Goal: Information Seeking & Learning: Learn about a topic

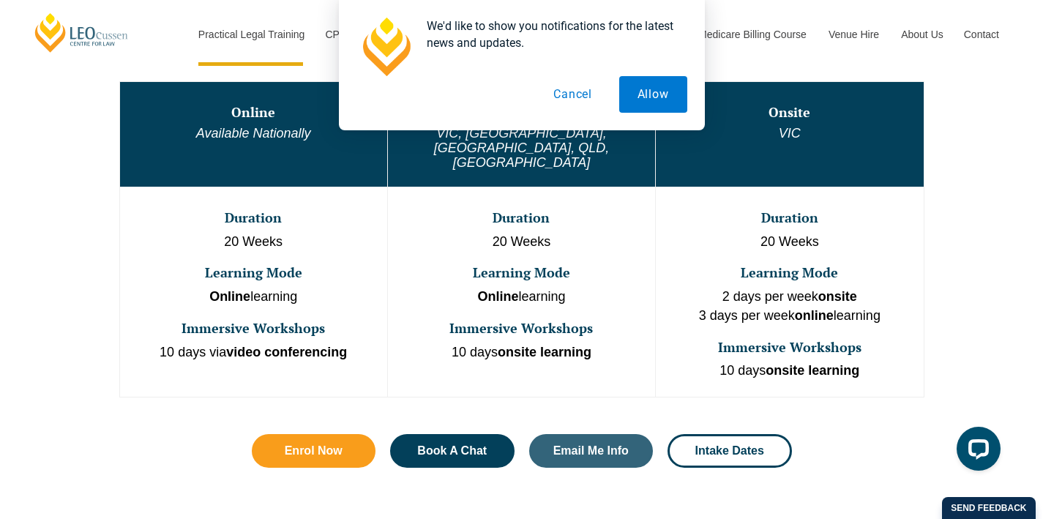
scroll to position [840, 0]
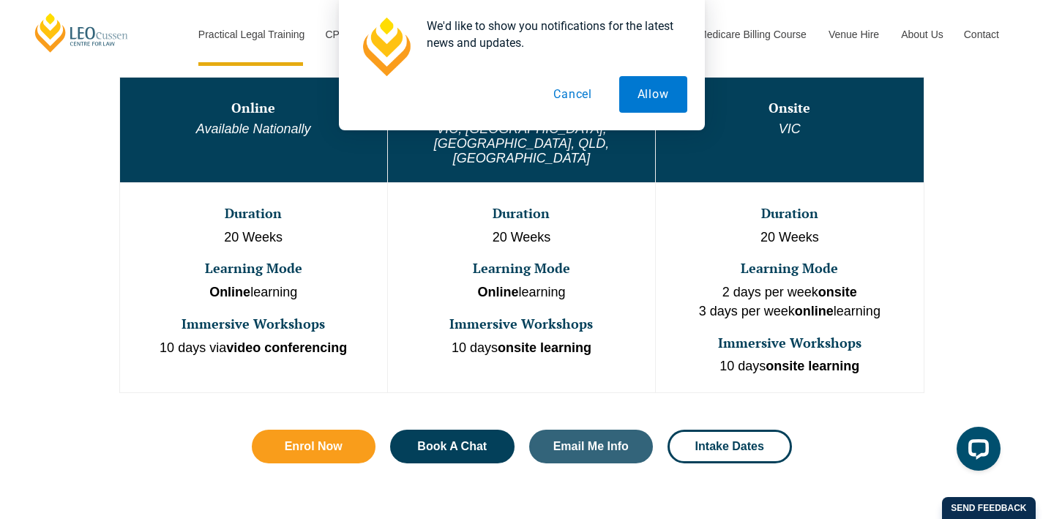
click at [575, 92] on button "Cancel" at bounding box center [572, 94] width 75 height 37
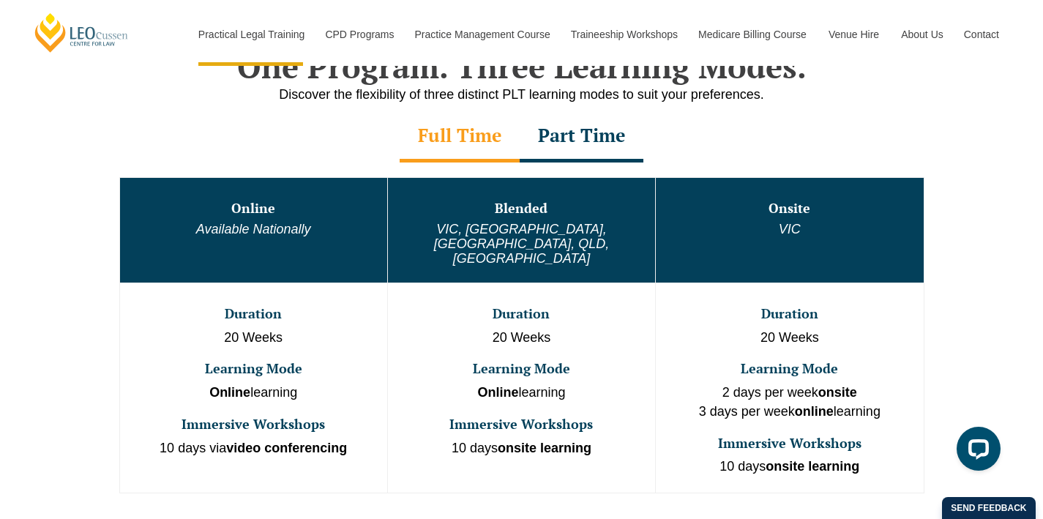
scroll to position [734, 0]
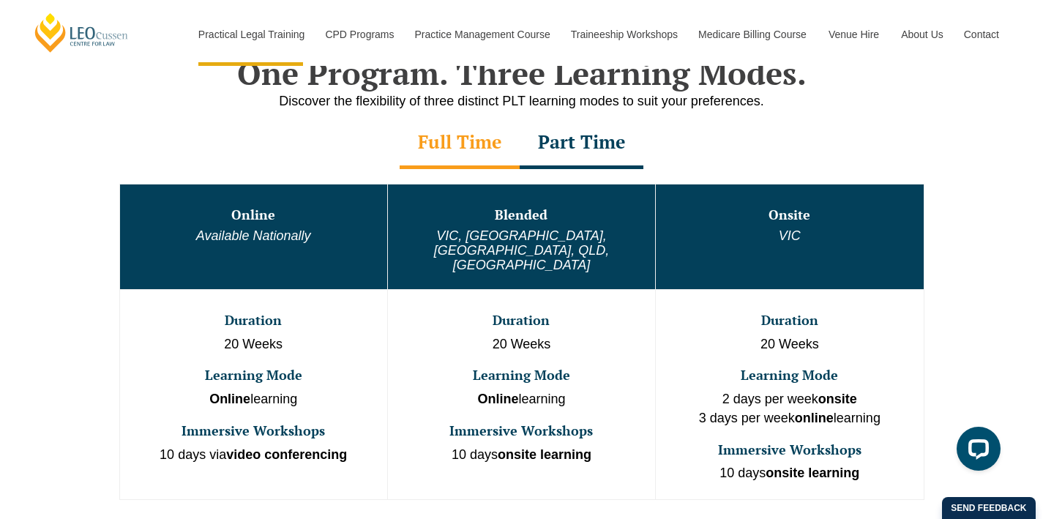
click at [598, 159] on div "Part Time" at bounding box center [582, 143] width 124 height 51
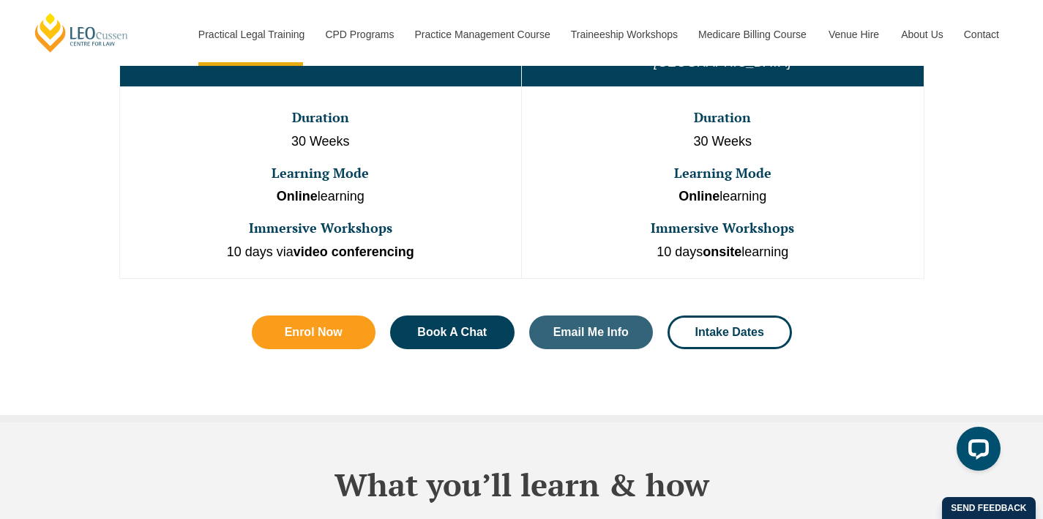
scroll to position [711, 0]
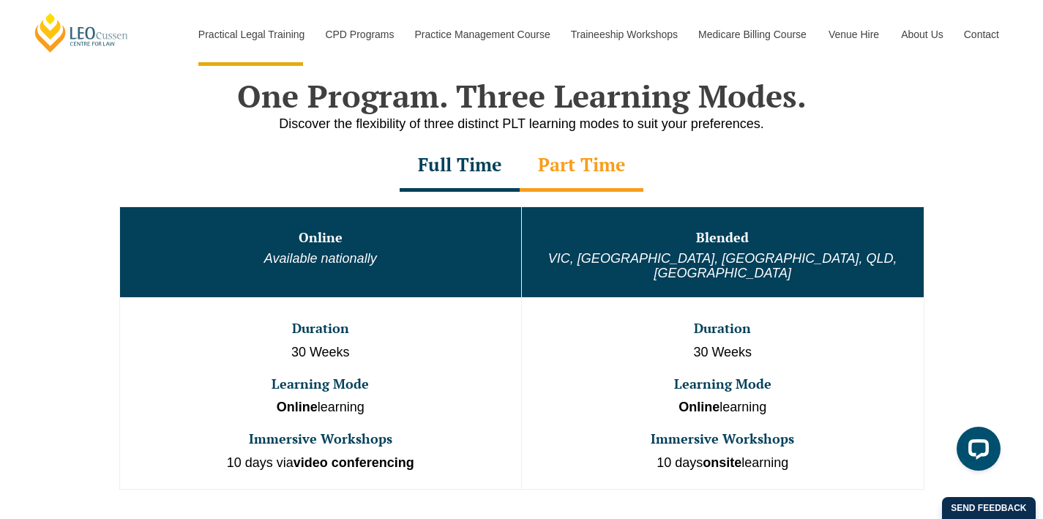
click at [463, 176] on div "Full Time" at bounding box center [460, 166] width 120 height 51
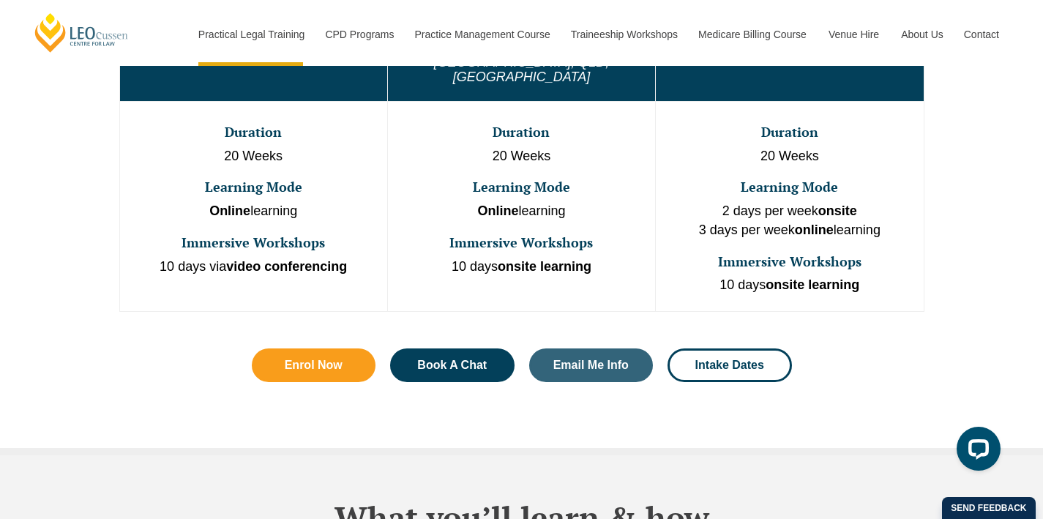
scroll to position [925, 0]
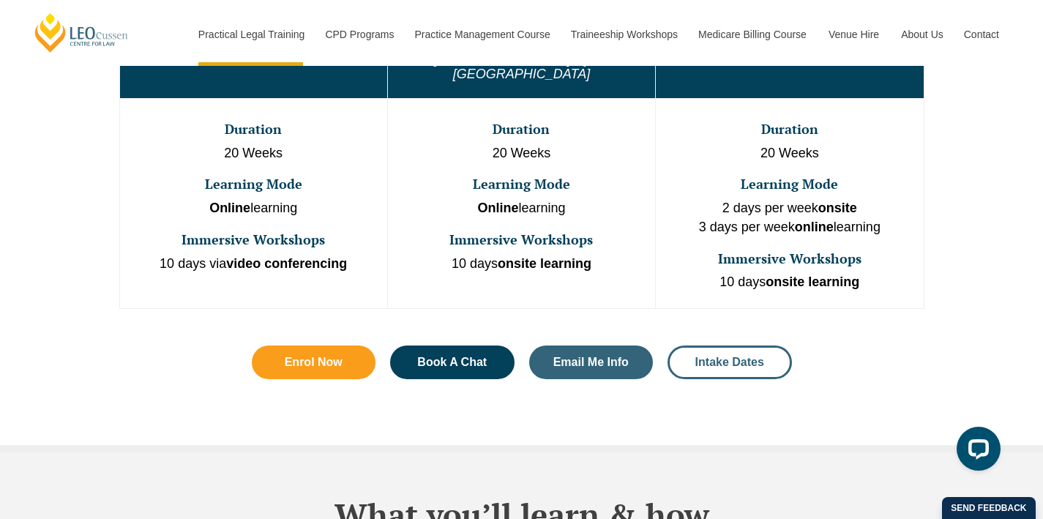
click at [747, 346] on link "Intake Dates" at bounding box center [730, 363] width 124 height 34
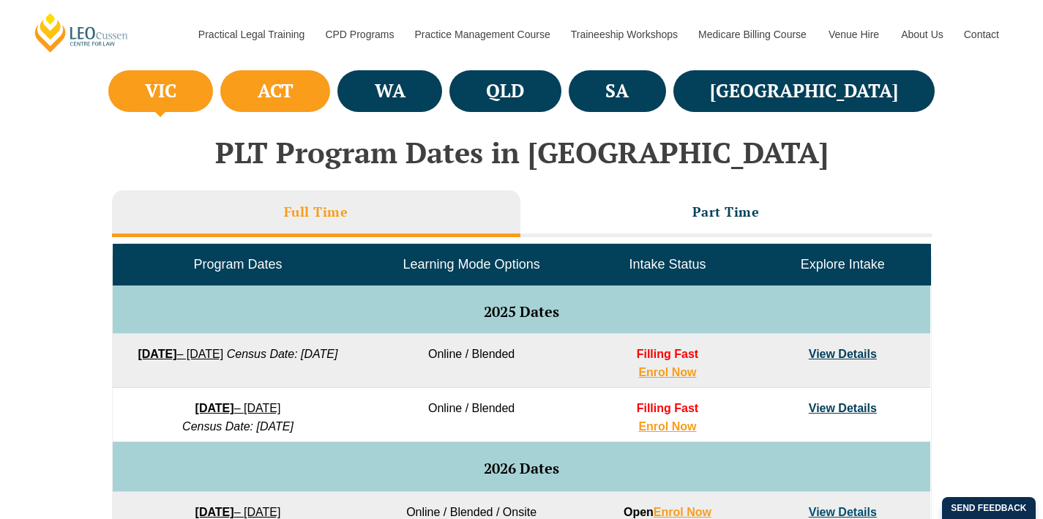
scroll to position [558, 0]
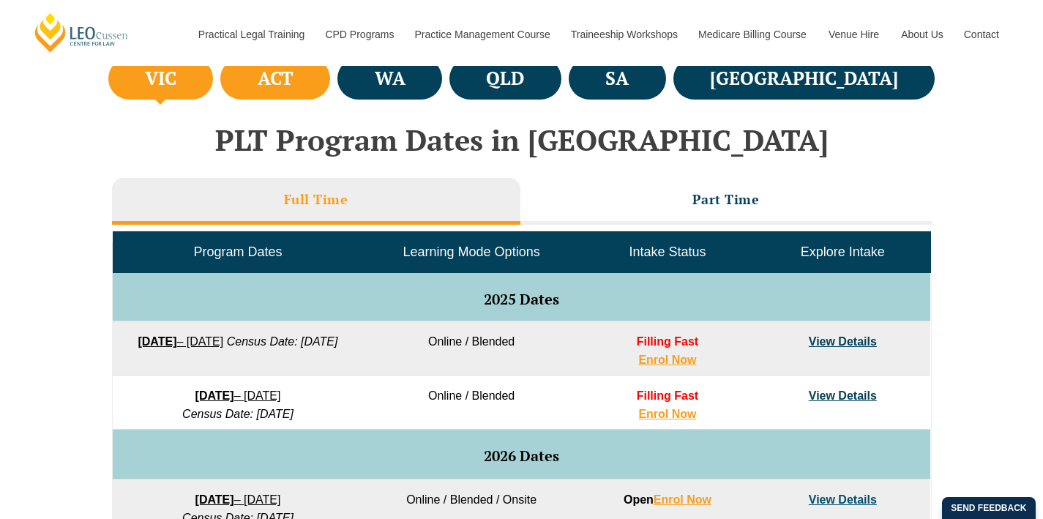
click at [294, 67] on h4 "ACT" at bounding box center [276, 79] width 36 height 24
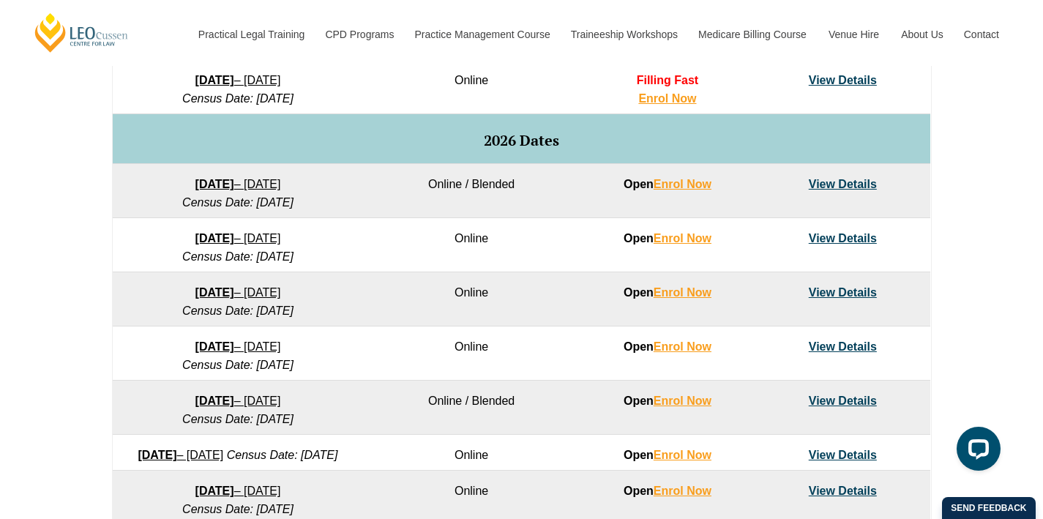
scroll to position [887, 0]
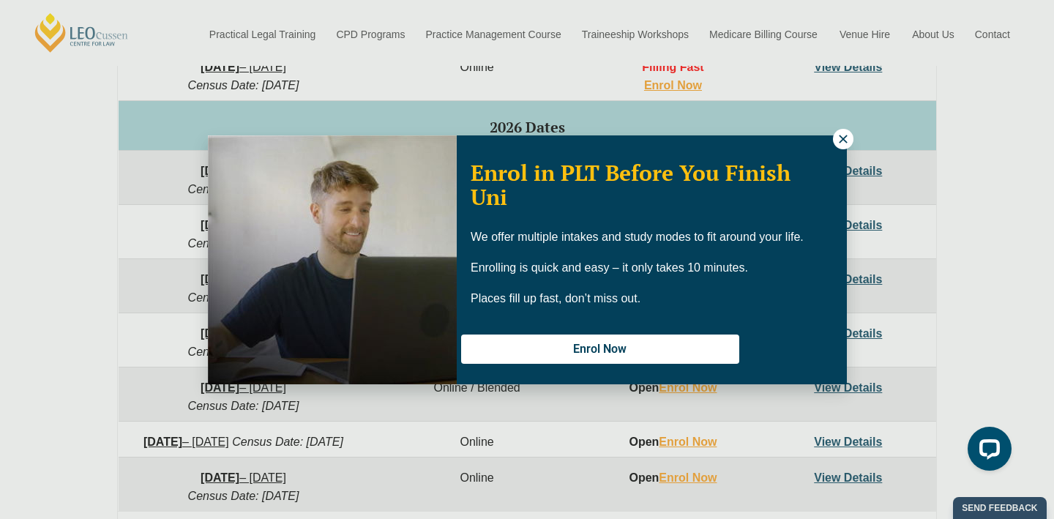
click at [845, 140] on icon at bounding box center [843, 139] width 8 height 8
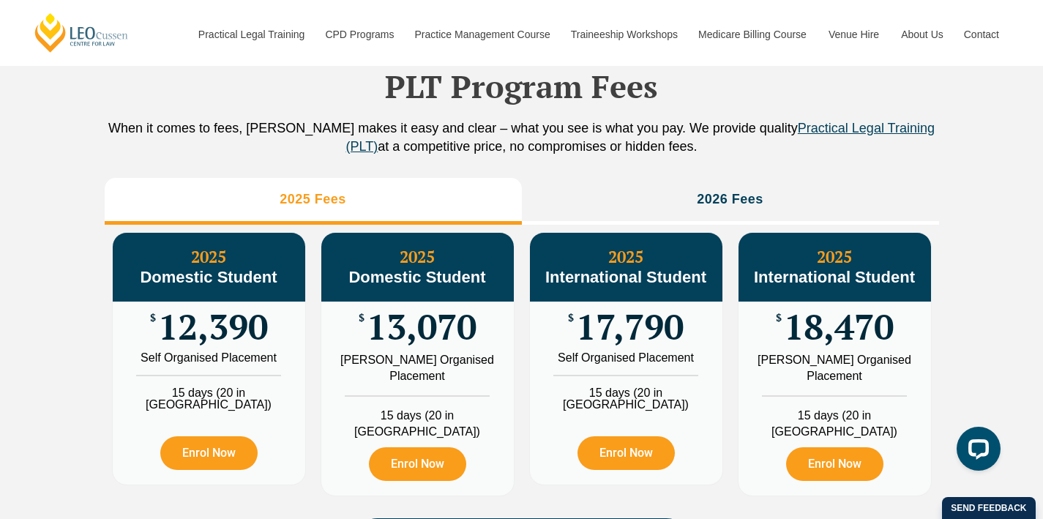
scroll to position [1643, 0]
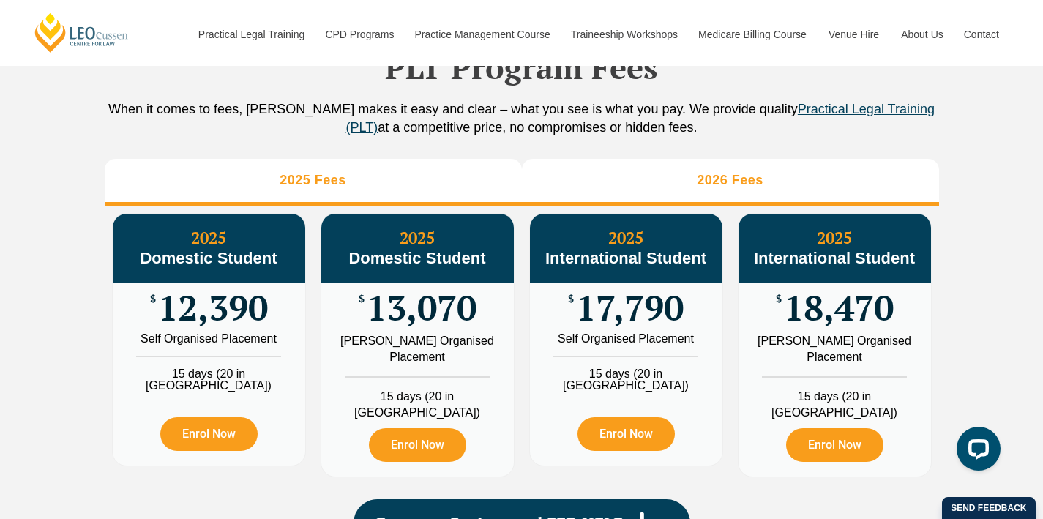
click at [632, 206] on li "2026 Fees" at bounding box center [730, 182] width 417 height 47
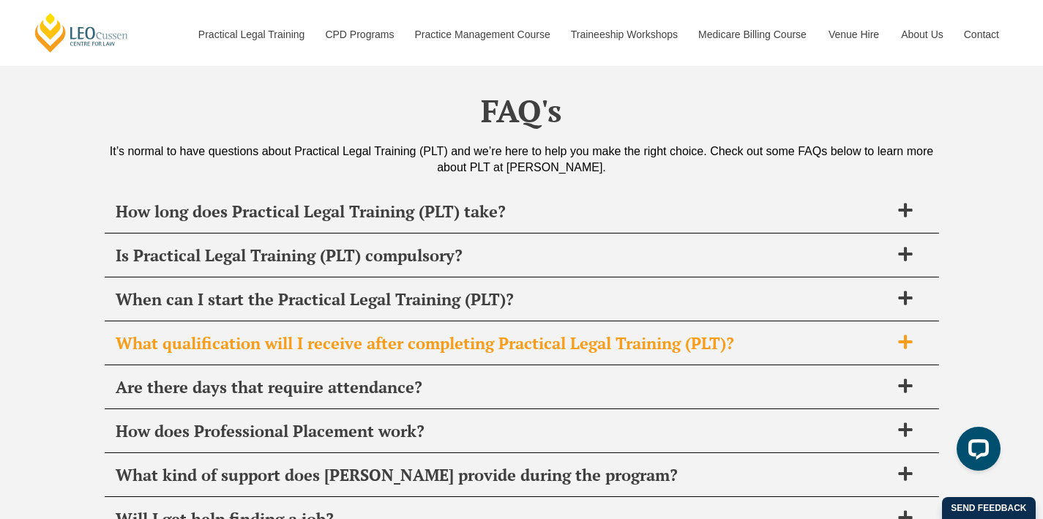
scroll to position [5607, 0]
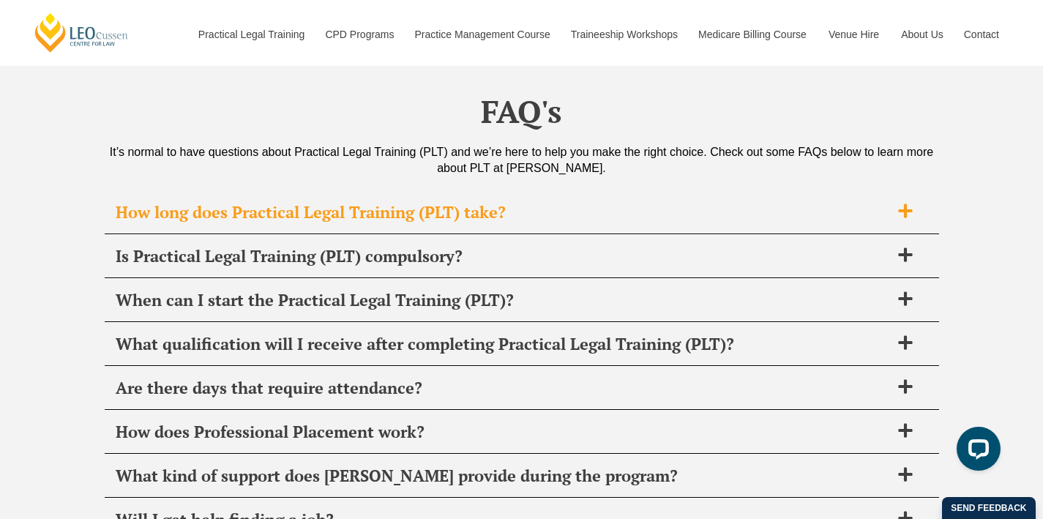
click at [524, 203] on span "How long does Practical Legal Training (PLT) take?" at bounding box center [503, 212] width 775 height 20
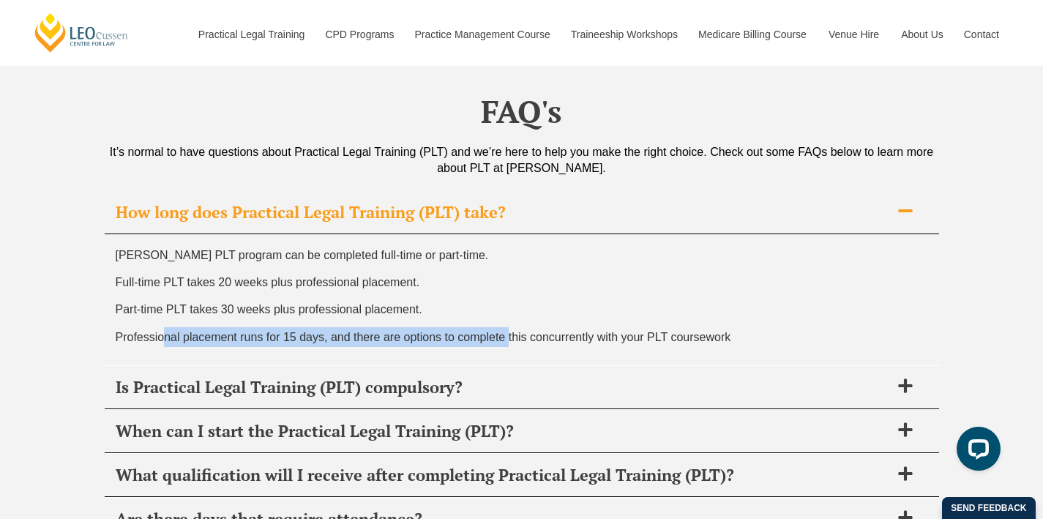
drag, startPoint x: 201, startPoint y: 322, endPoint x: 507, endPoint y: 322, distance: 306.0
click at [507, 331] on span "Professional placement runs for 15 days, and there are options to complete this…" at bounding box center [424, 337] width 616 height 12
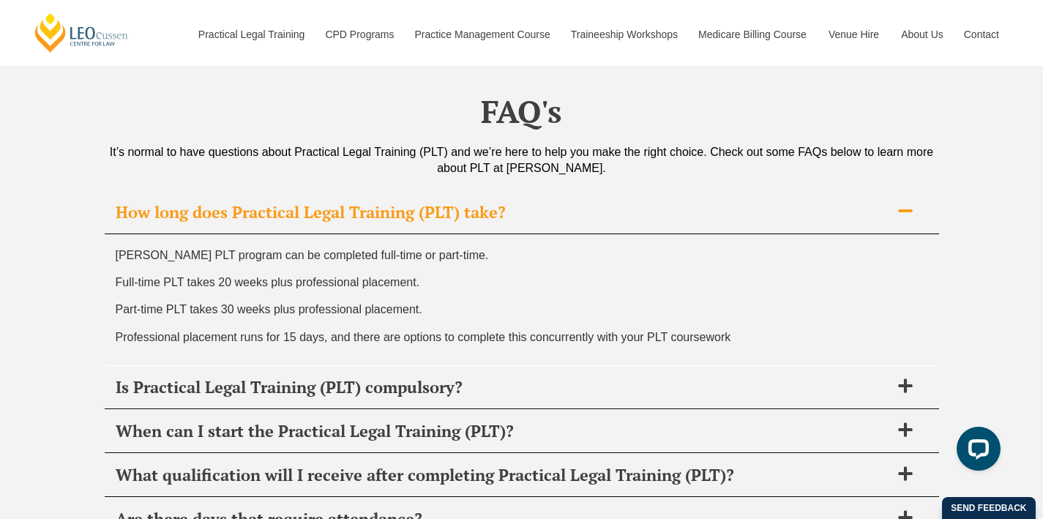
click at [429, 331] on span "Professional placement runs for 15 days, and there are options to complete this…" at bounding box center [424, 337] width 616 height 12
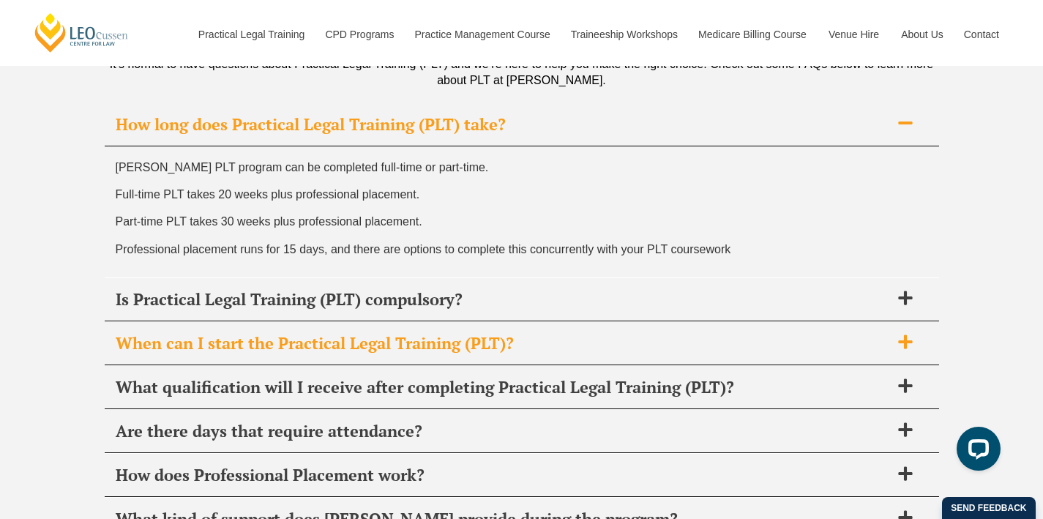
scroll to position [5697, 0]
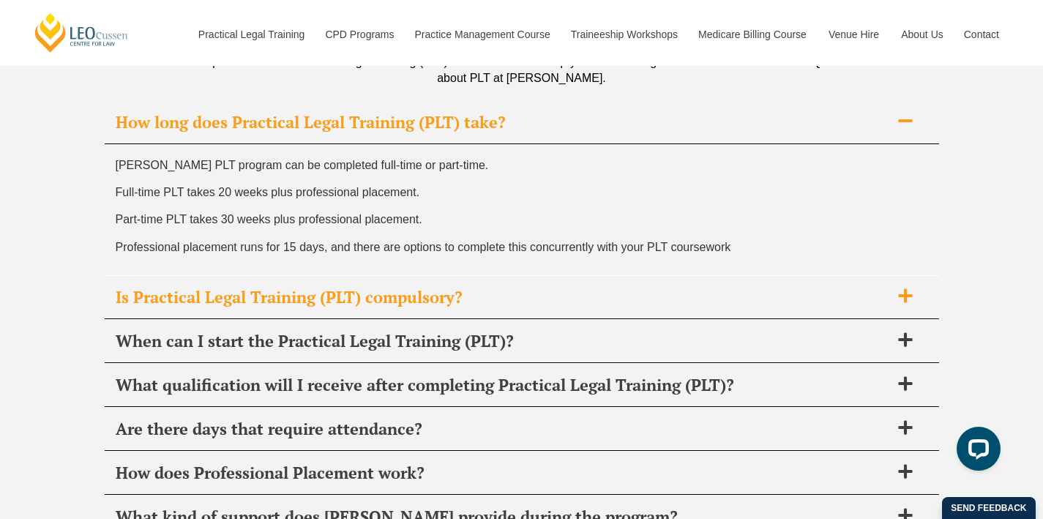
click at [337, 287] on span "Is Practical Legal Training (PLT) compulsory?" at bounding box center [503, 297] width 775 height 20
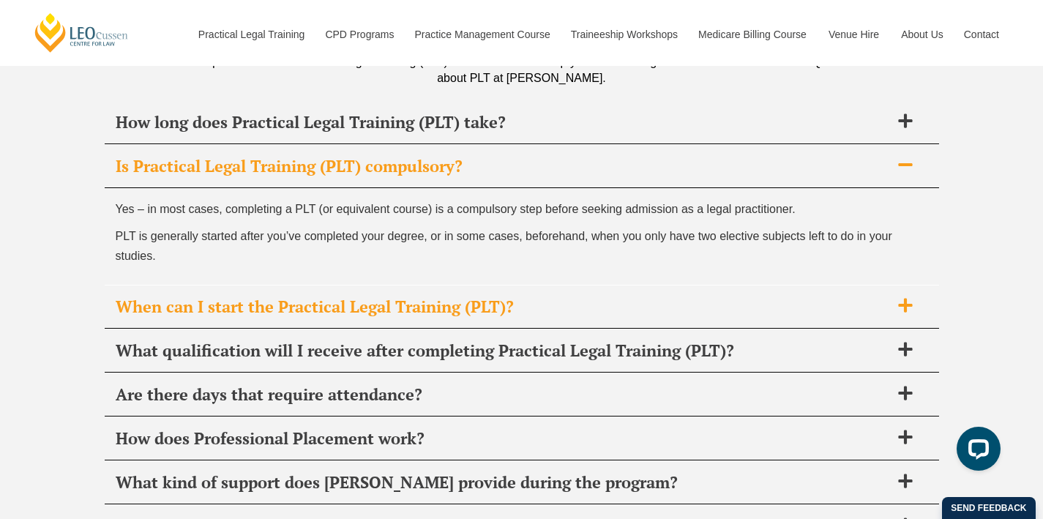
click at [345, 296] on span "When can I start the Practical Legal Training (PLT)?" at bounding box center [503, 306] width 775 height 20
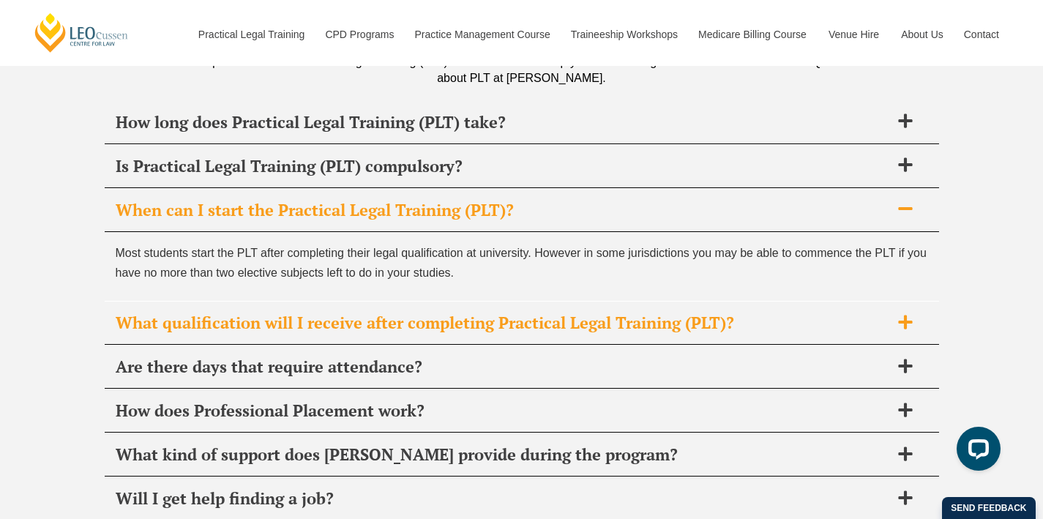
click at [346, 313] on span "What qualification will I receive after completing Practical Legal Training (PL…" at bounding box center [503, 323] width 775 height 20
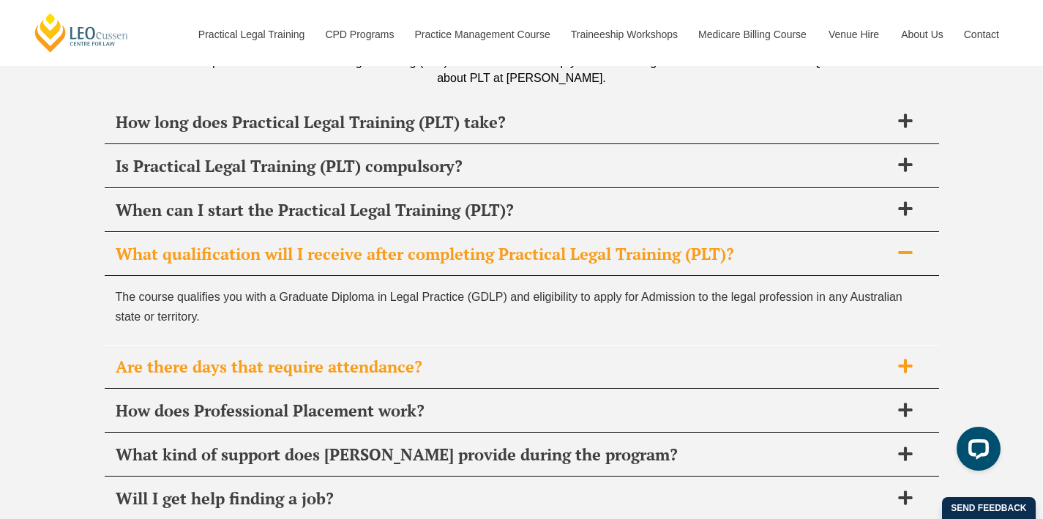
click at [343, 361] on div "Are there days that require attendance?" at bounding box center [522, 367] width 835 height 43
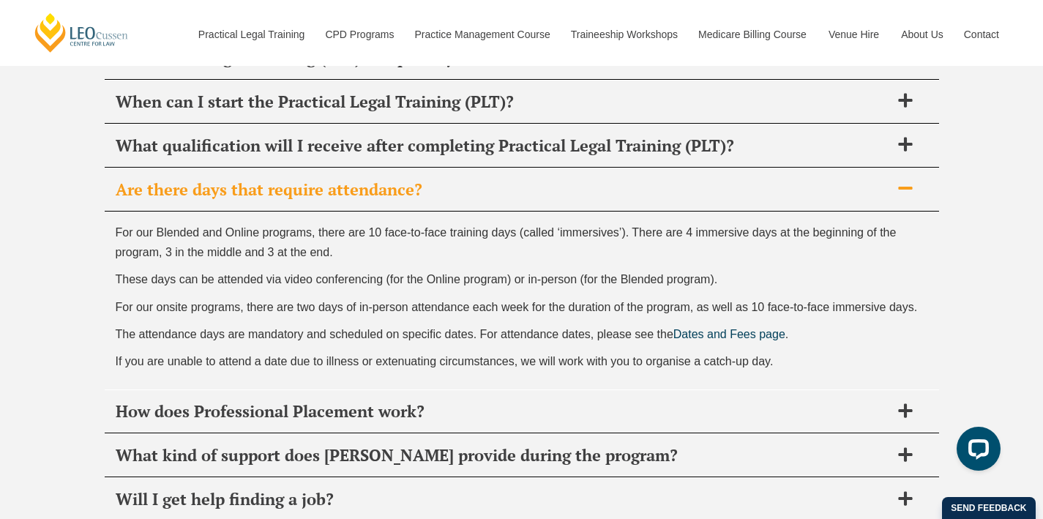
scroll to position [5806, 0]
drag, startPoint x: 121, startPoint y: 299, endPoint x: 596, endPoint y: 302, distance: 475.1
click at [596, 302] on div "For our Blended and Online programs, there are 10 face-to-face training days (c…" at bounding box center [522, 300] width 835 height 178
drag, startPoint x: 572, startPoint y: 284, endPoint x: 828, endPoint y: 283, distance: 256.2
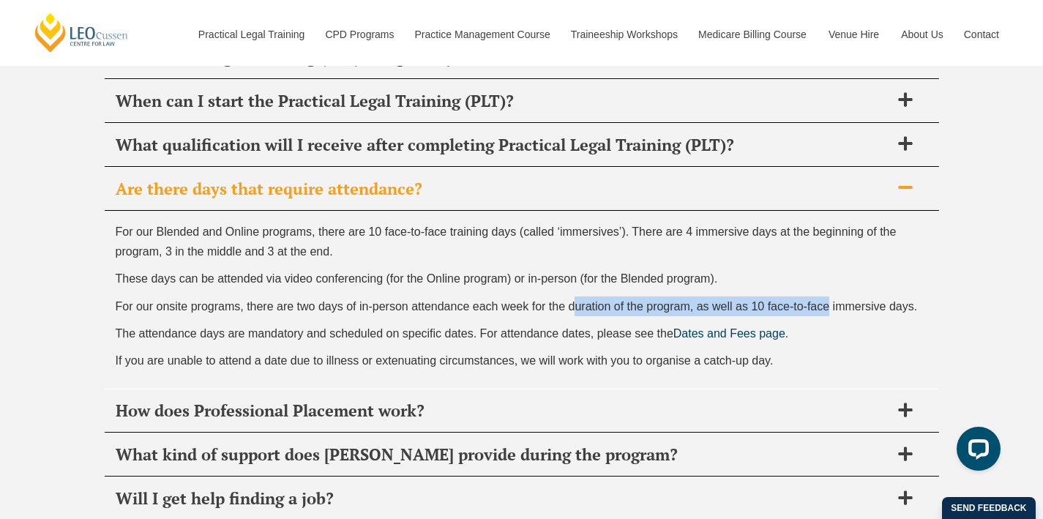
click at [828, 300] on span "For our onsite programs, there are two days of in-person attendance each week f…" at bounding box center [517, 306] width 802 height 12
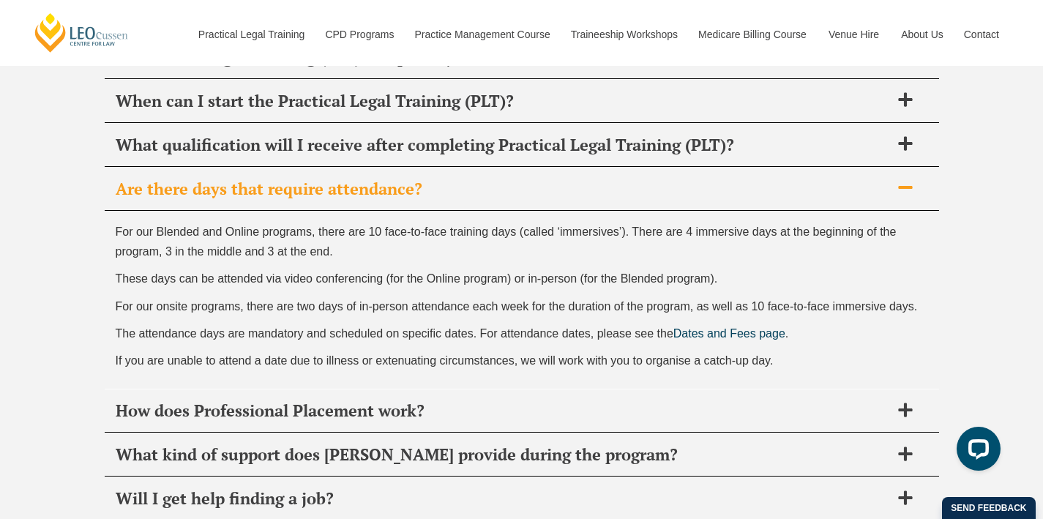
click at [764, 305] on div "For our Blended and Online programs, there are 10 face-to-face training days (c…" at bounding box center [522, 300] width 835 height 178
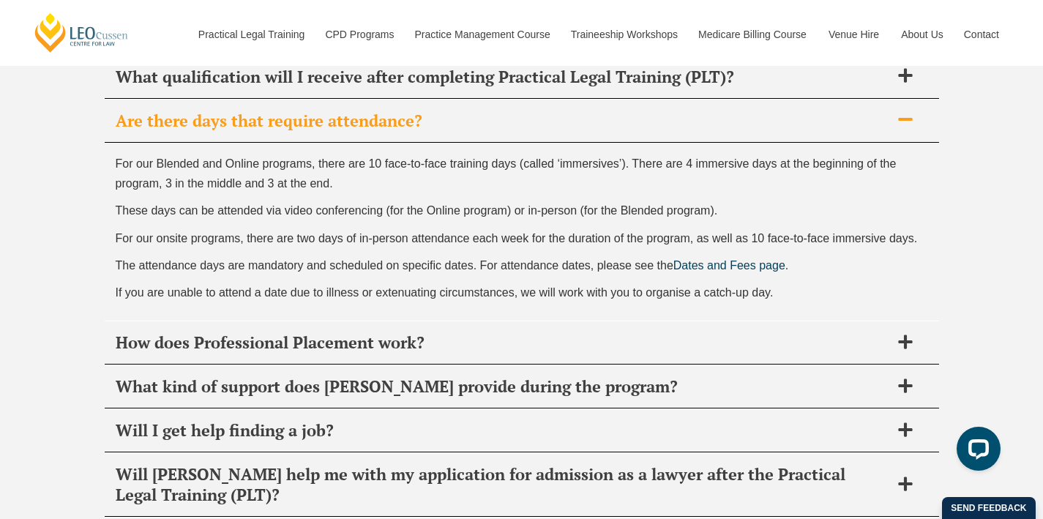
scroll to position [5875, 0]
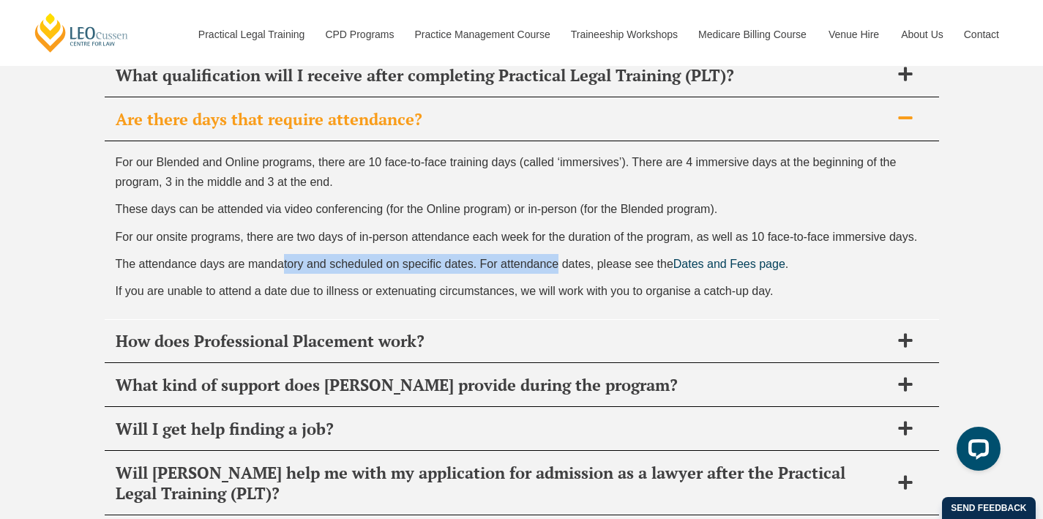
drag, startPoint x: 282, startPoint y: 250, endPoint x: 558, endPoint y: 253, distance: 276.0
click at [558, 258] on span "The attendance days are mandatory and scheduled on specific dates. For attendan…" at bounding box center [395, 264] width 558 height 12
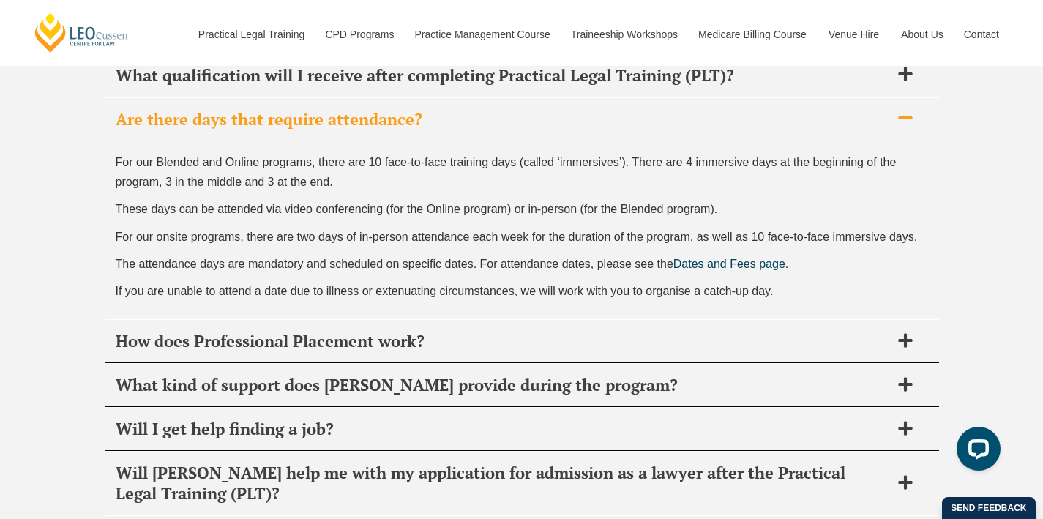
click at [439, 258] on div "For our Blended and Online programs, there are 10 face-to-face training days (c…" at bounding box center [522, 230] width 835 height 178
click at [408, 331] on span "How does Professional Placement work?" at bounding box center [503, 341] width 775 height 20
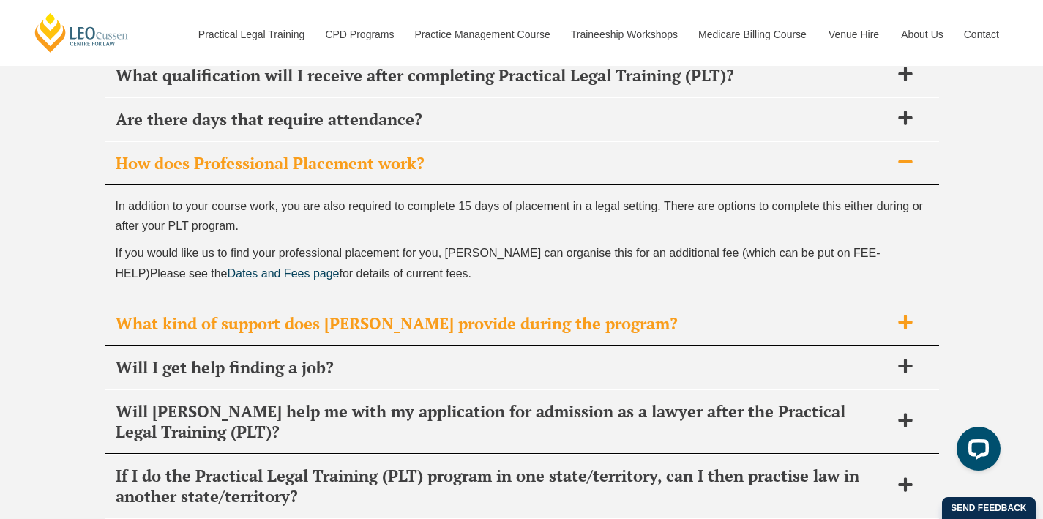
click at [435, 313] on span "What kind of support does Leo Cussen provide during the program?" at bounding box center [503, 323] width 775 height 20
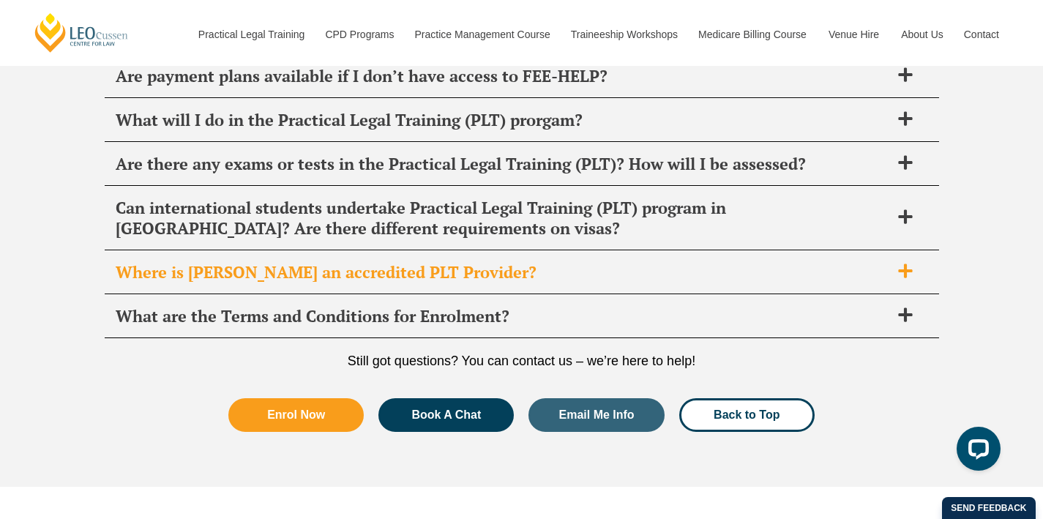
scroll to position [6370, 0]
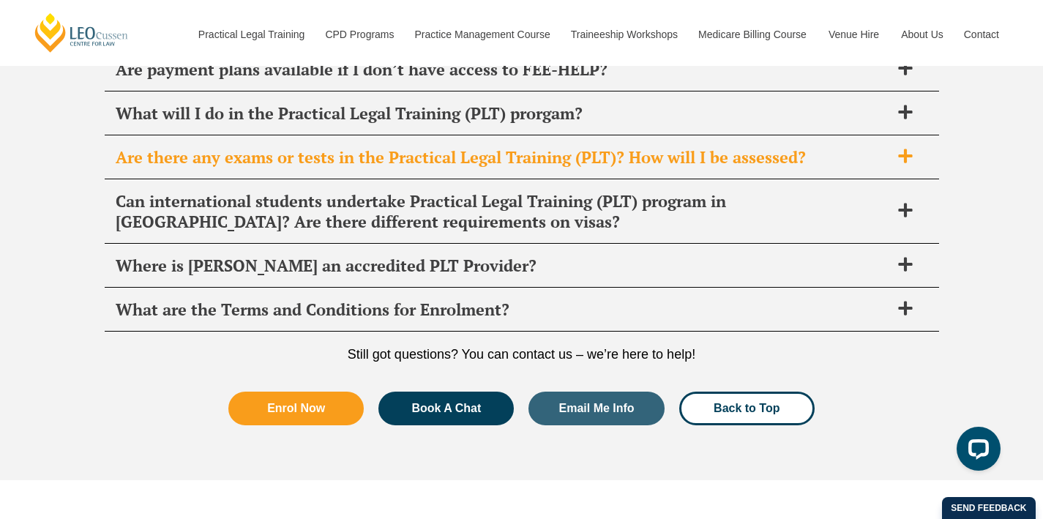
click at [411, 147] on span "Are there any exams or tests in the Practical Legal Training (PLT)? How will I …" at bounding box center [503, 157] width 775 height 20
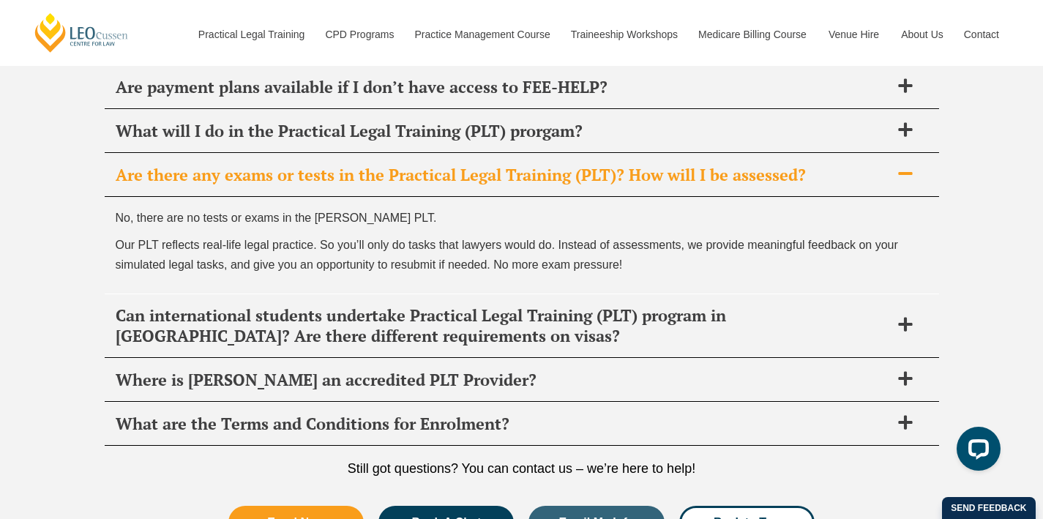
scroll to position [6250, 0]
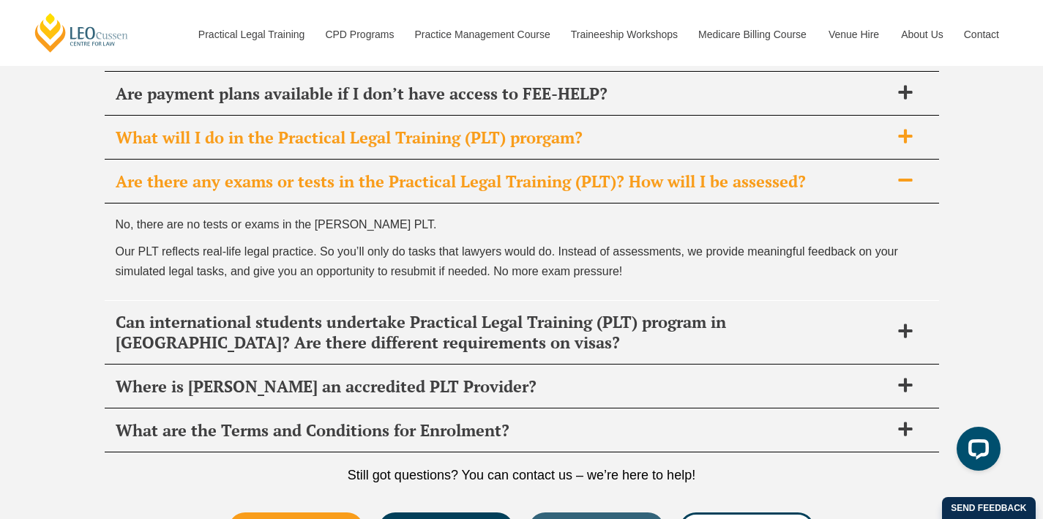
click at [411, 141] on div "What will I do in the Practical Legal Training (PLT) prorgam?" at bounding box center [522, 137] width 835 height 43
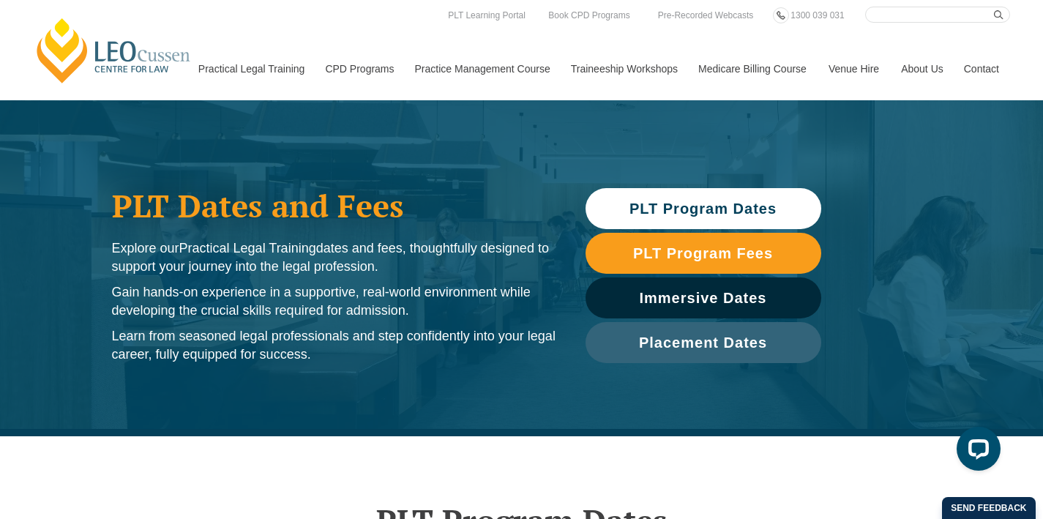
scroll to position [0, 0]
click at [720, 211] on span "PLT Program Dates" at bounding box center [703, 208] width 147 height 15
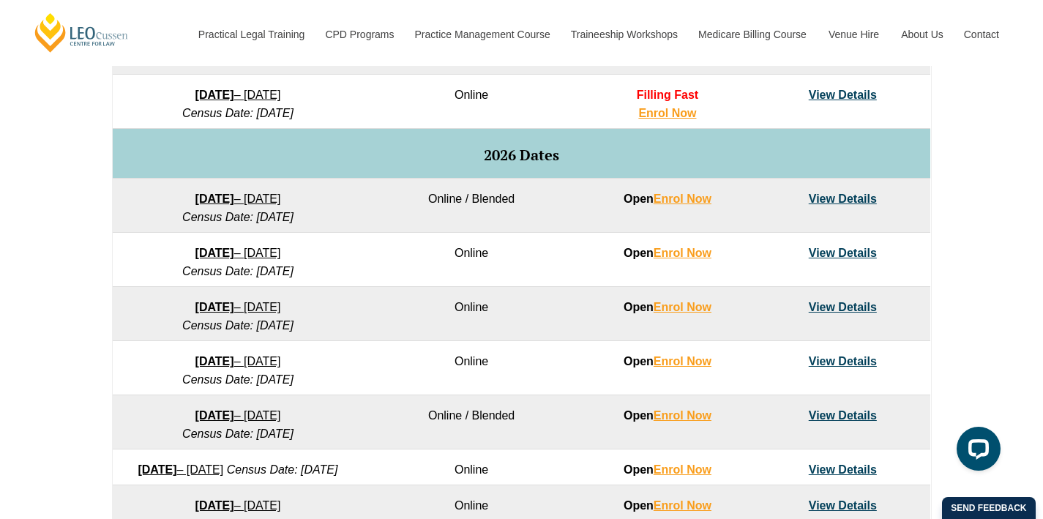
scroll to position [859, 0]
click at [855, 204] on link "View Details" at bounding box center [843, 199] width 68 height 12
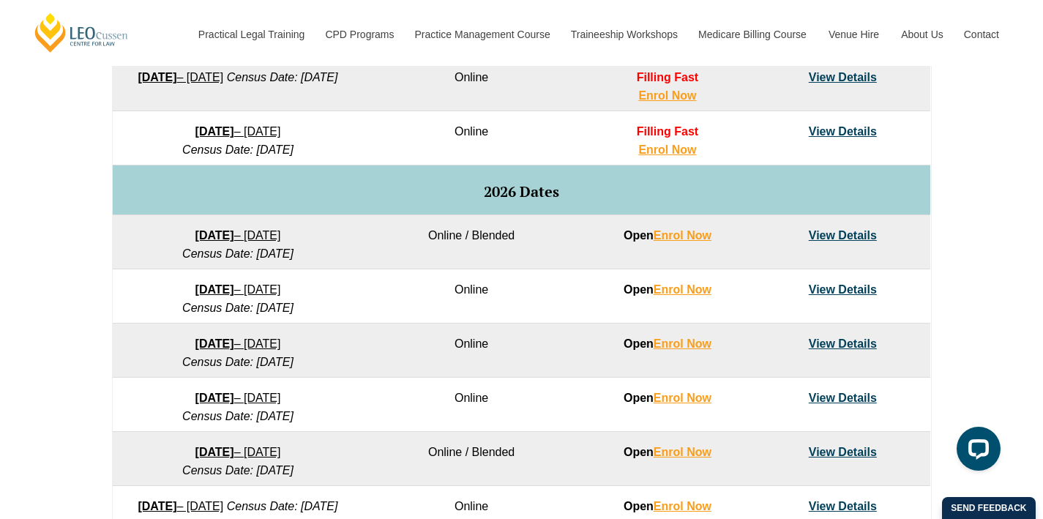
scroll to position [611, 0]
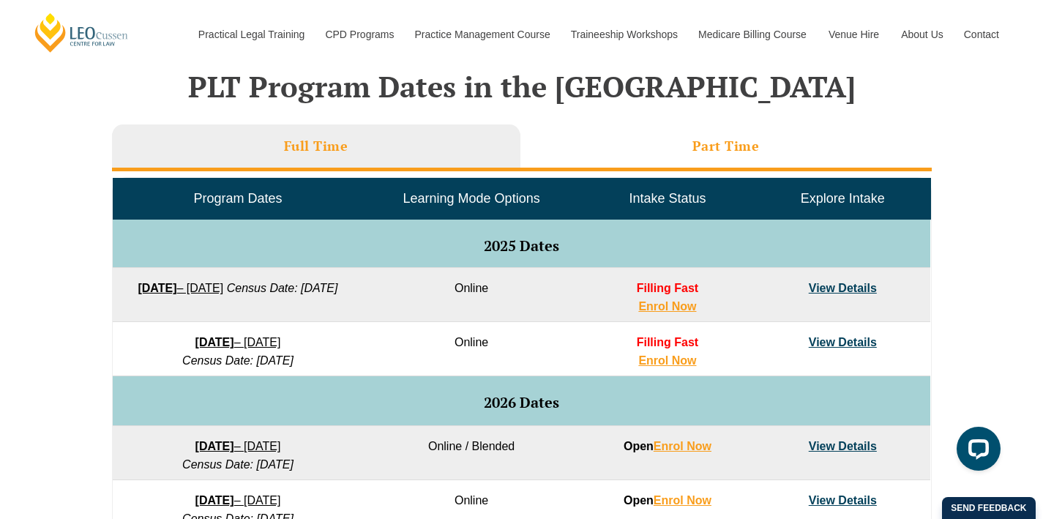
click at [631, 150] on li "Part Time" at bounding box center [725, 147] width 411 height 47
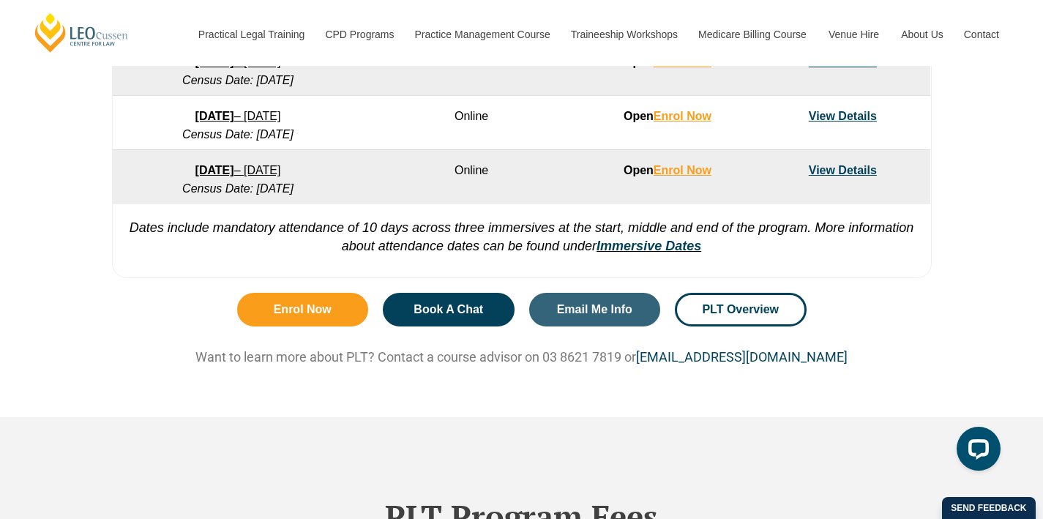
scroll to position [999, 0]
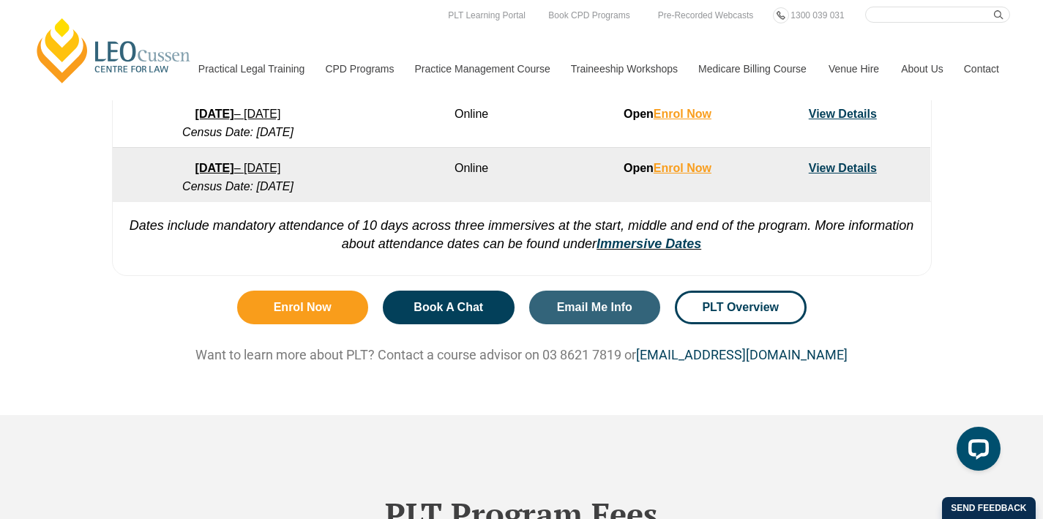
click at [876, 318] on div "Enrol Now Book A Chat Email Me Info PLT Overview Want to learn more about PLT? …" at bounding box center [522, 348] width 835 height 131
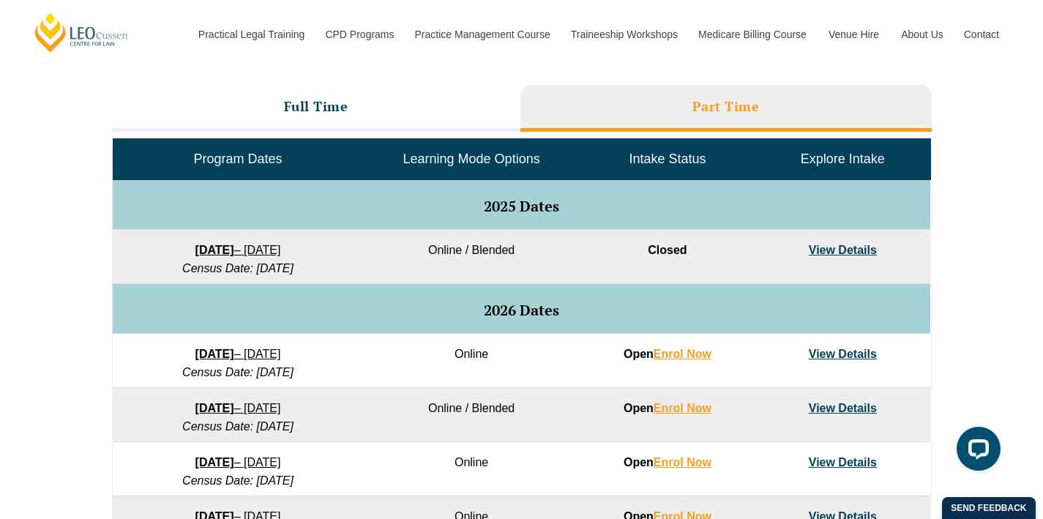
scroll to position [620, 0]
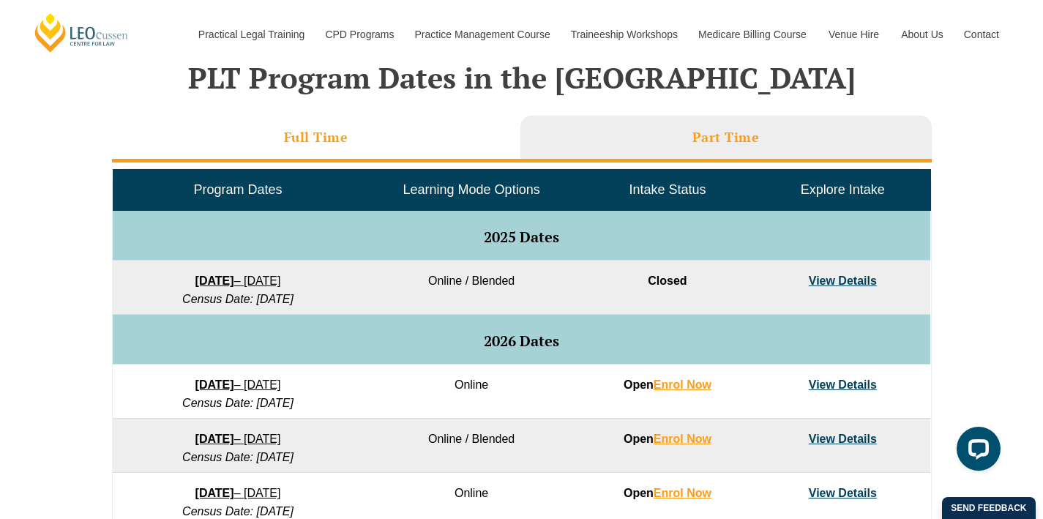
click at [411, 142] on li "Full Time" at bounding box center [316, 139] width 408 height 47
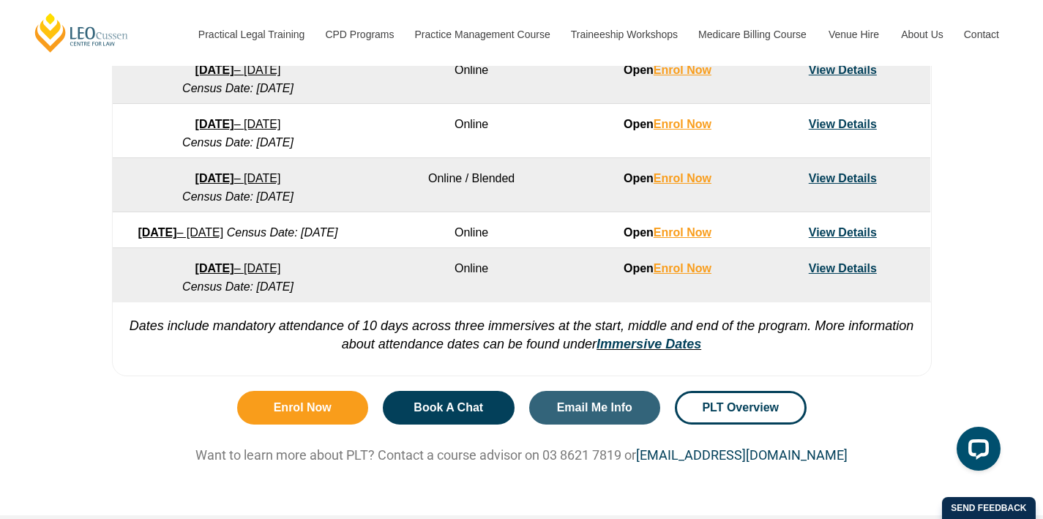
scroll to position [1102, 0]
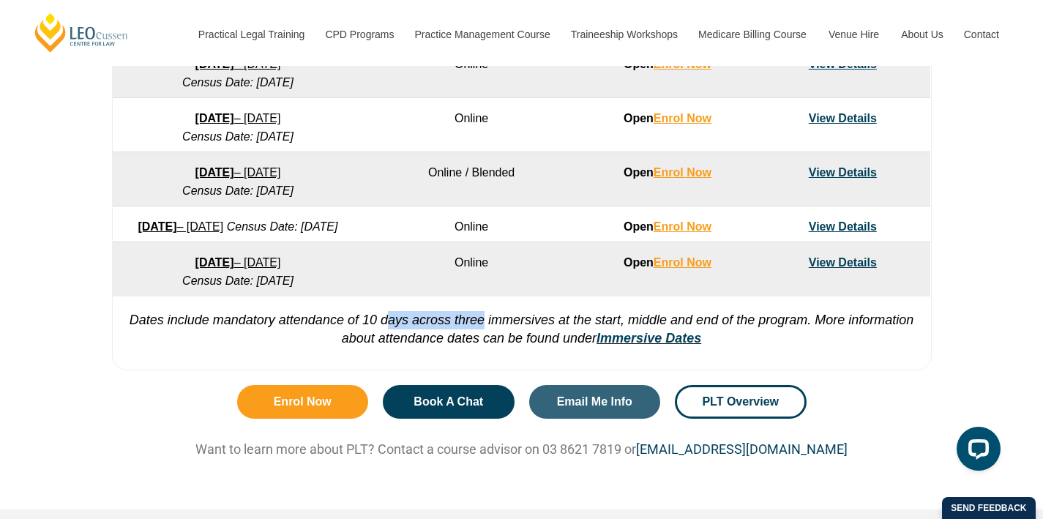
drag, startPoint x: 389, startPoint y: 344, endPoint x: 512, endPoint y: 345, distance: 123.0
click at [512, 345] on em "Dates include mandatory attendance of 10 days across three immersives at the st…" at bounding box center [522, 329] width 785 height 33
click at [513, 345] on em "Dates include mandatory attendance of 10 days across three immersives at the st…" at bounding box center [522, 329] width 785 height 33
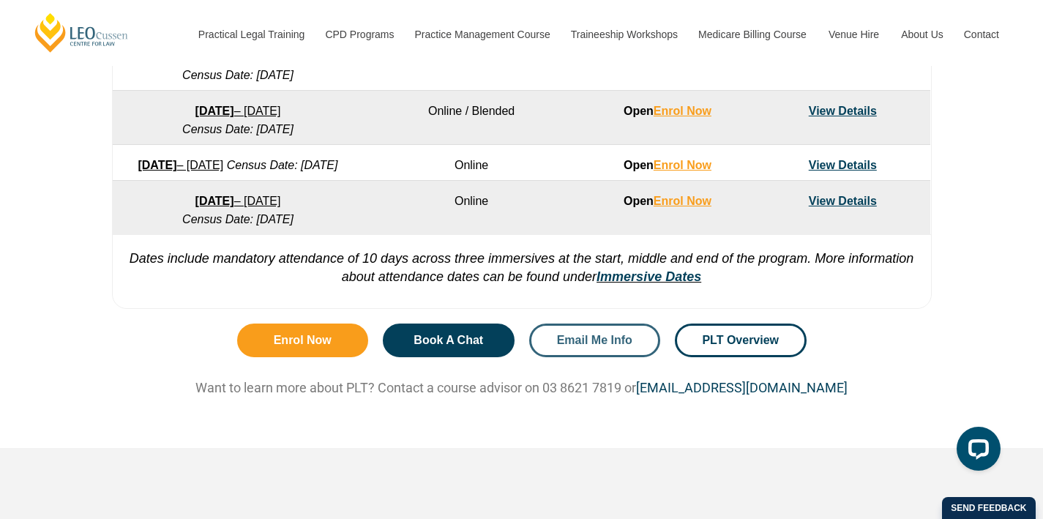
click at [572, 346] on span "Email Me Info" at bounding box center [594, 341] width 75 height 12
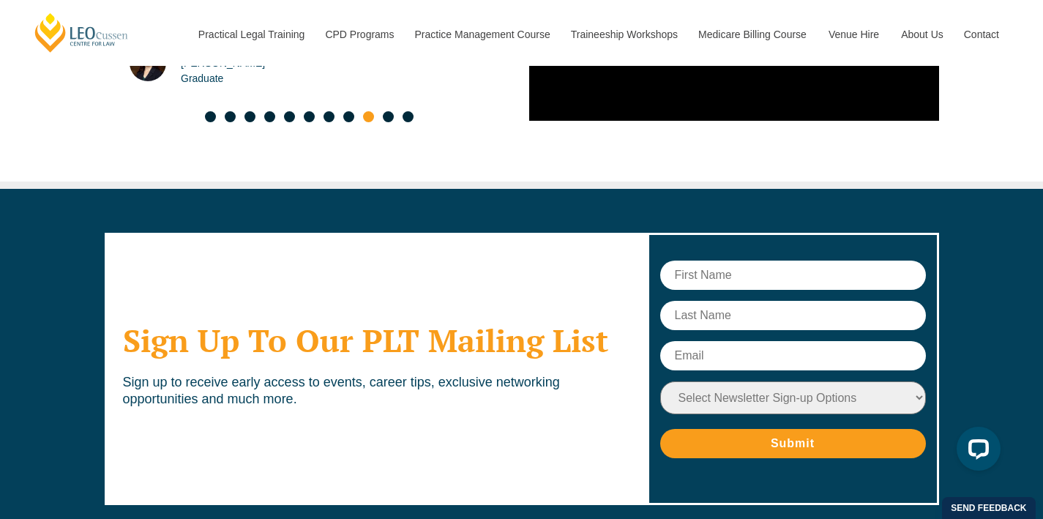
scroll to position [8110, 0]
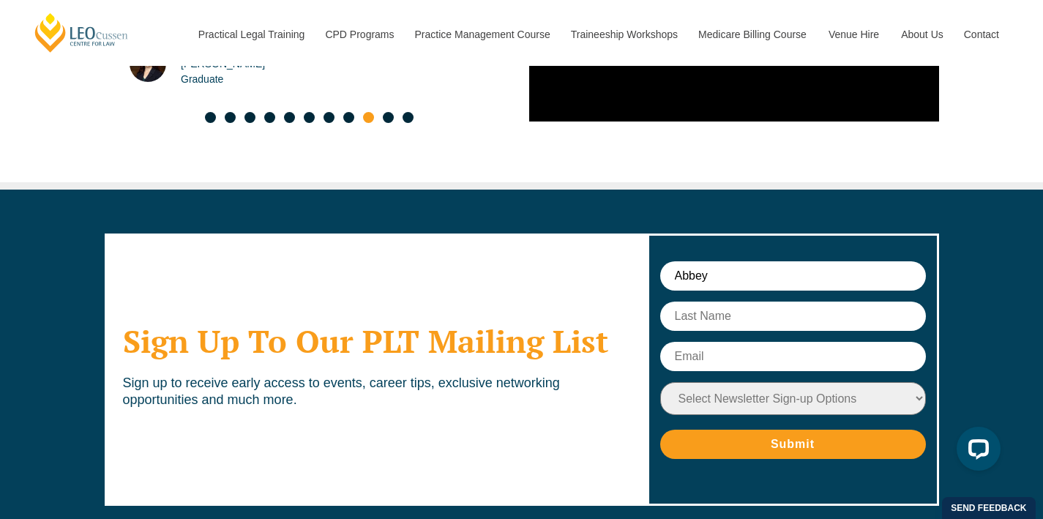
type input "Abbey"
type input "Allomes"
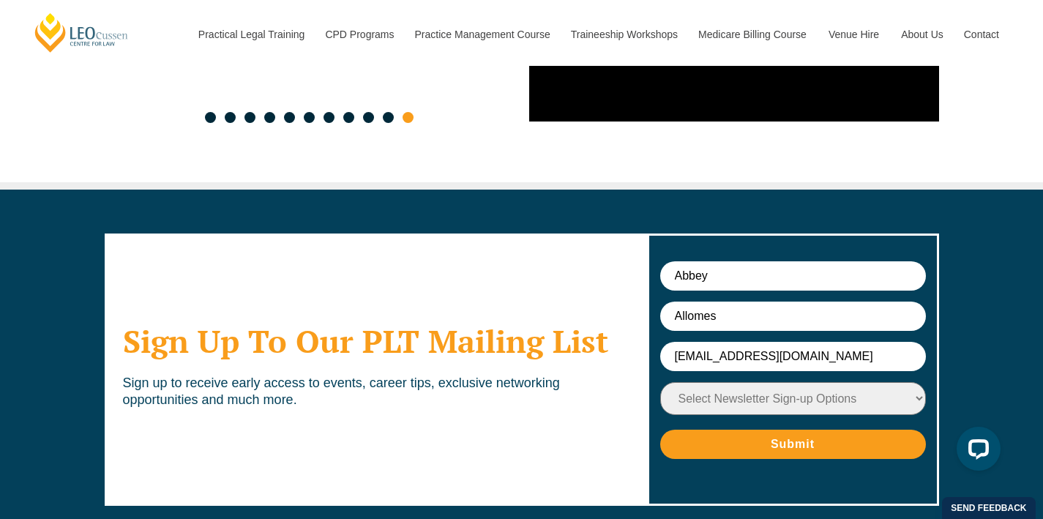
type input "abbey.allomes1@outlook.com"
click at [712, 378] on form "Abbey Allomes abbey.allomes1@outlook.com Select Newsletter Sign-up Options Prac…" at bounding box center [793, 360] width 266 height 198
select select "tfa_14"
click at [785, 430] on input "Submit" at bounding box center [793, 444] width 266 height 29
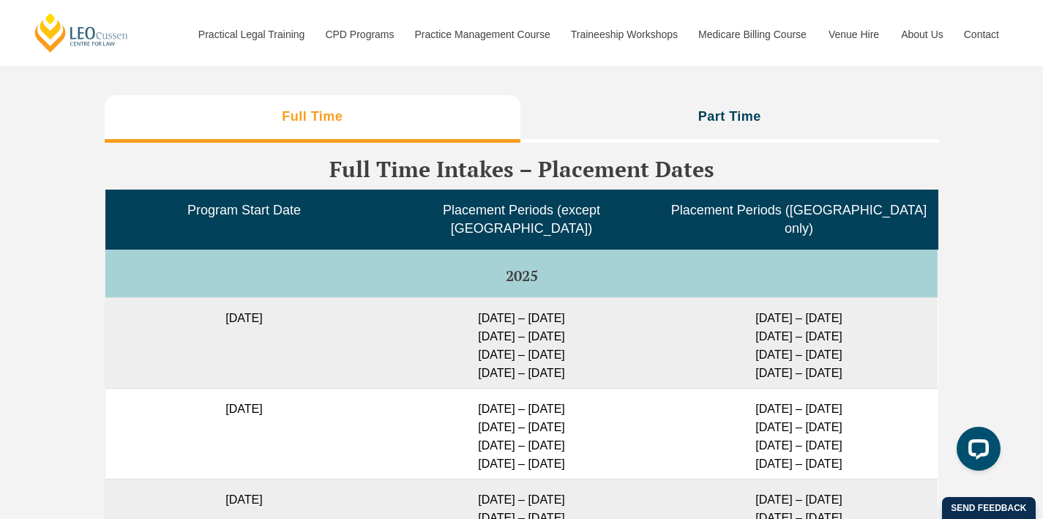
scroll to position [3123, 0]
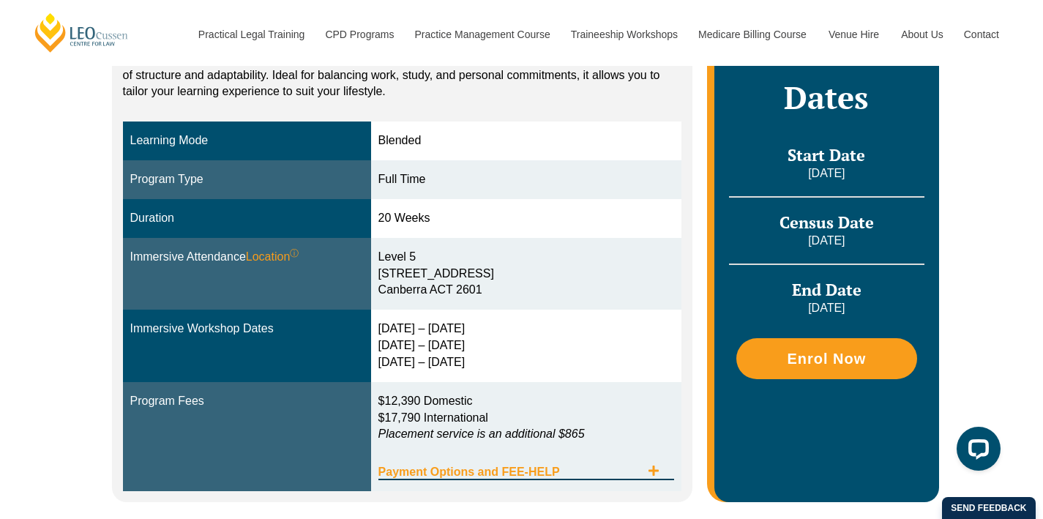
scroll to position [343, 0]
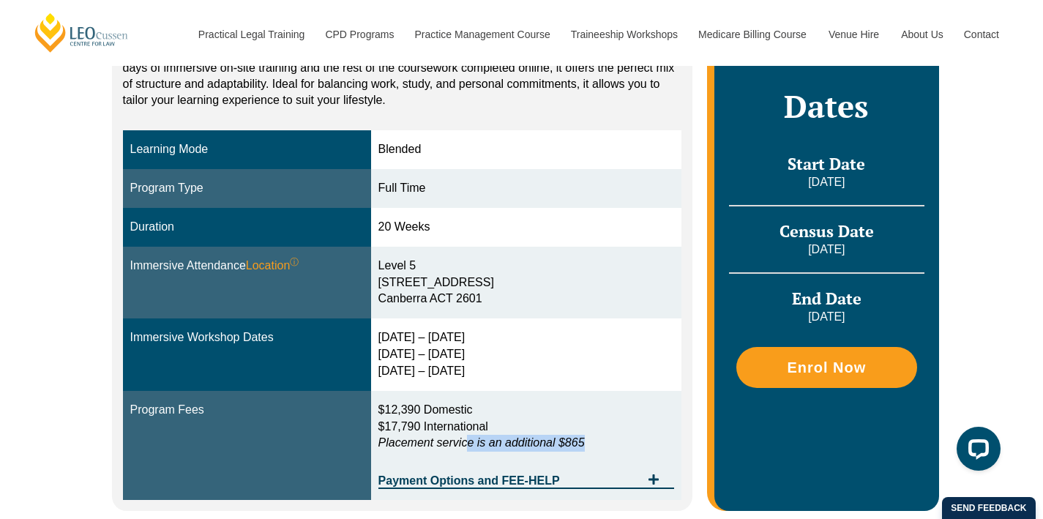
drag, startPoint x: 474, startPoint y: 434, endPoint x: 600, endPoint y: 433, distance: 126.6
click at [600, 433] on p "$12,390 Domestic $17,790 International Placement service is an additional $865" at bounding box center [526, 427] width 296 height 51
click at [504, 321] on td "2 – 5 Feb 2026 14 – 16 Apr 2026 2 – 4 Jun 2026" at bounding box center [526, 354] width 311 height 72
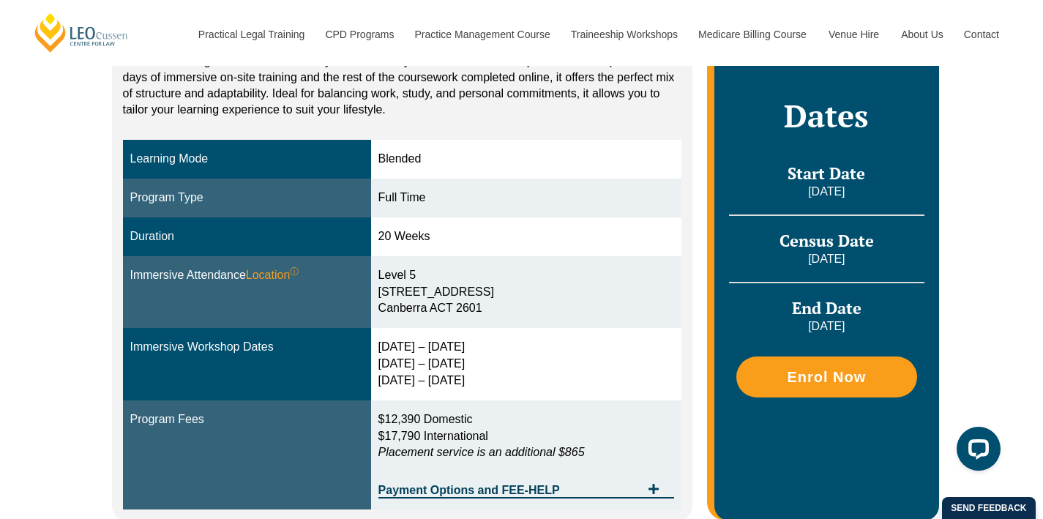
scroll to position [329, 0]
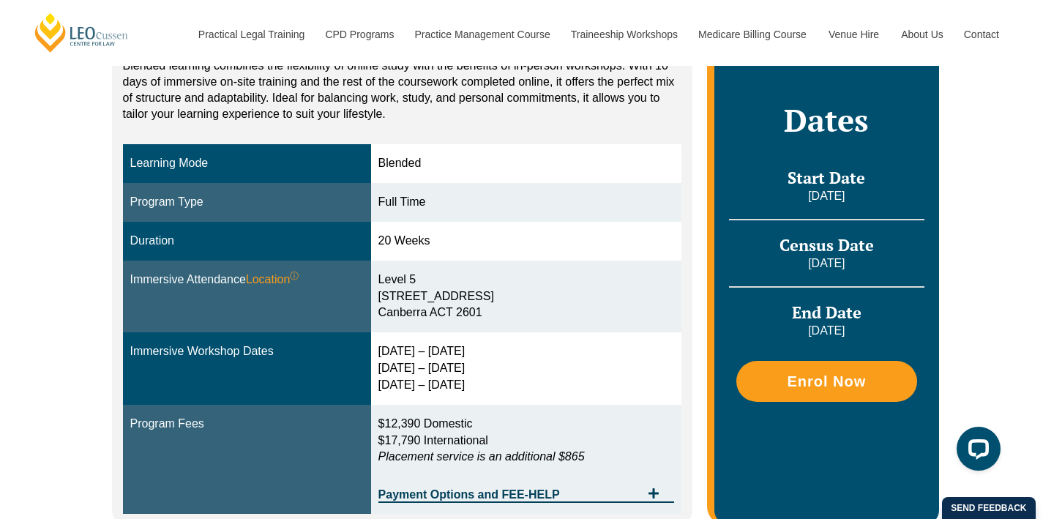
drag, startPoint x: 468, startPoint y: 344, endPoint x: 354, endPoint y: 344, distance: 114.2
click at [354, 344] on tr "Immersive Workshop Dates 2 – 5 Feb 2026 14 – 16 Apr 2026 2 – 4 Jun 2026" at bounding box center [402, 368] width 559 height 72
click at [492, 360] on div "2 – 5 Feb 2026 14 – 16 Apr 2026 2 – 4 Jun 2026" at bounding box center [526, 368] width 296 height 51
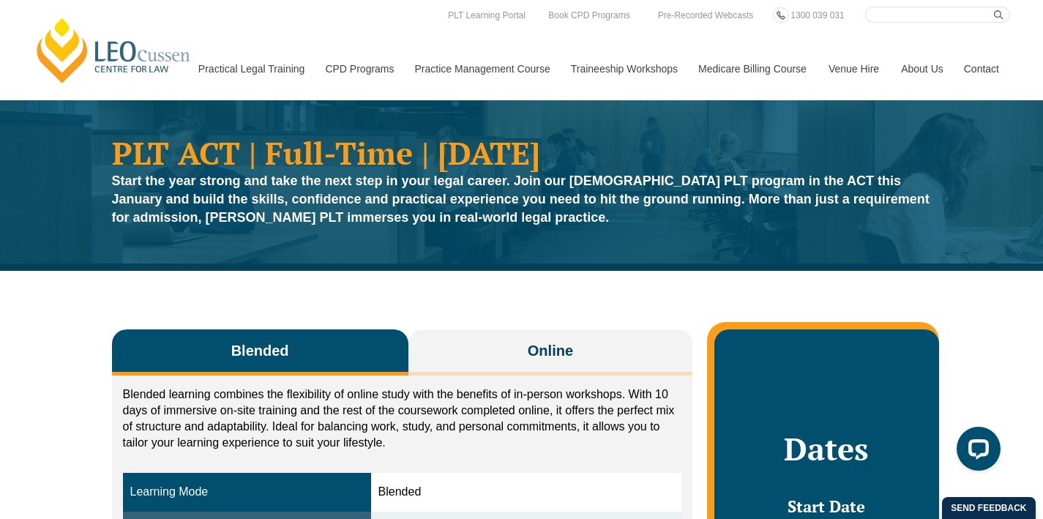
scroll to position [0, 0]
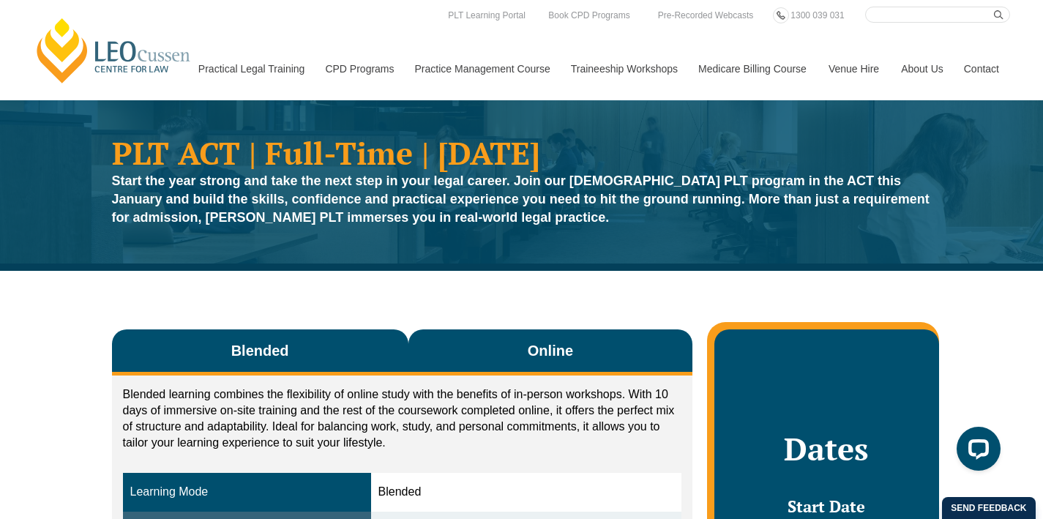
click at [575, 352] on button "Online" at bounding box center [550, 352] width 285 height 46
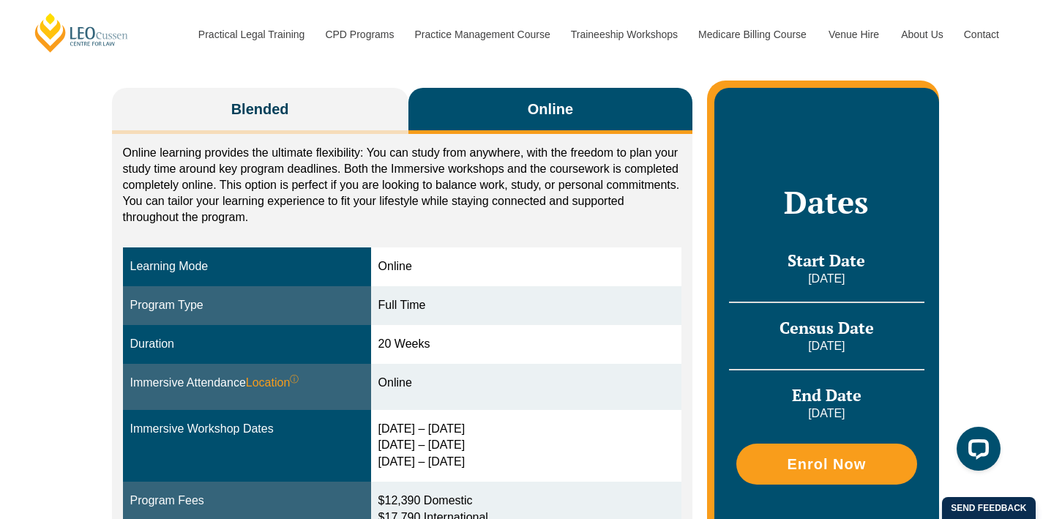
scroll to position [242, 0]
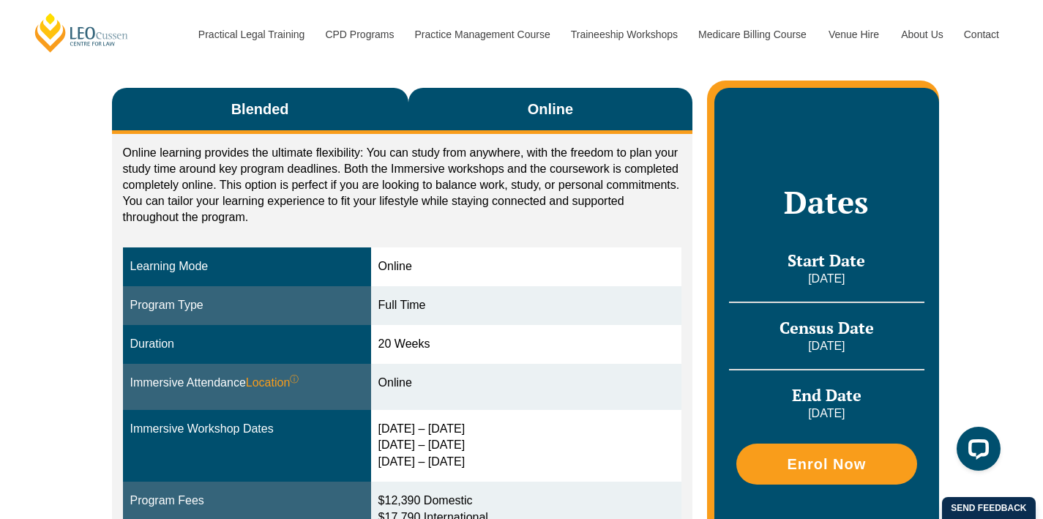
click at [354, 109] on button "Blended" at bounding box center [260, 111] width 296 height 46
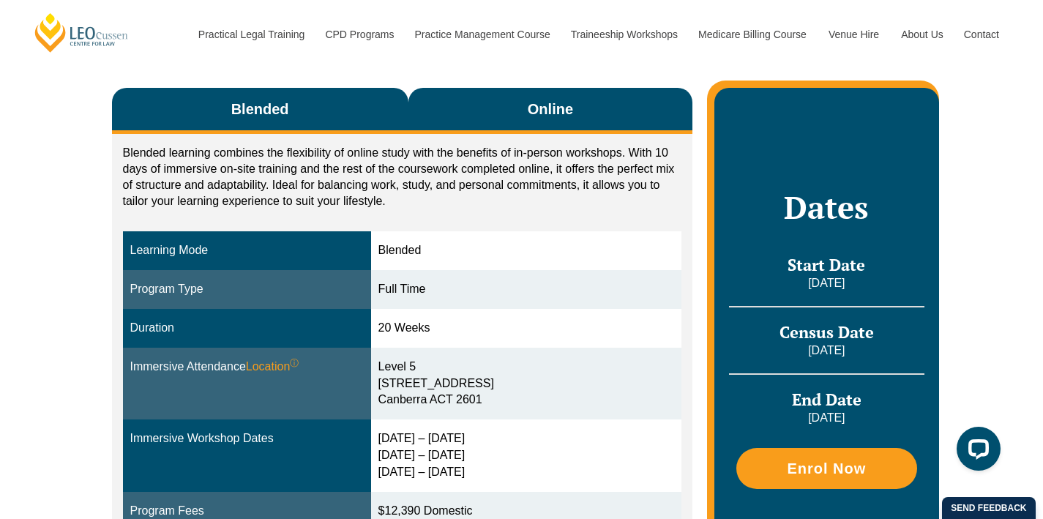
click at [509, 122] on button "Online" at bounding box center [550, 111] width 285 height 46
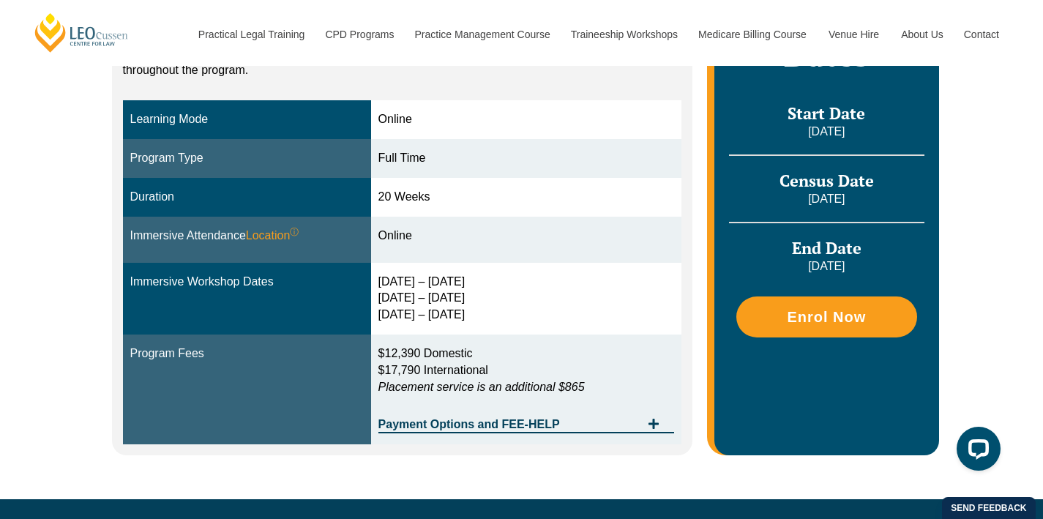
scroll to position [388, 0]
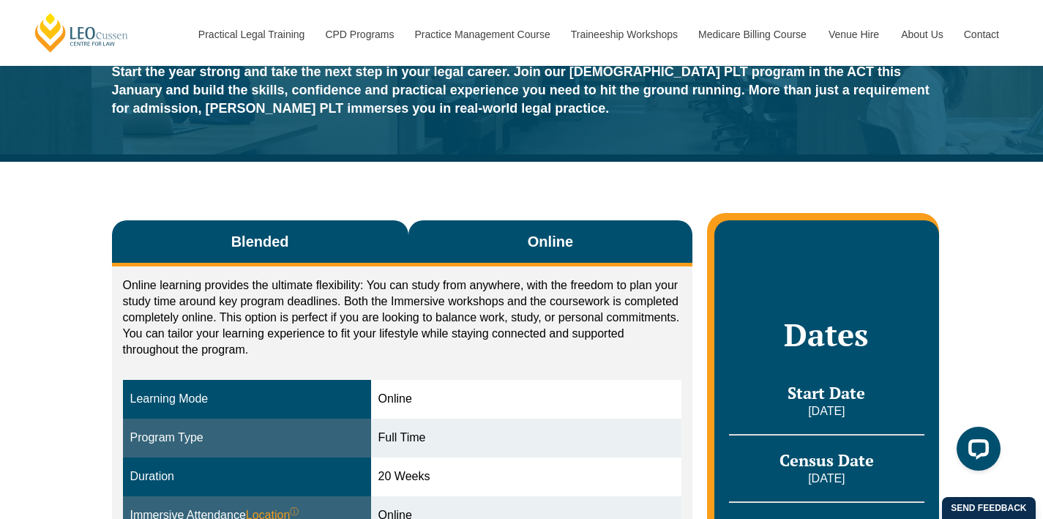
click at [315, 255] on button "Blended" at bounding box center [260, 243] width 296 height 46
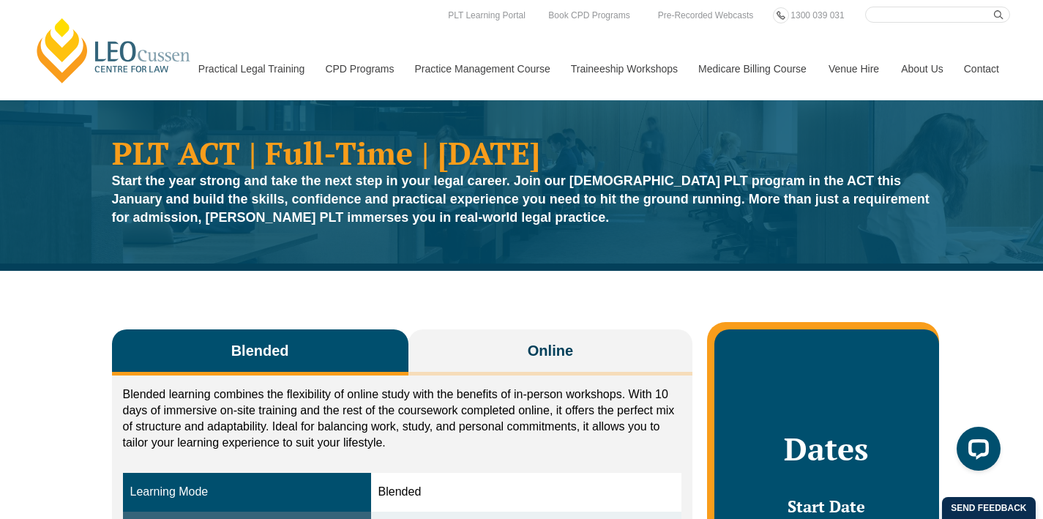
scroll to position [0, 0]
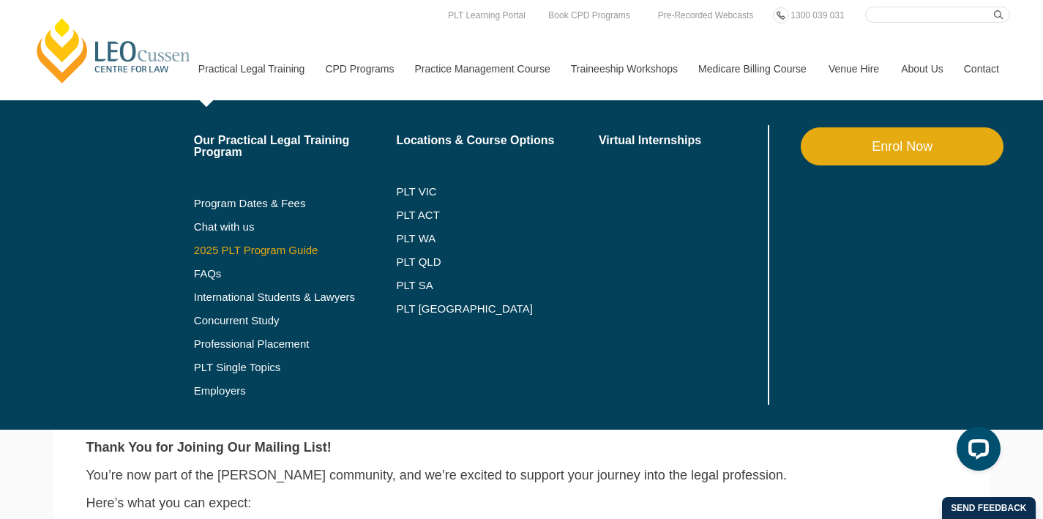
click at [249, 254] on link "2025 PLT Program Guide" at bounding box center [277, 251] width 166 height 12
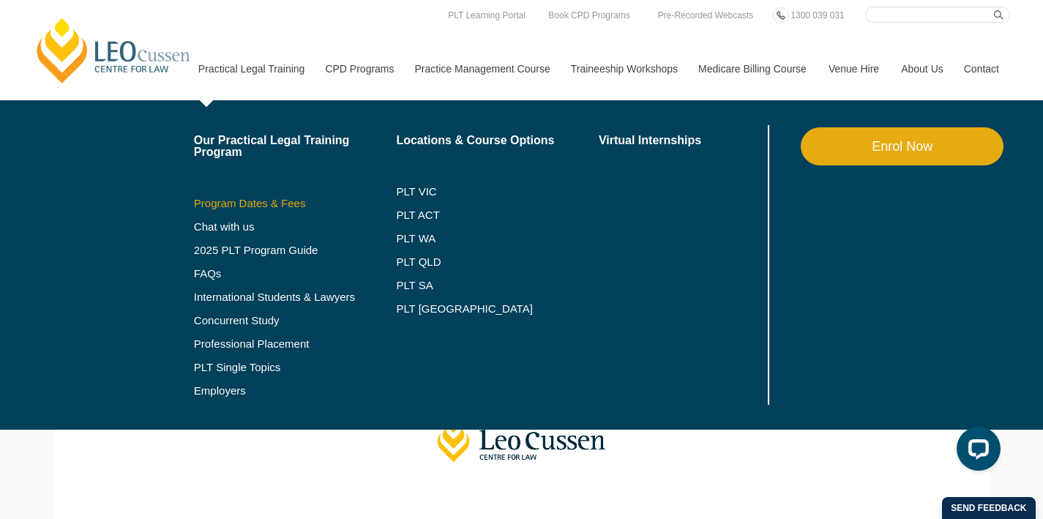
click at [236, 201] on link "Program Dates & Fees" at bounding box center [295, 204] width 203 height 12
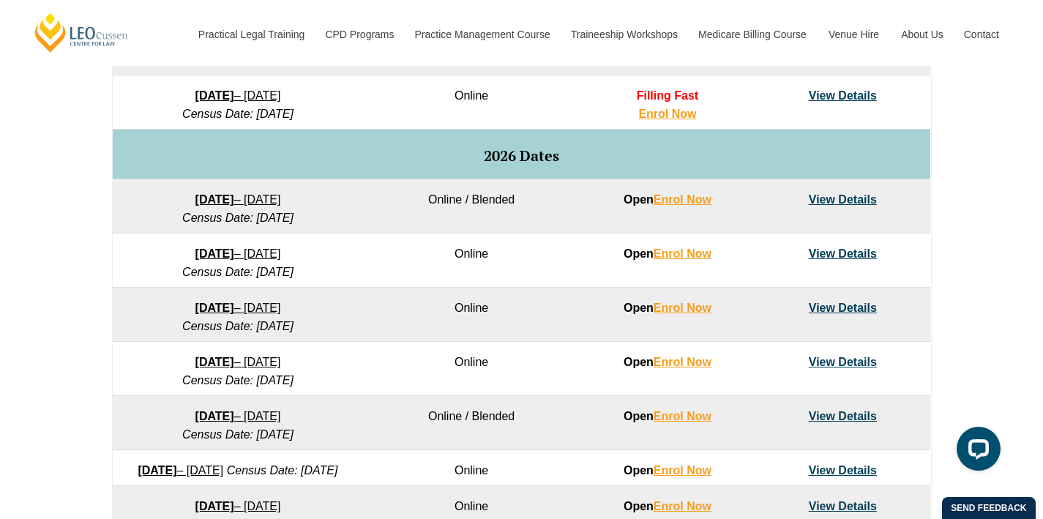
scroll to position [863, 0]
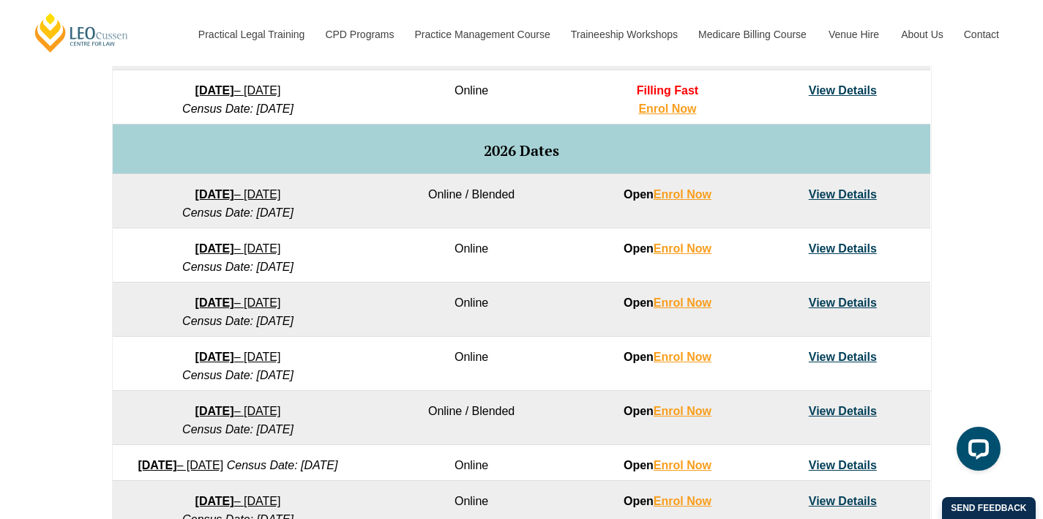
click at [856, 198] on link "View Details" at bounding box center [843, 194] width 68 height 12
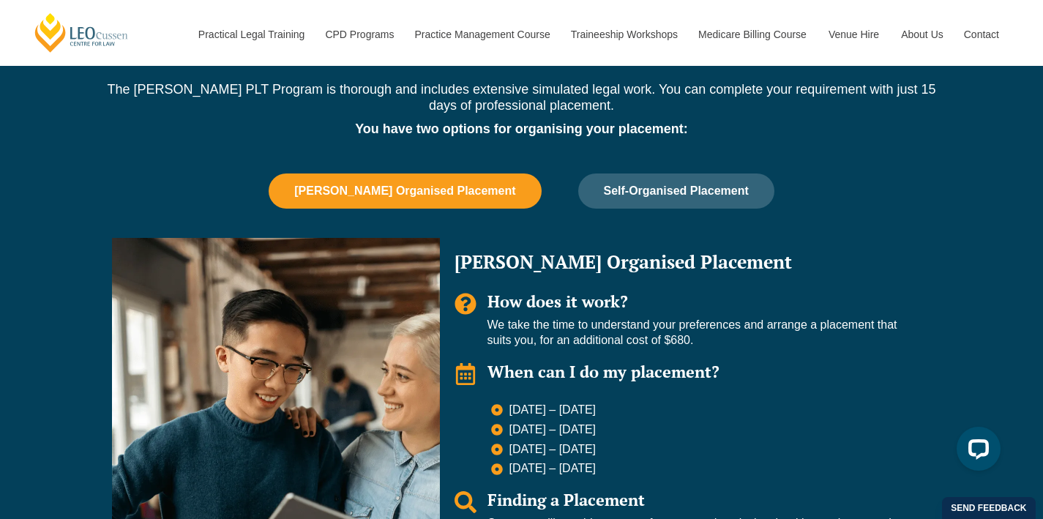
scroll to position [918, 0]
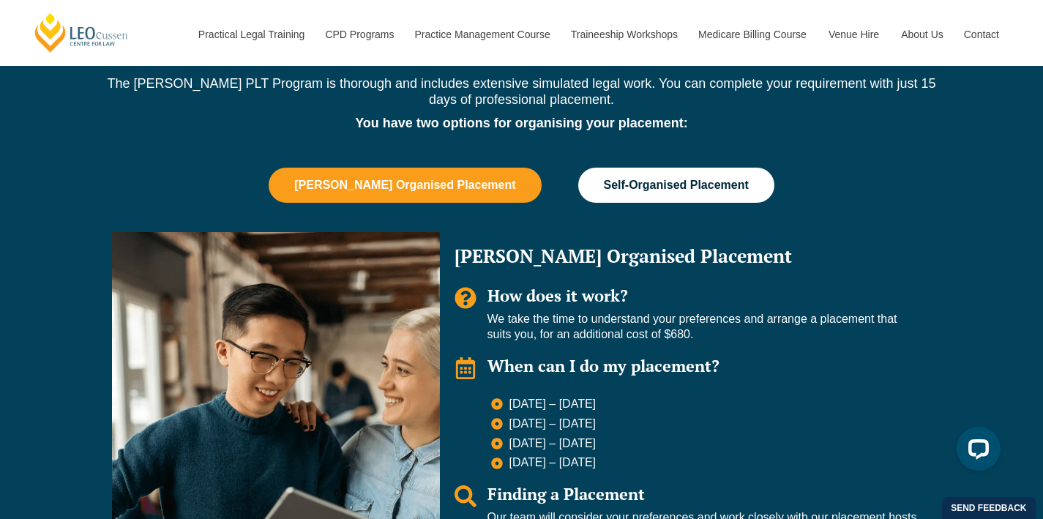
click at [666, 179] on span "Self-Organised Placement" at bounding box center [676, 185] width 145 height 13
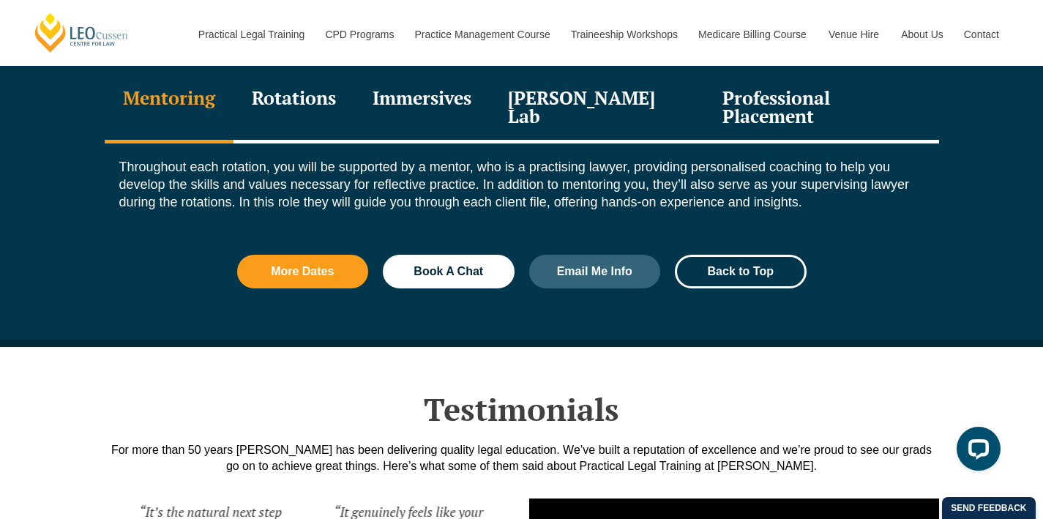
scroll to position [1635, 0]
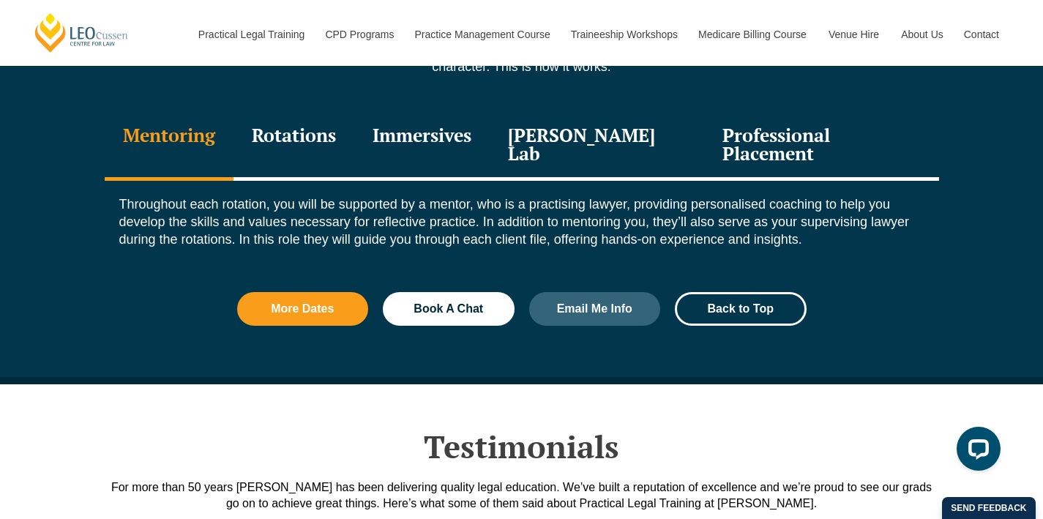
click at [306, 121] on div "Rotations" at bounding box center [294, 146] width 121 height 70
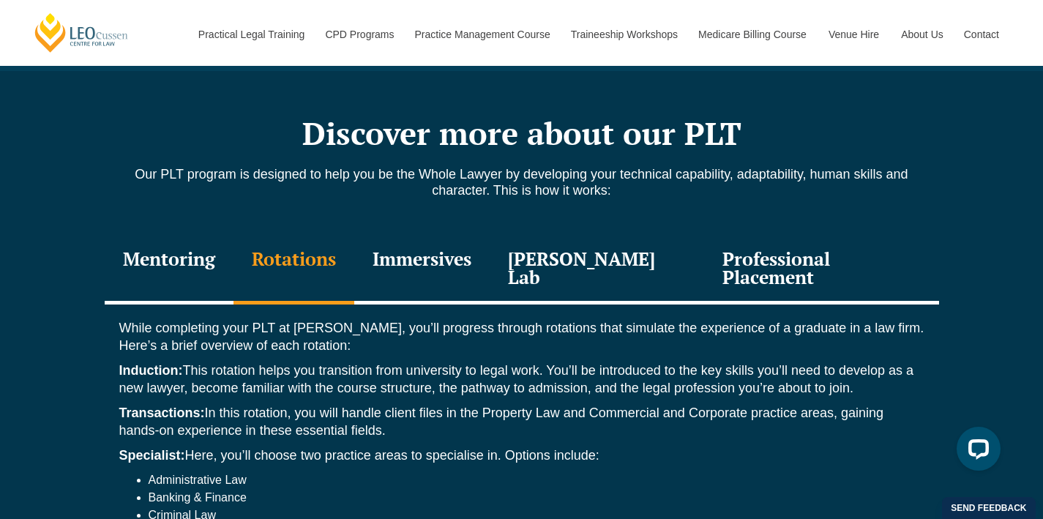
scroll to position [1504, 0]
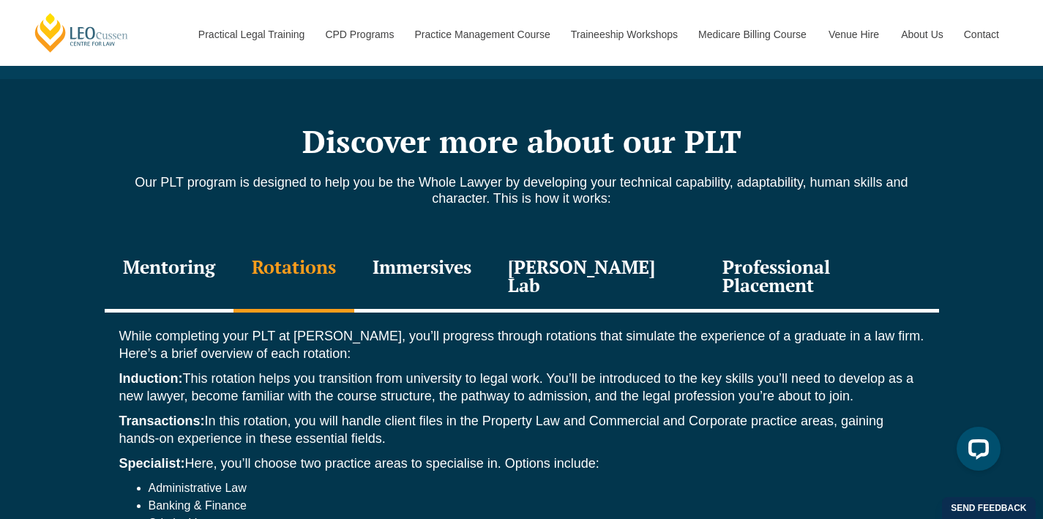
click at [451, 243] on div "Immersives" at bounding box center [421, 278] width 135 height 70
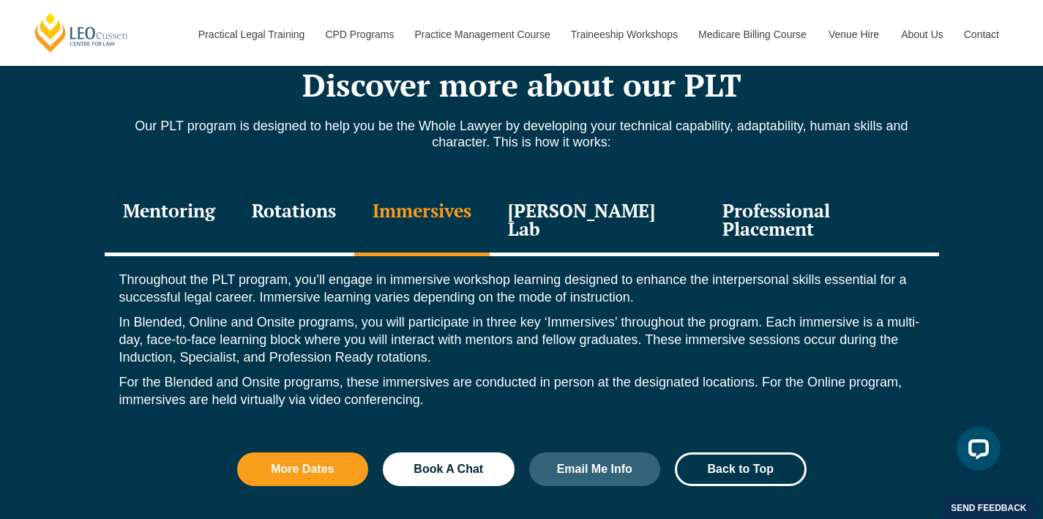
scroll to position [1561, 0]
click at [572, 207] on div "[PERSON_NAME] Lab" at bounding box center [597, 221] width 215 height 70
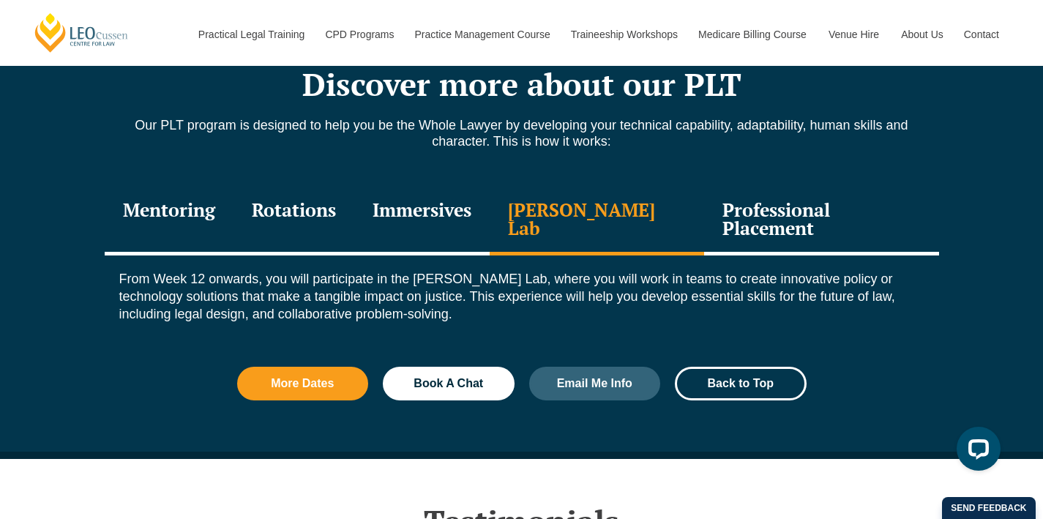
click at [764, 209] on div "Professional Placement" at bounding box center [821, 221] width 234 height 70
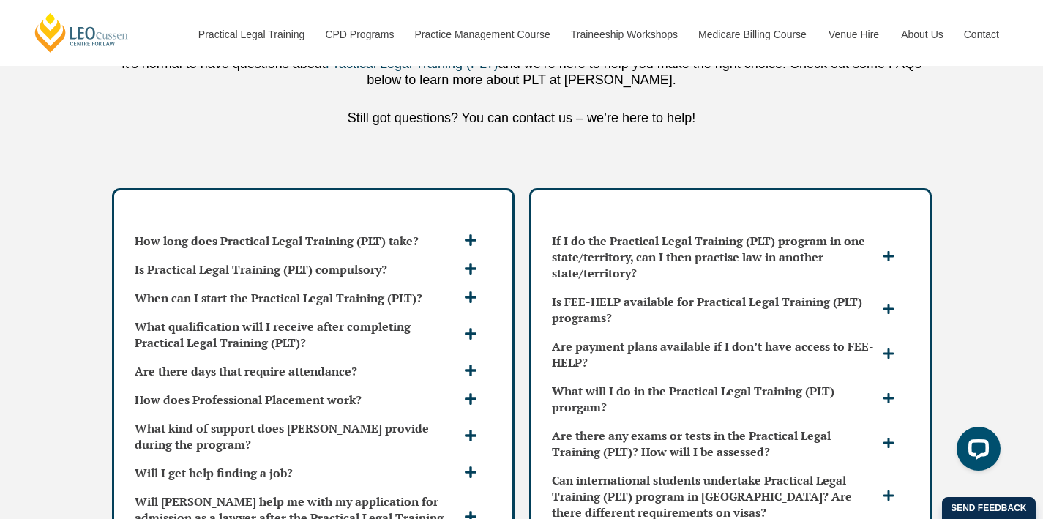
scroll to position [3859, 0]
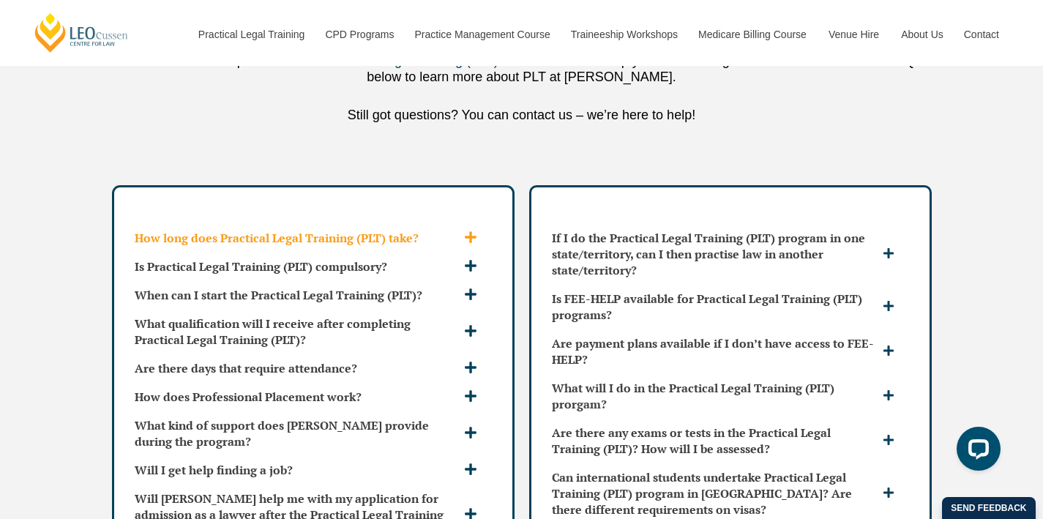
click at [433, 230] on h3 "How long does Practical Legal Training (PLT) take?" at bounding box center [298, 238] width 326 height 16
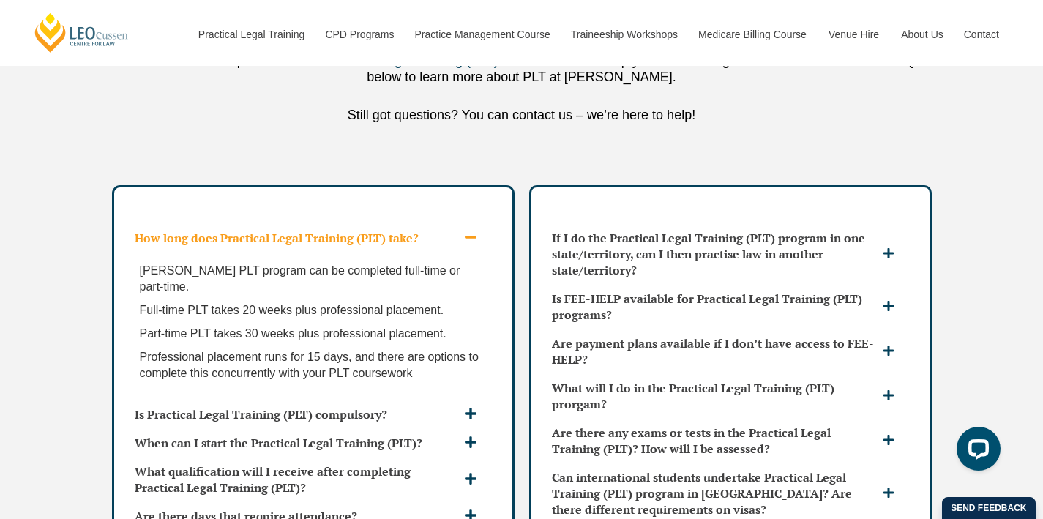
click at [403, 224] on div "How long does Practical Legal Training (PLT) take?" at bounding box center [313, 238] width 369 height 28
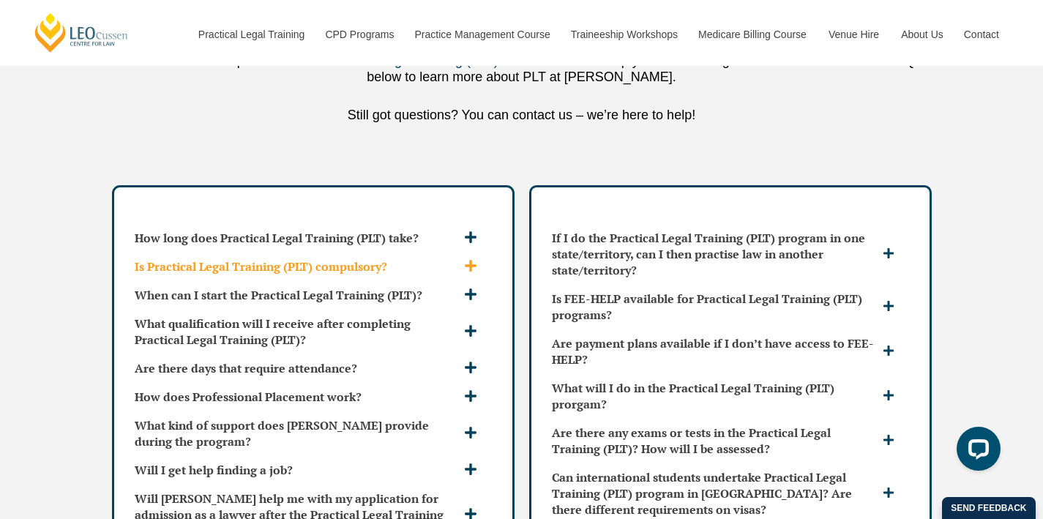
click at [379, 258] on h3 "Is Practical Legal Training (PLT) compulsory?" at bounding box center [298, 266] width 326 height 16
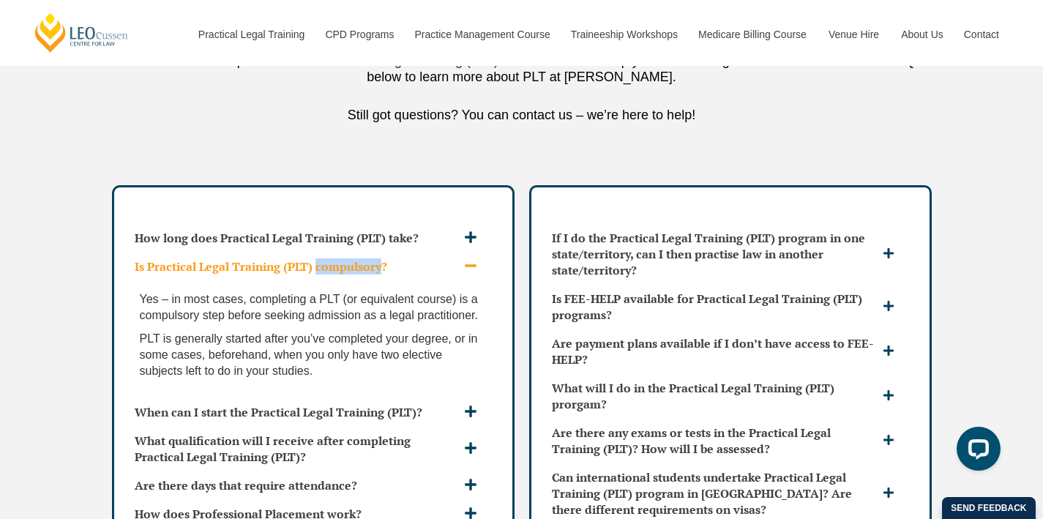
click at [379, 258] on h3 "Is Practical Legal Training (PLT) compulsory?" at bounding box center [298, 266] width 326 height 16
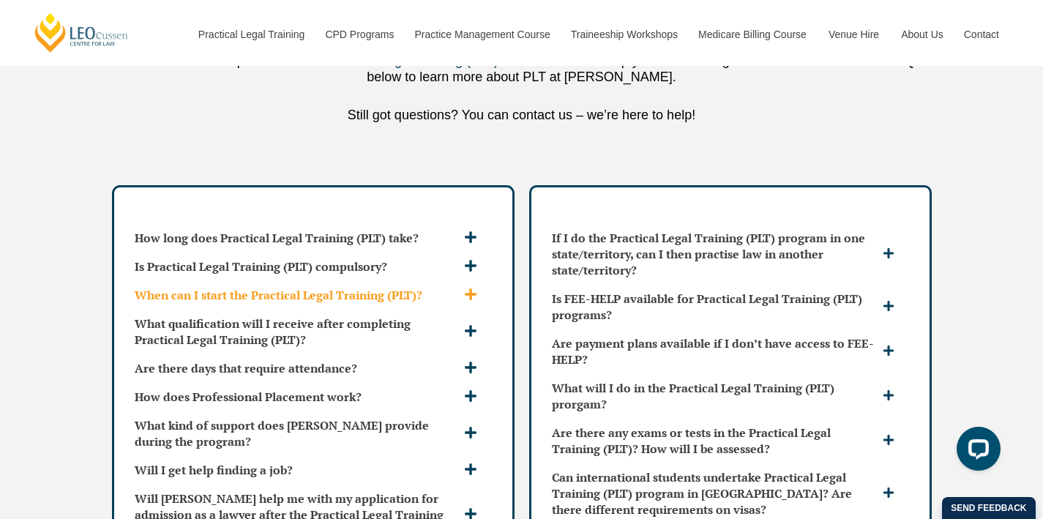
click at [344, 287] on h3 "When can I start the Practical Legal Training (PLT)?" at bounding box center [298, 295] width 326 height 16
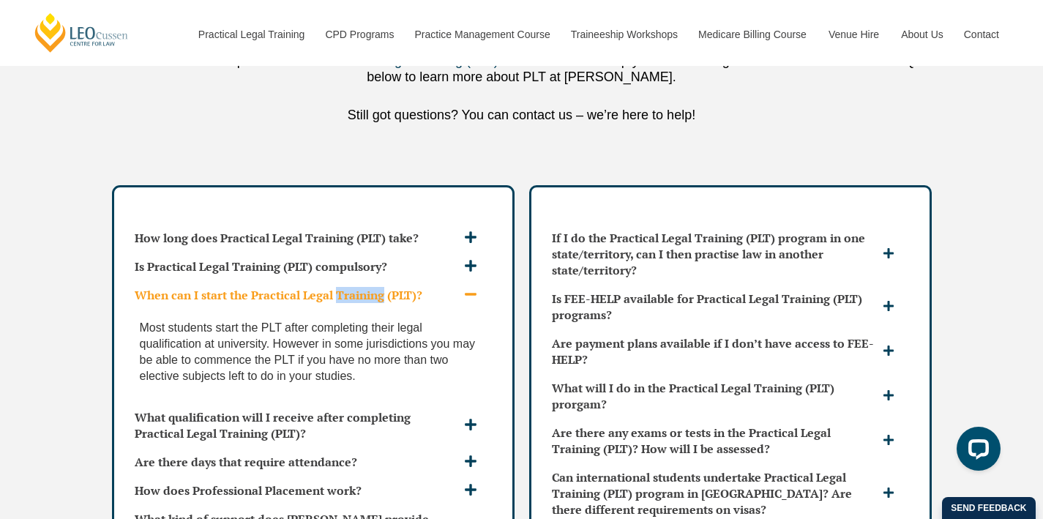
click at [344, 287] on h3 "When can I start the Practical Legal Training (PLT)?" at bounding box center [298, 295] width 326 height 16
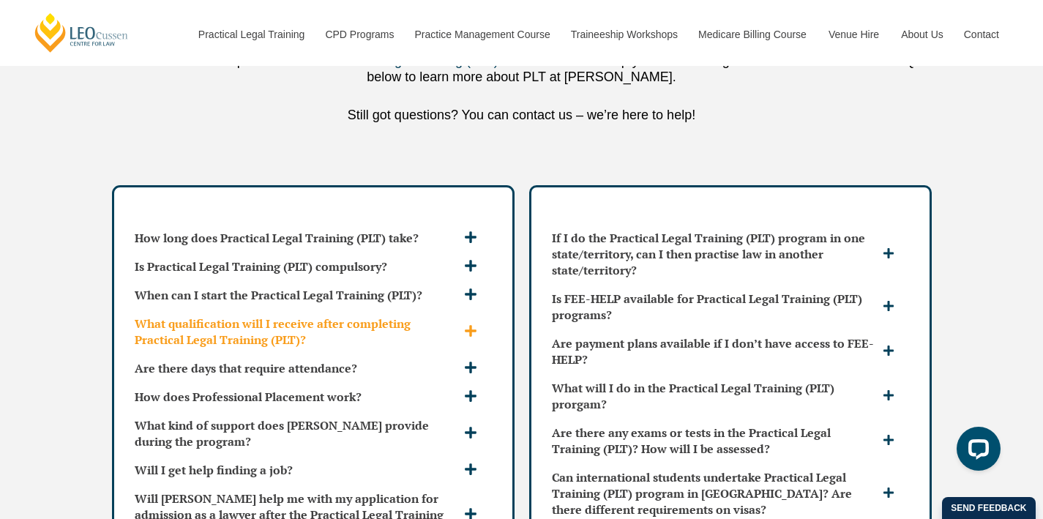
click at [344, 316] on h3 "What qualification will I receive after completing Practical Legal Training (PL…" at bounding box center [298, 332] width 326 height 32
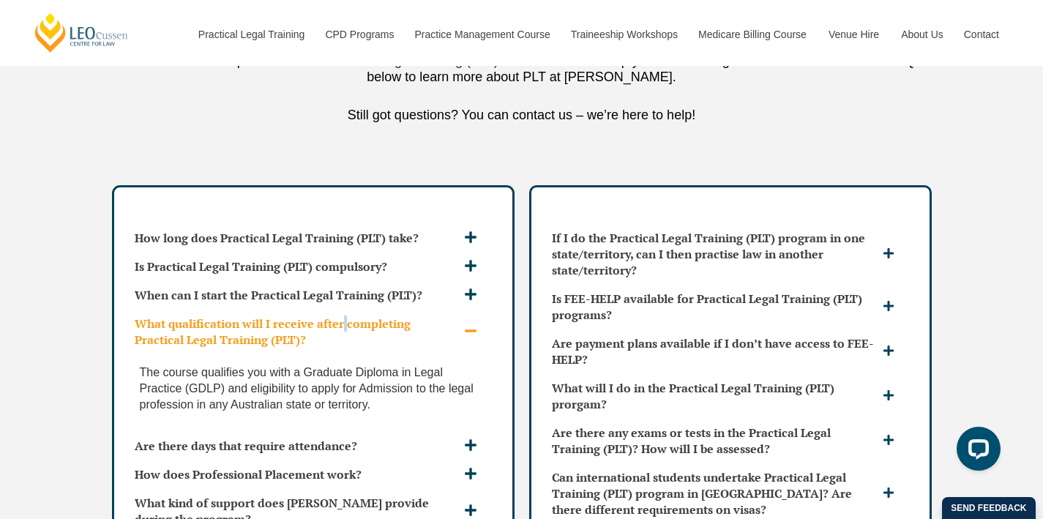
click at [344, 316] on h3 "What qualification will I receive after completing Practical Legal Training (PL…" at bounding box center [298, 332] width 326 height 32
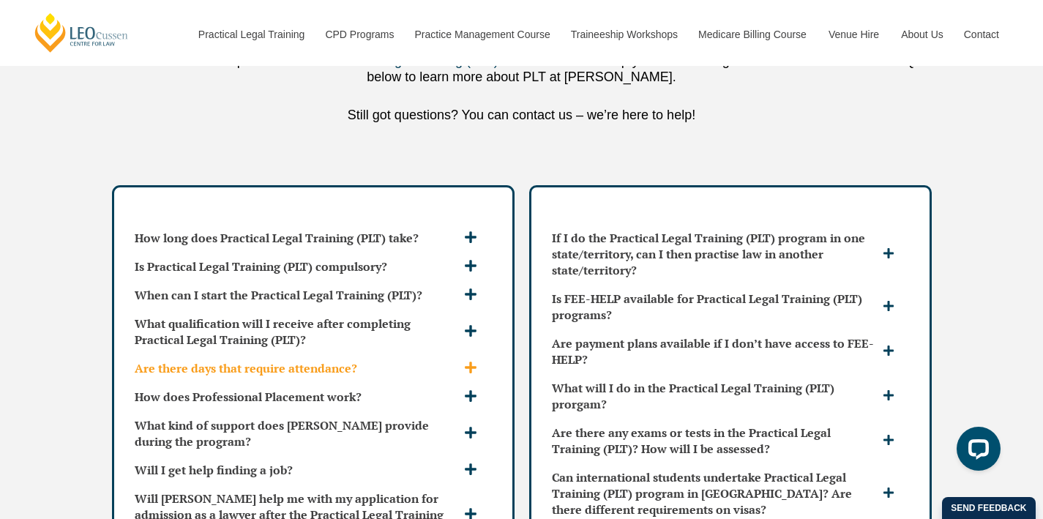
click at [330, 360] on h3 "Are there days that require attendance?" at bounding box center [298, 368] width 326 height 16
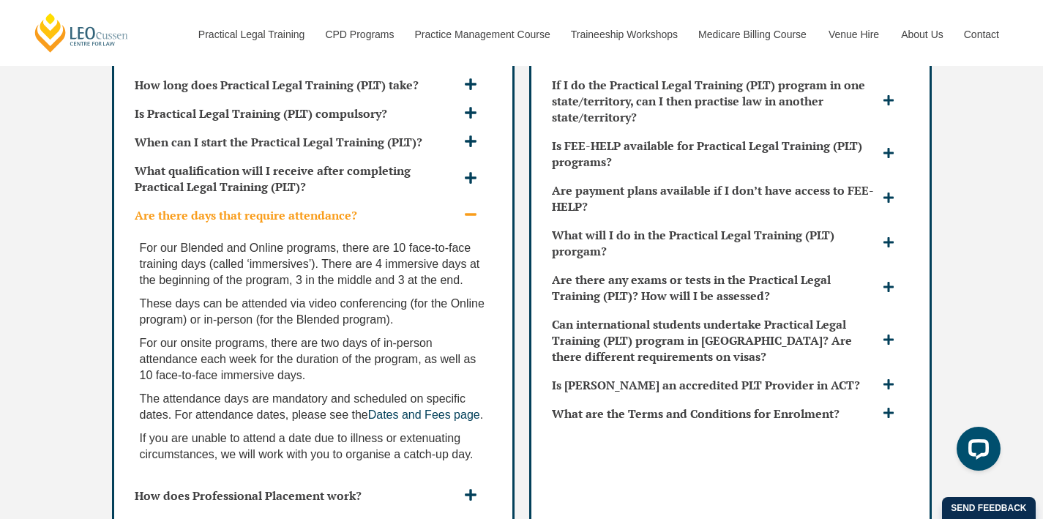
scroll to position [4014, 0]
click at [439, 206] on h3 "Are there days that require attendance?" at bounding box center [298, 214] width 326 height 16
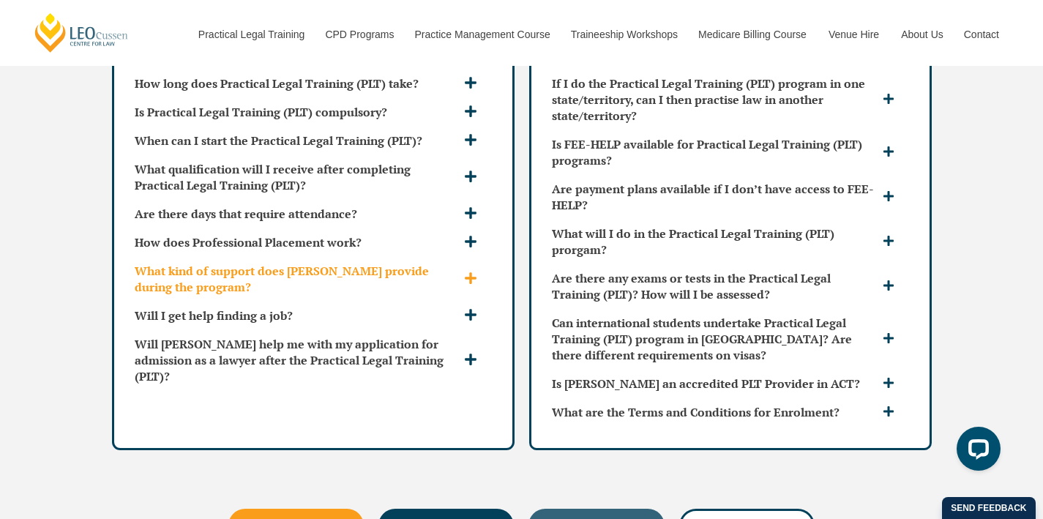
click at [405, 263] on h3 "What kind of support does Leo Cussen provide during the program?" at bounding box center [298, 279] width 326 height 32
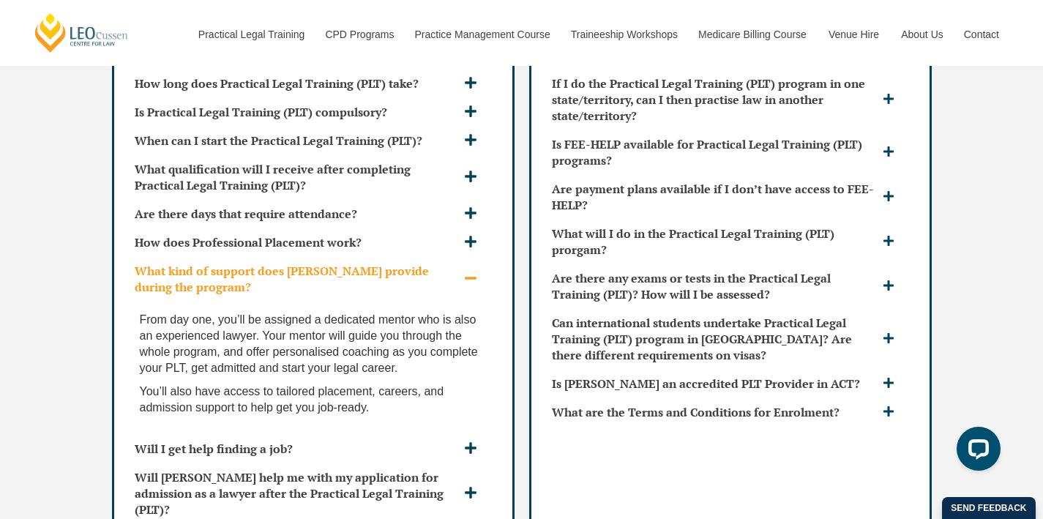
click at [407, 263] on h3 "What kind of support does Leo Cussen provide during the program?" at bounding box center [298, 279] width 326 height 32
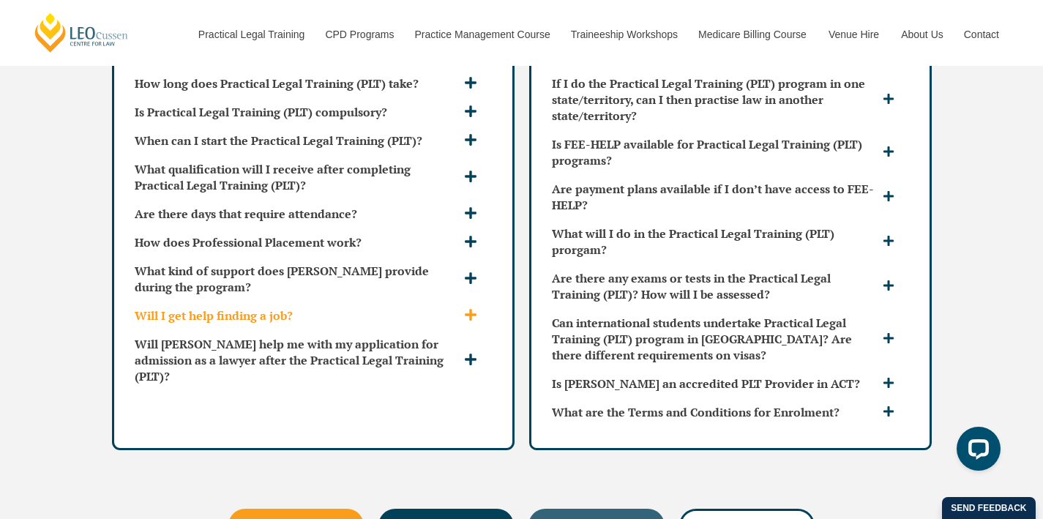
click at [313, 307] on h3 "Will I get help finding a job?" at bounding box center [298, 315] width 326 height 16
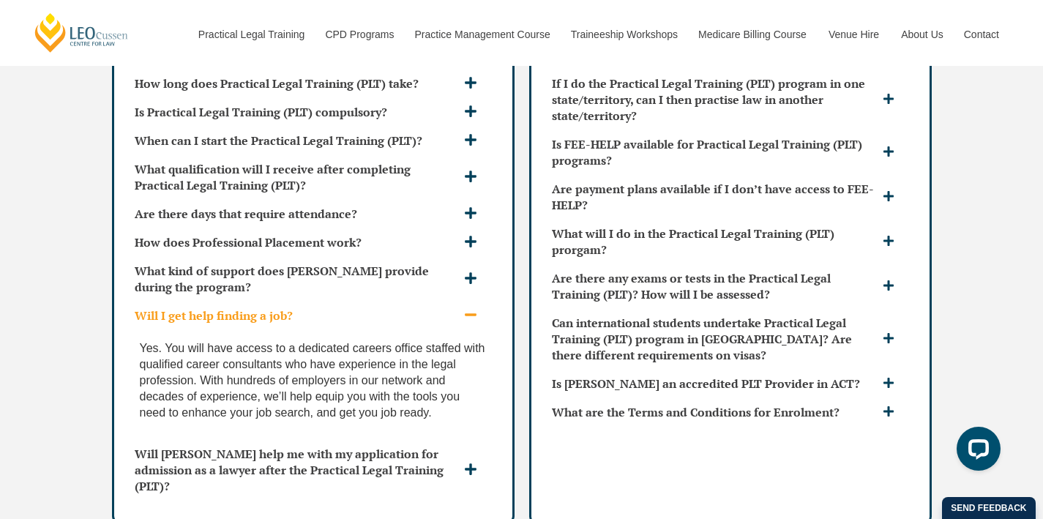
click at [313, 307] on h3 "Will I get help finding a job?" at bounding box center [298, 315] width 326 height 16
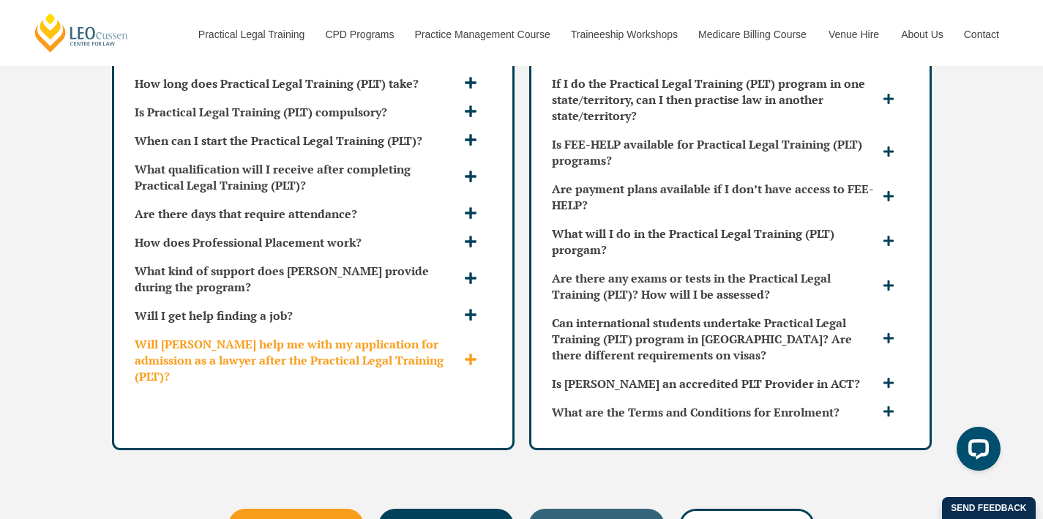
click at [362, 336] on h3 "Will [PERSON_NAME] help me with my application for admission as a lawyer after …" at bounding box center [298, 360] width 326 height 48
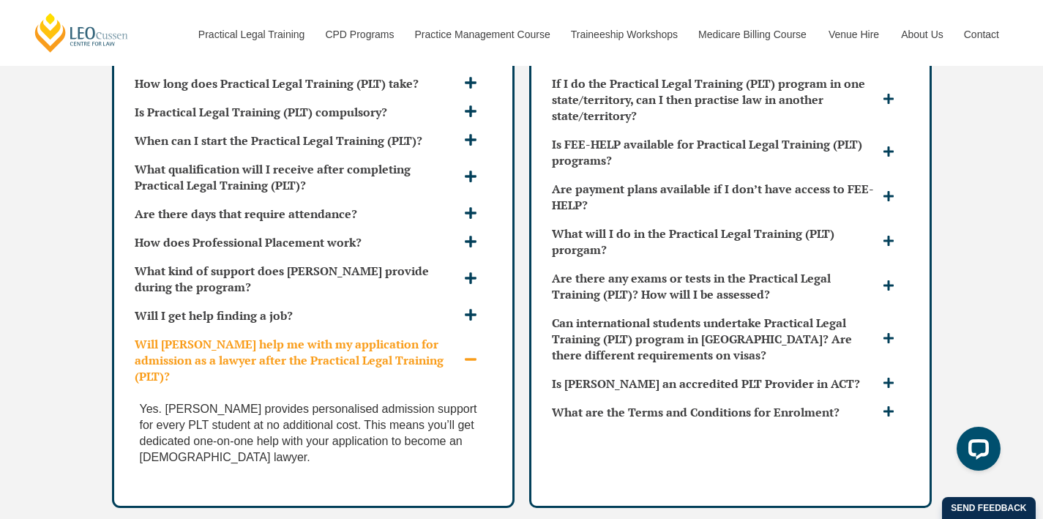
click at [376, 336] on h3 "Will [PERSON_NAME] help me with my application for admission as a lawyer after …" at bounding box center [298, 360] width 326 height 48
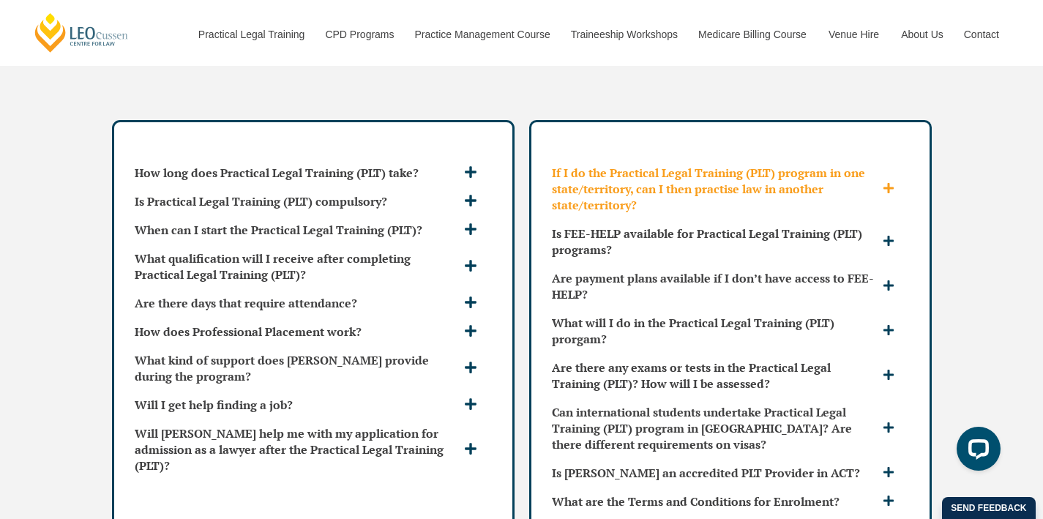
scroll to position [3966, 0]
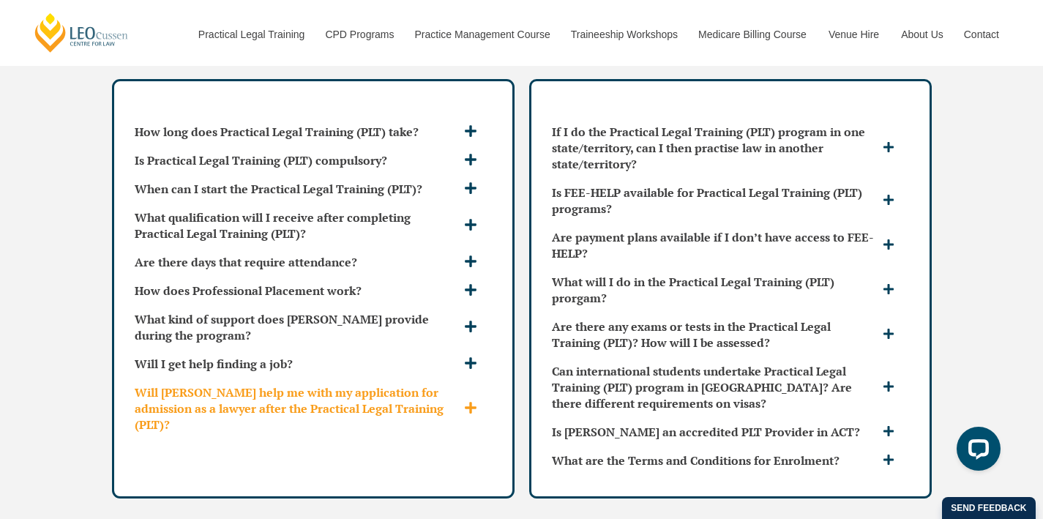
click at [398, 384] on h3 "Will [PERSON_NAME] help me with my application for admission as a lawyer after …" at bounding box center [298, 408] width 326 height 48
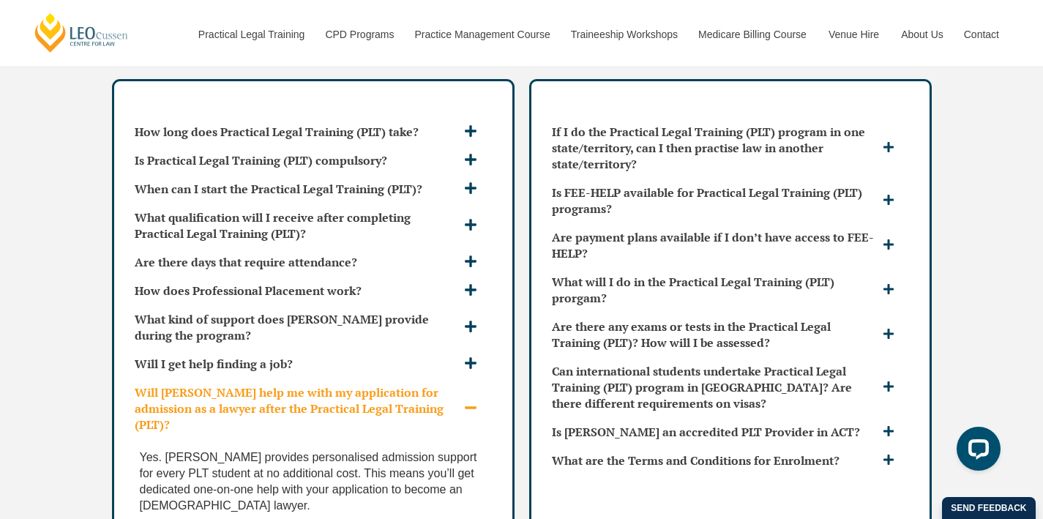
click at [398, 384] on h3 "Will [PERSON_NAME] help me with my application for admission as a lawyer after …" at bounding box center [298, 408] width 326 height 48
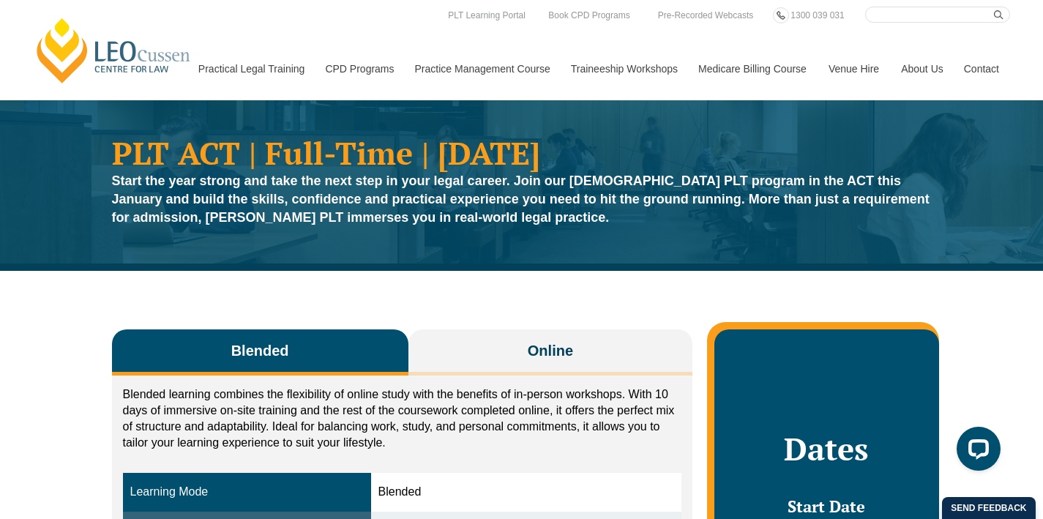
scroll to position [0, 0]
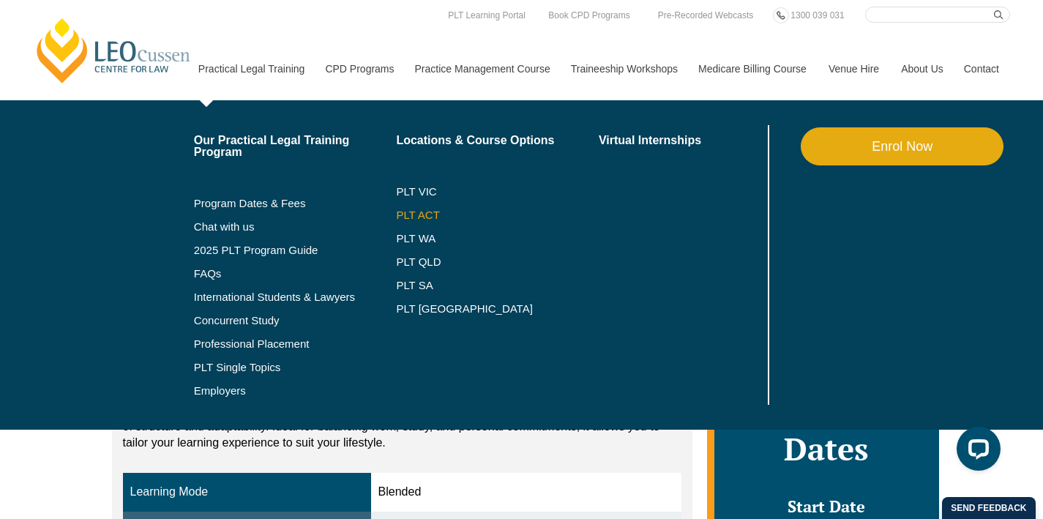
click at [406, 218] on link "PLT ACT" at bounding box center [497, 215] width 203 height 12
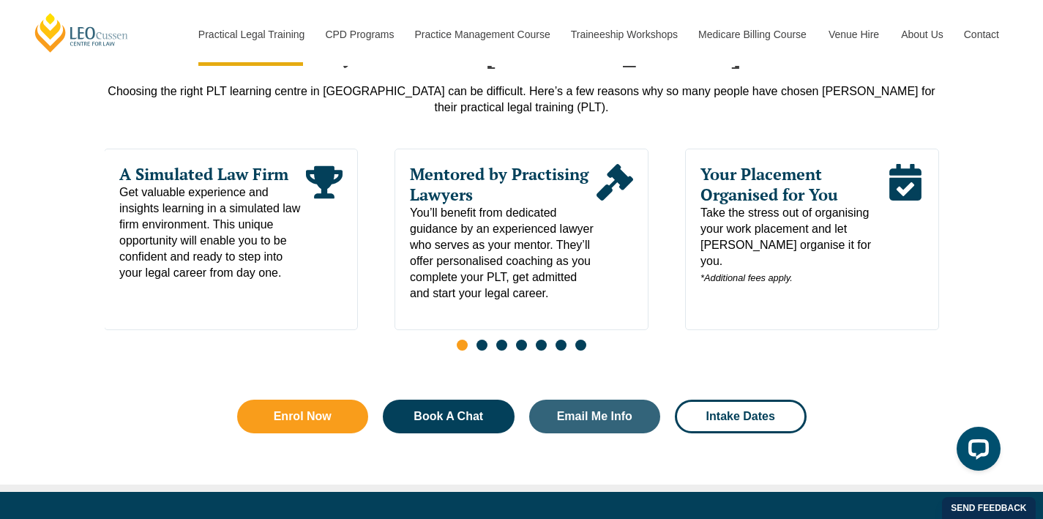
click at [482, 351] on span "Go to slide 2" at bounding box center [482, 345] width 11 height 11
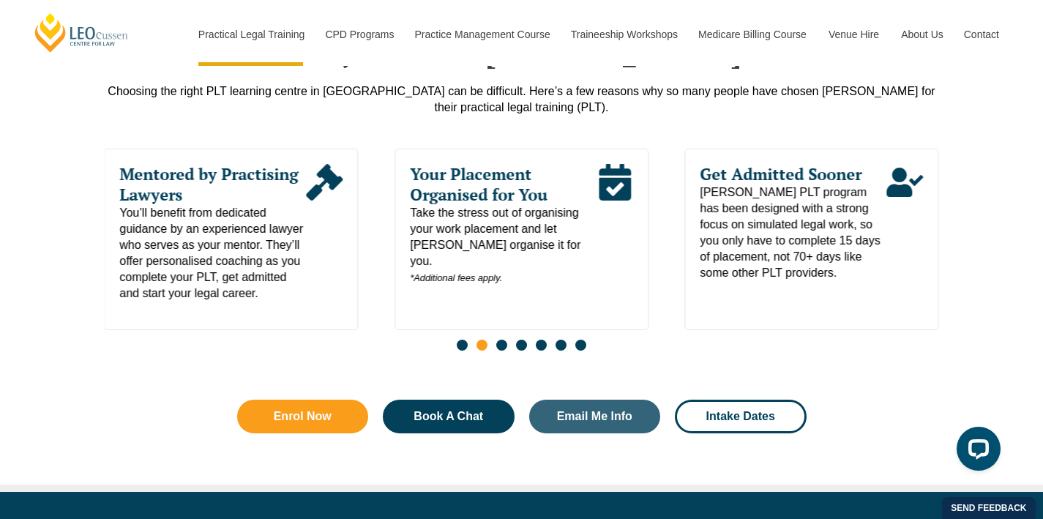
click at [506, 347] on span "Go to slide 3" at bounding box center [501, 345] width 11 height 11
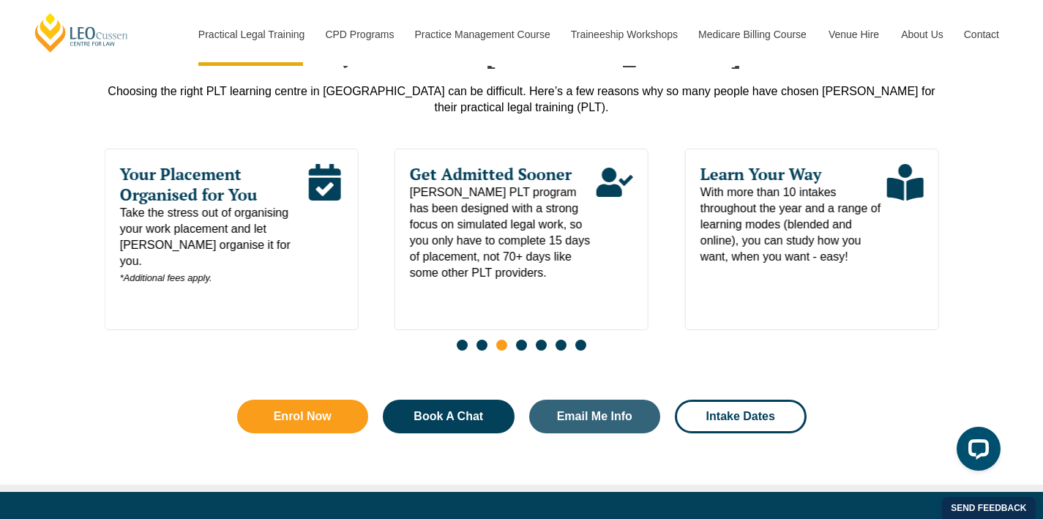
click at [526, 348] on span "Go to slide 4" at bounding box center [521, 345] width 11 height 11
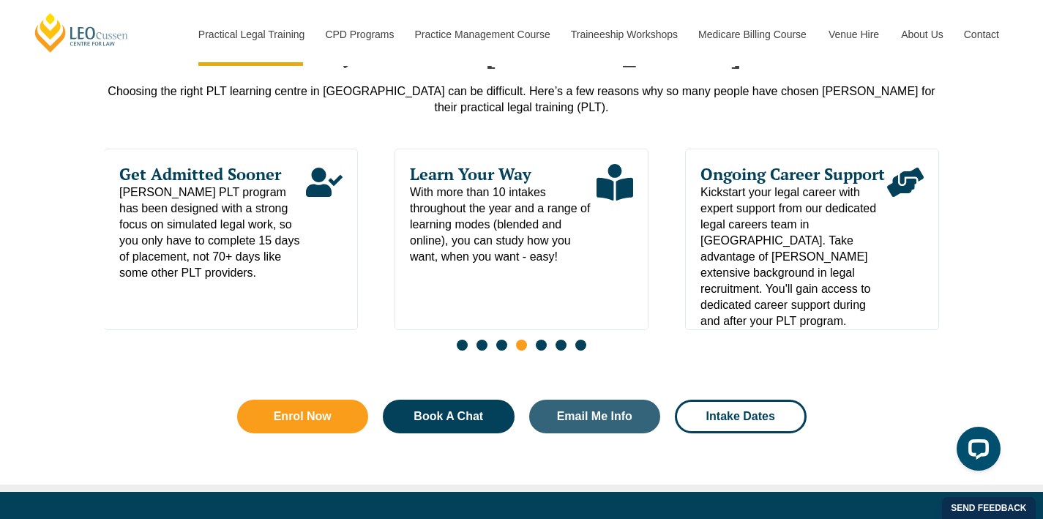
click at [540, 346] on span "Go to slide 5" at bounding box center [541, 345] width 11 height 11
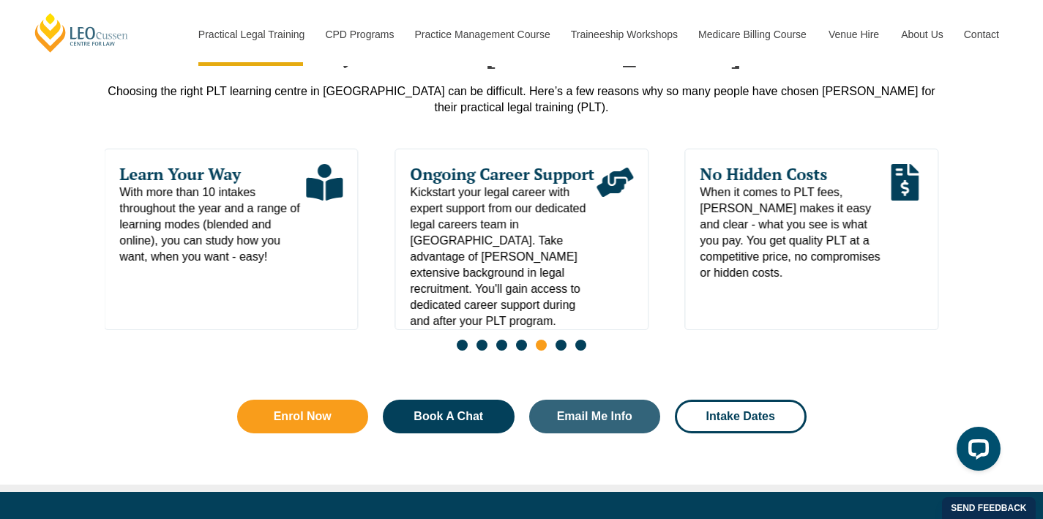
click at [563, 346] on span "Go to slide 6" at bounding box center [561, 345] width 11 height 11
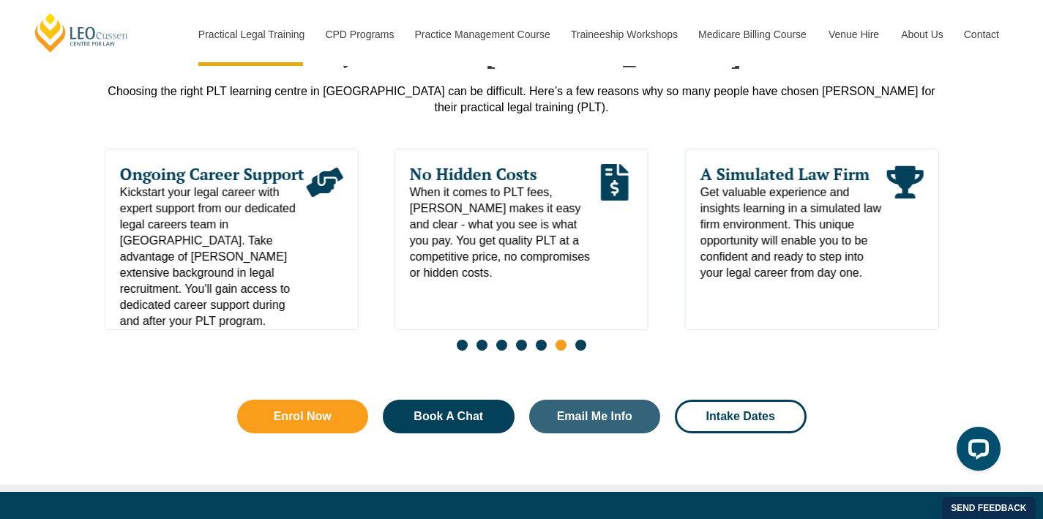
click at [579, 350] on span "Go to slide 7" at bounding box center [580, 345] width 11 height 11
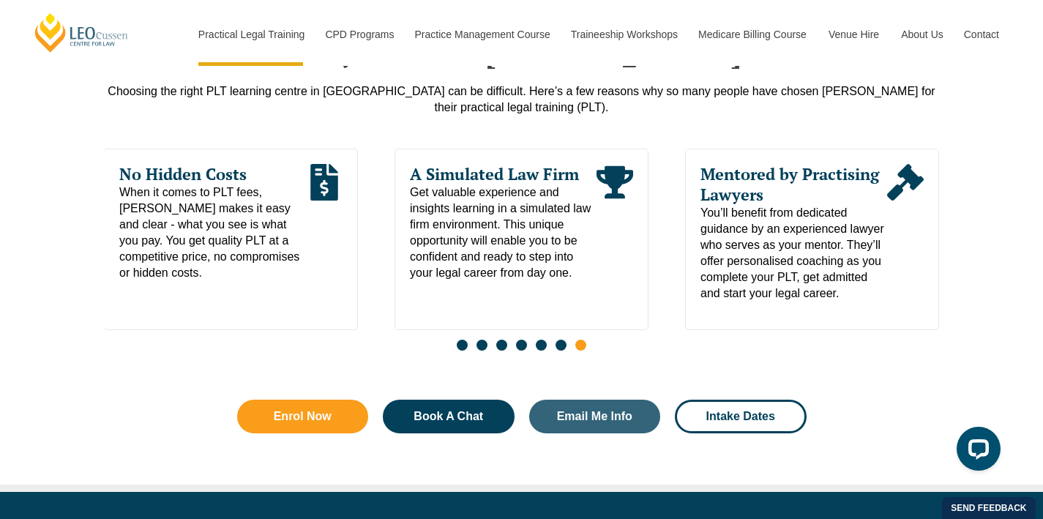
click at [461, 351] on span "Go to slide 1" at bounding box center [462, 345] width 11 height 11
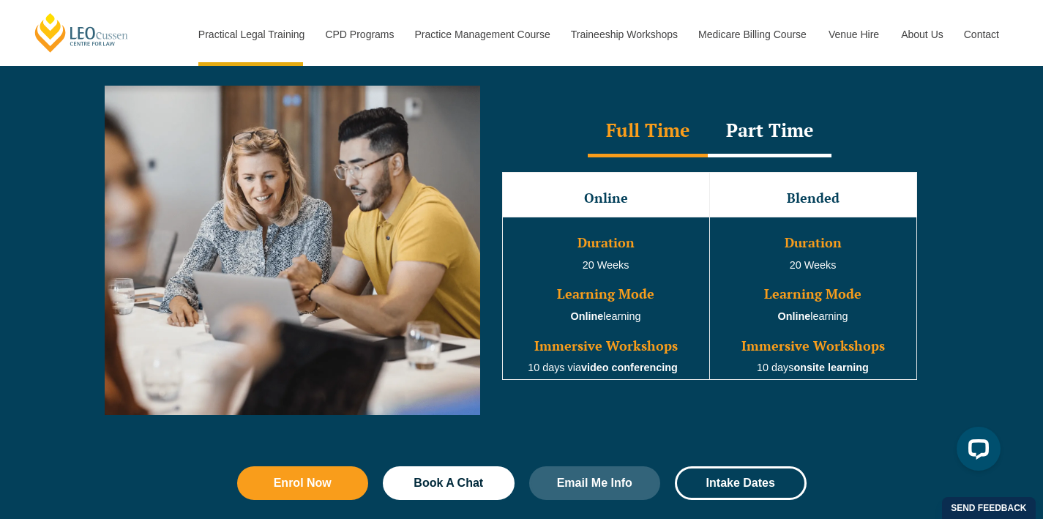
scroll to position [1339, 0]
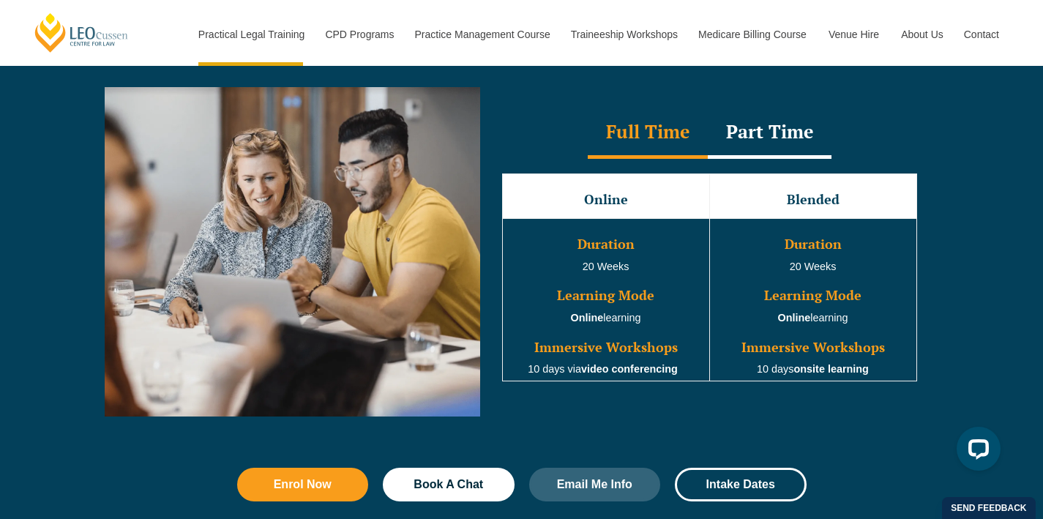
click at [780, 137] on div "Part Time" at bounding box center [770, 133] width 124 height 51
click at [645, 149] on div "Full Time" at bounding box center [648, 133] width 120 height 51
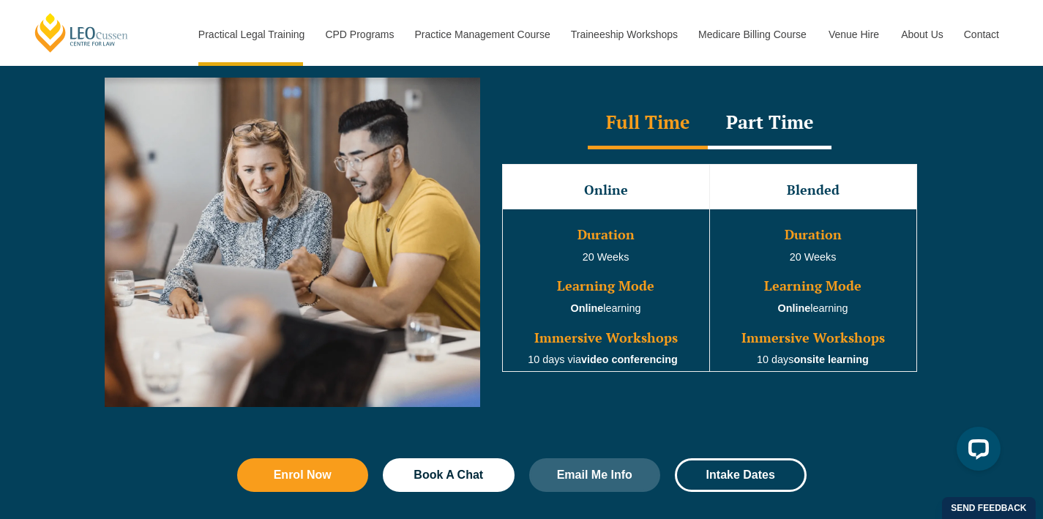
click at [754, 121] on div "Part Time" at bounding box center [770, 123] width 124 height 51
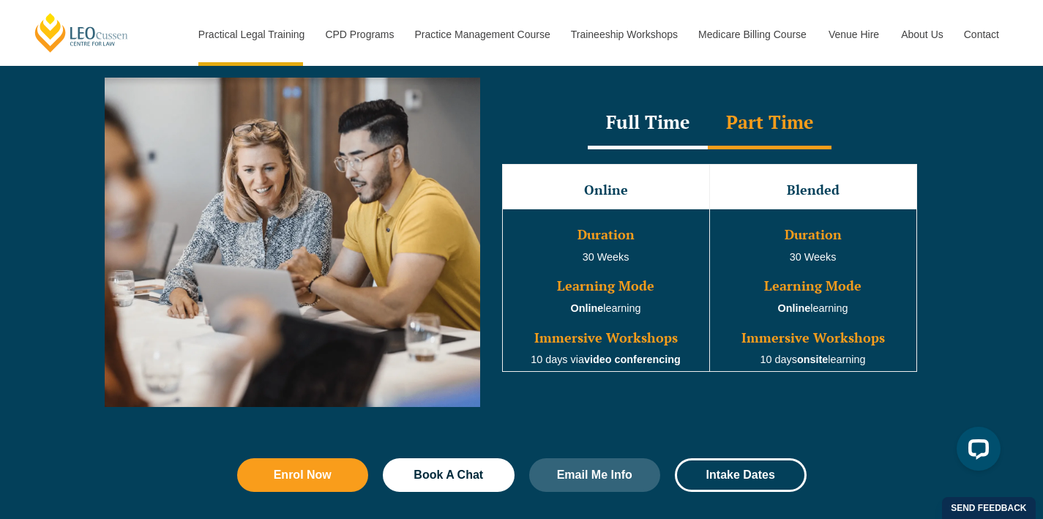
click at [686, 127] on div "Full Time" at bounding box center [648, 123] width 120 height 51
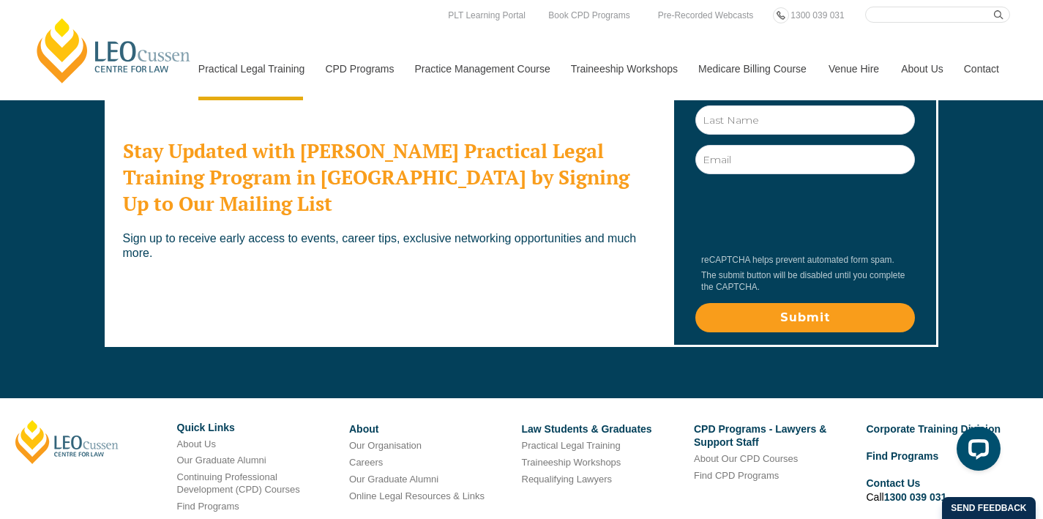
scroll to position [8074, 0]
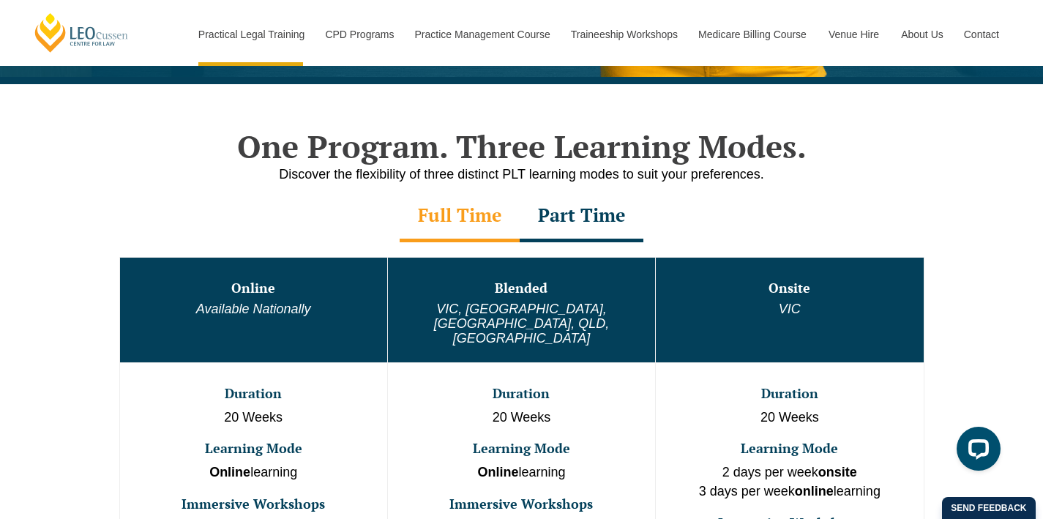
scroll to position [660, 0]
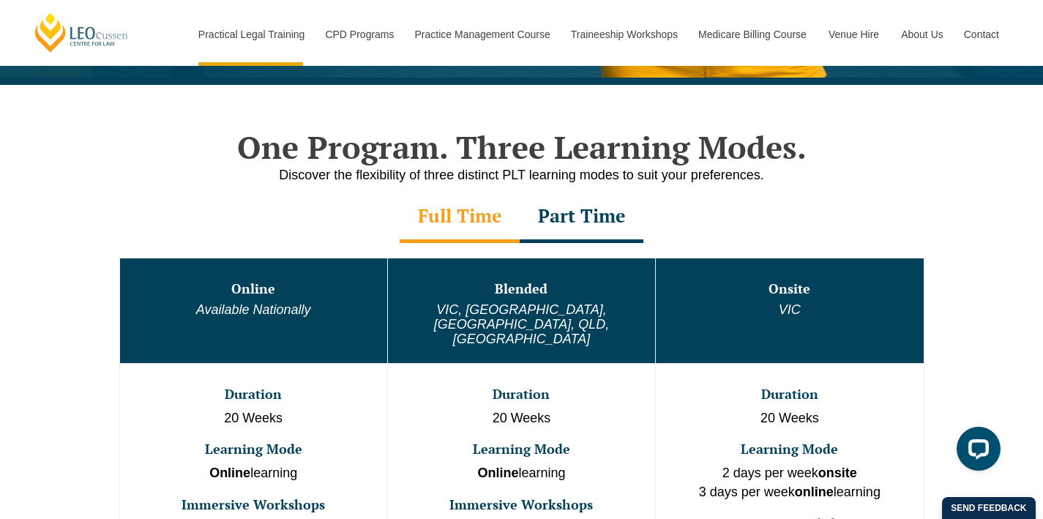
click at [557, 213] on div "Part Time" at bounding box center [582, 217] width 124 height 51
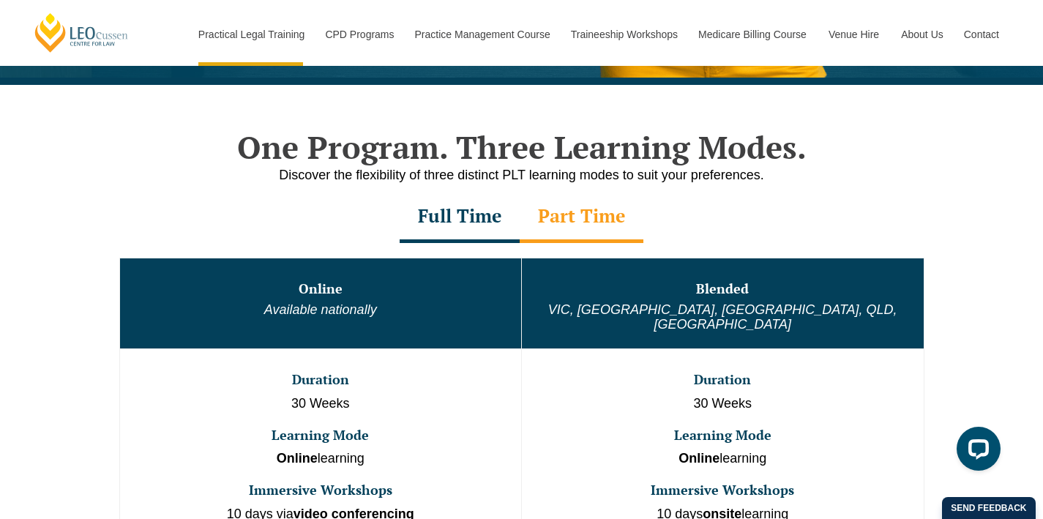
click at [486, 216] on div "Full Time" at bounding box center [460, 217] width 120 height 51
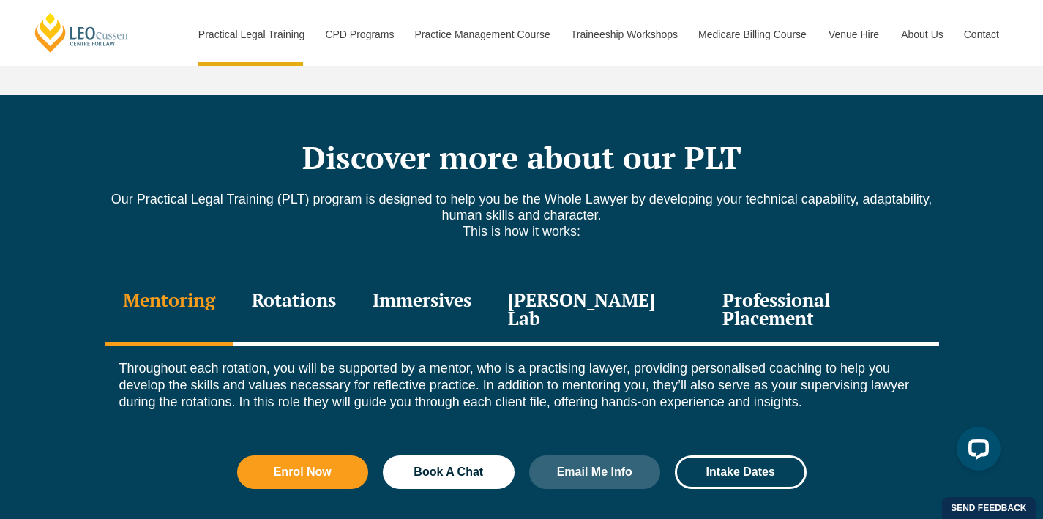
scroll to position [2001, 0]
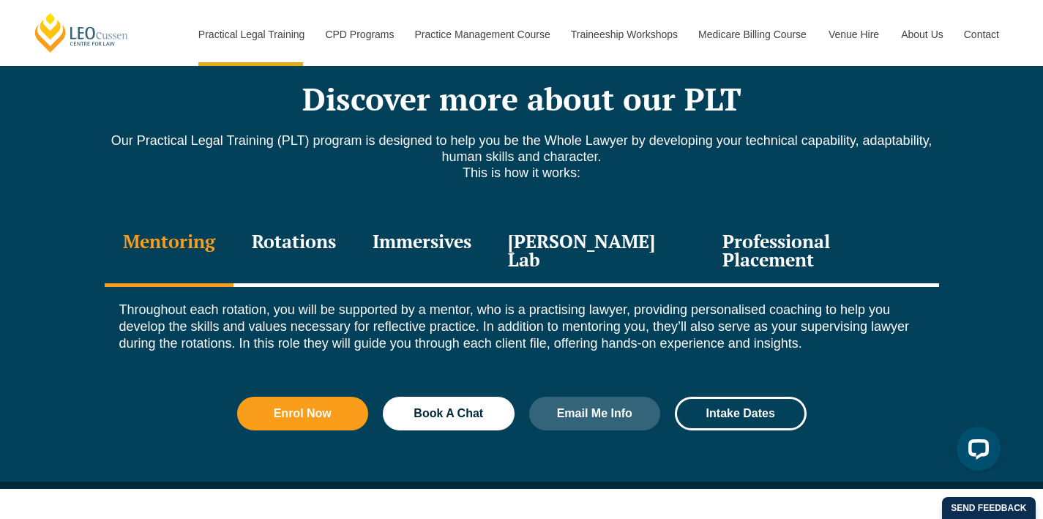
click at [341, 217] on div "Rotations" at bounding box center [294, 252] width 121 height 70
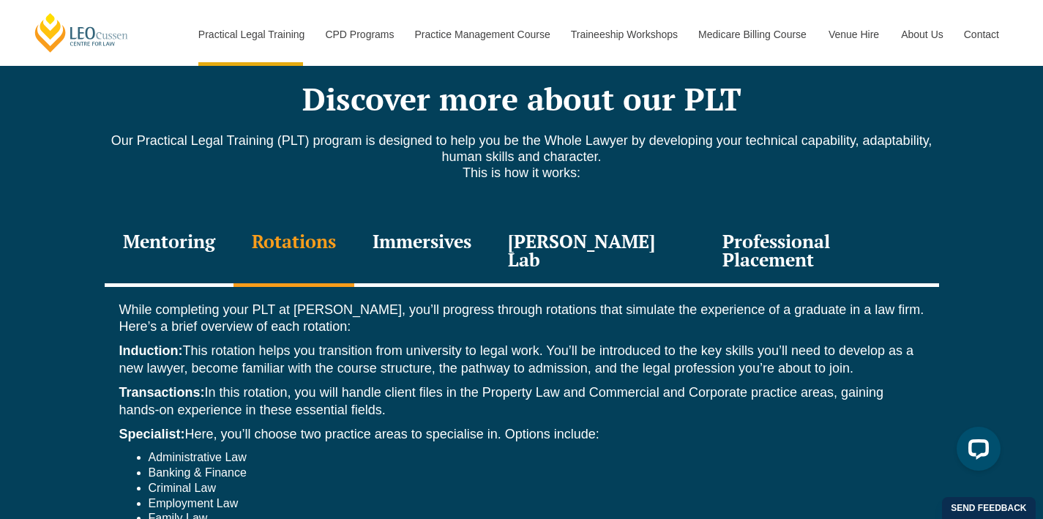
click at [207, 217] on div "Mentoring" at bounding box center [169, 252] width 129 height 70
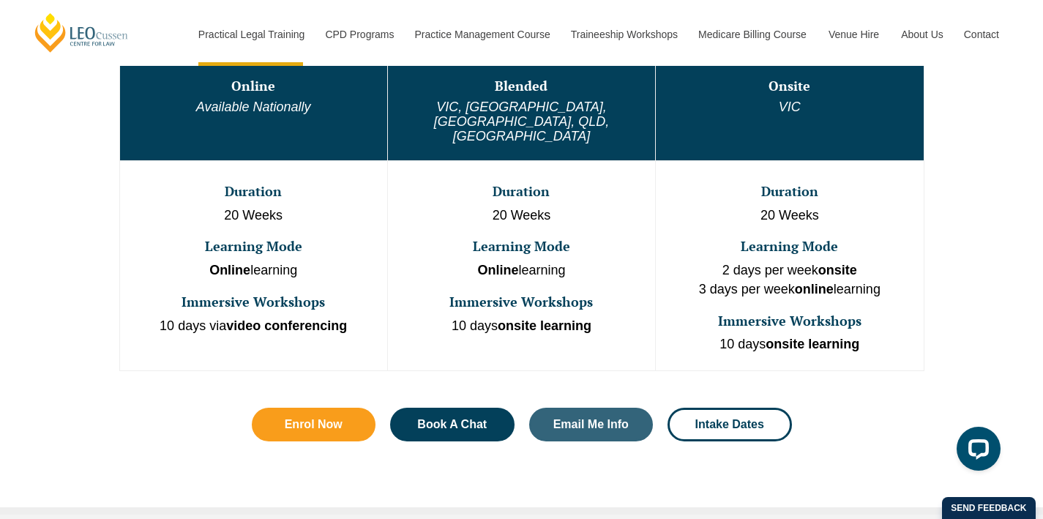
scroll to position [916, 0]
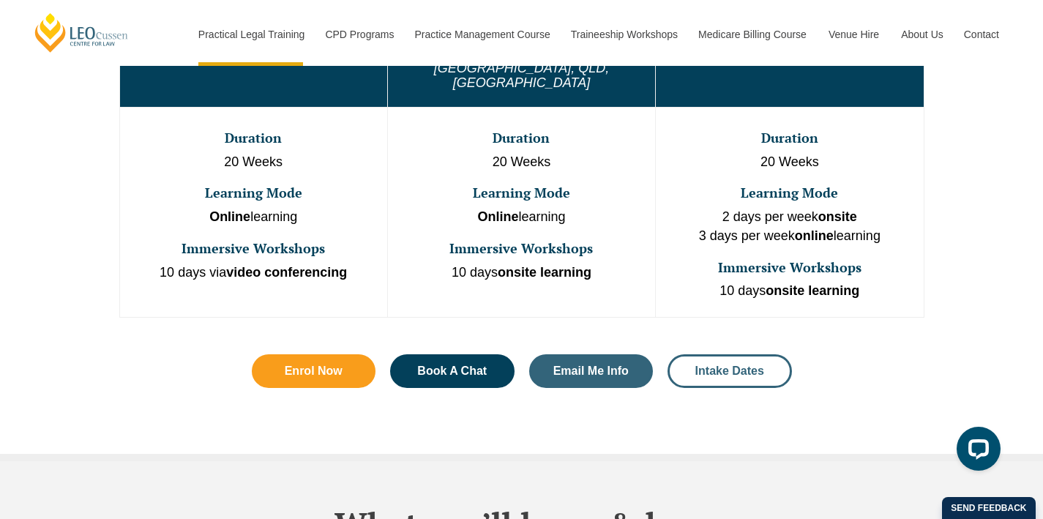
click at [736, 365] on span "Intake Dates" at bounding box center [729, 371] width 69 height 12
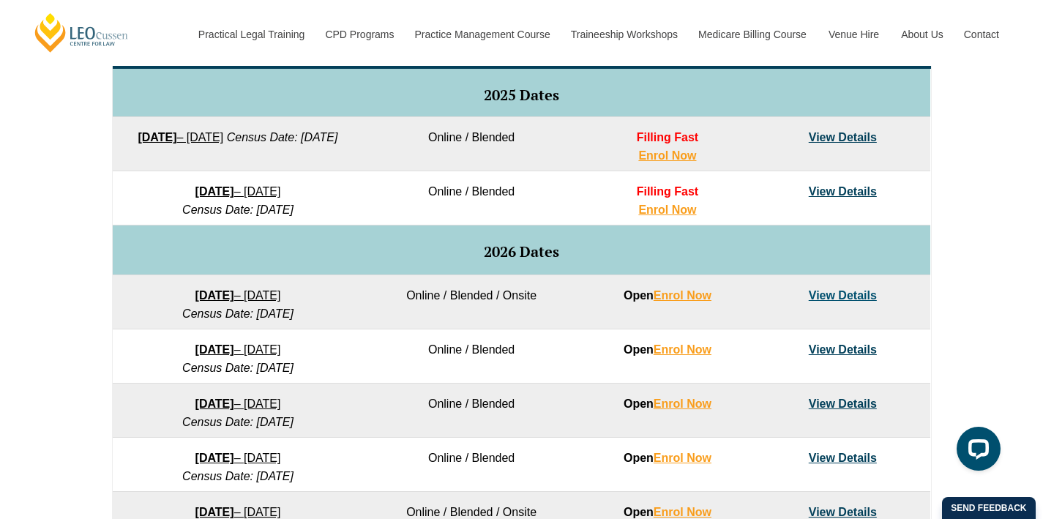
scroll to position [783, 0]
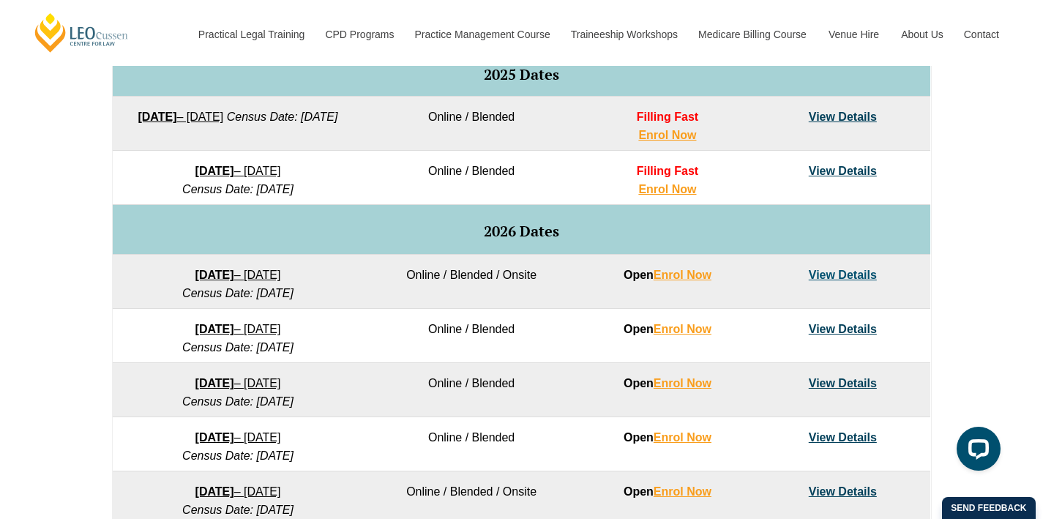
click at [269, 275] on link "27 January 2026 – 12 June 2026" at bounding box center [238, 275] width 86 height 12
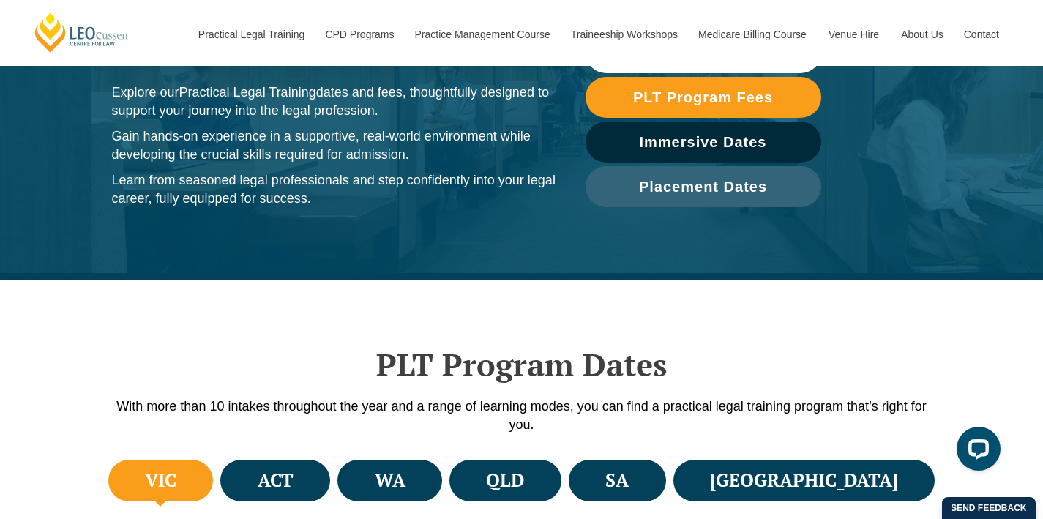
scroll to position [309, 0]
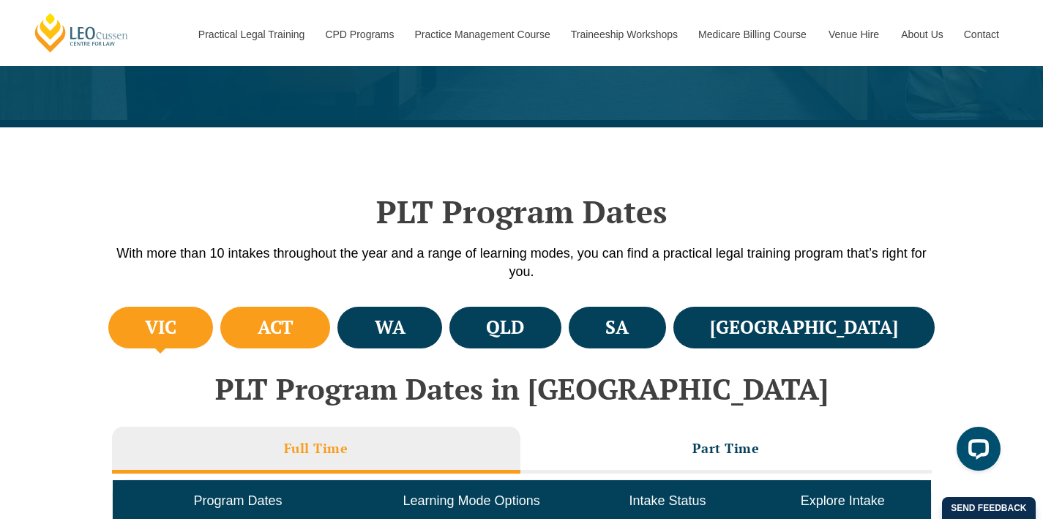
click at [294, 336] on h4 "ACT" at bounding box center [276, 328] width 36 height 24
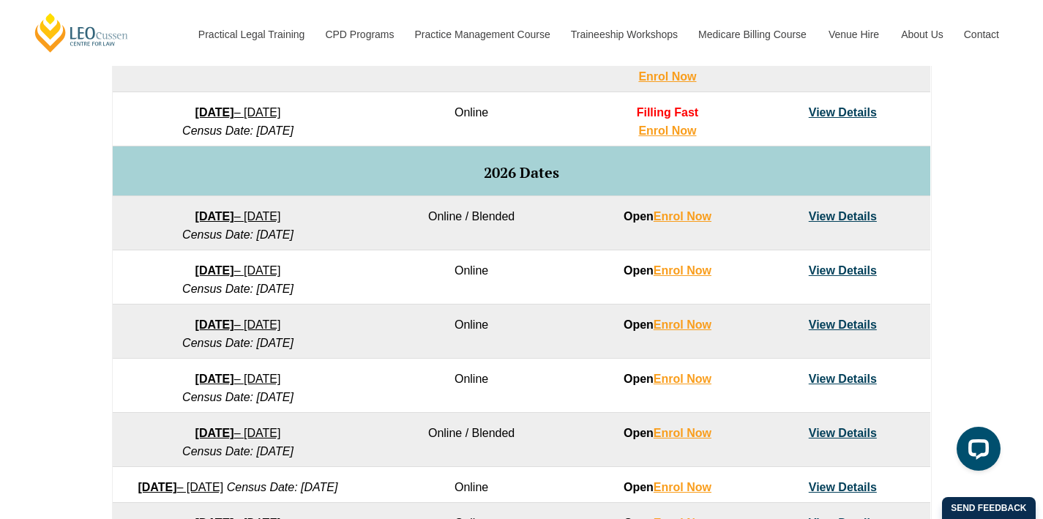
scroll to position [834, 0]
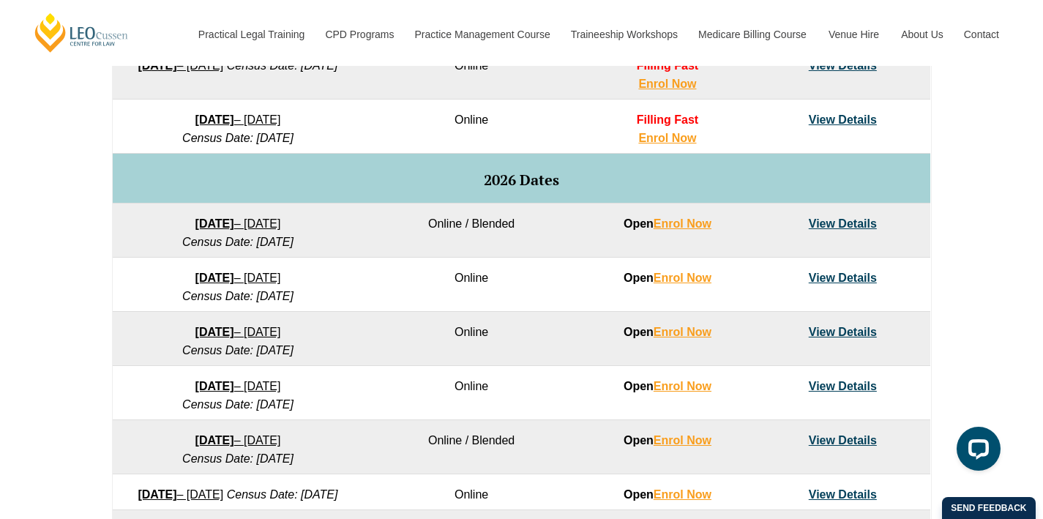
click at [835, 218] on link "View Details" at bounding box center [843, 223] width 68 height 12
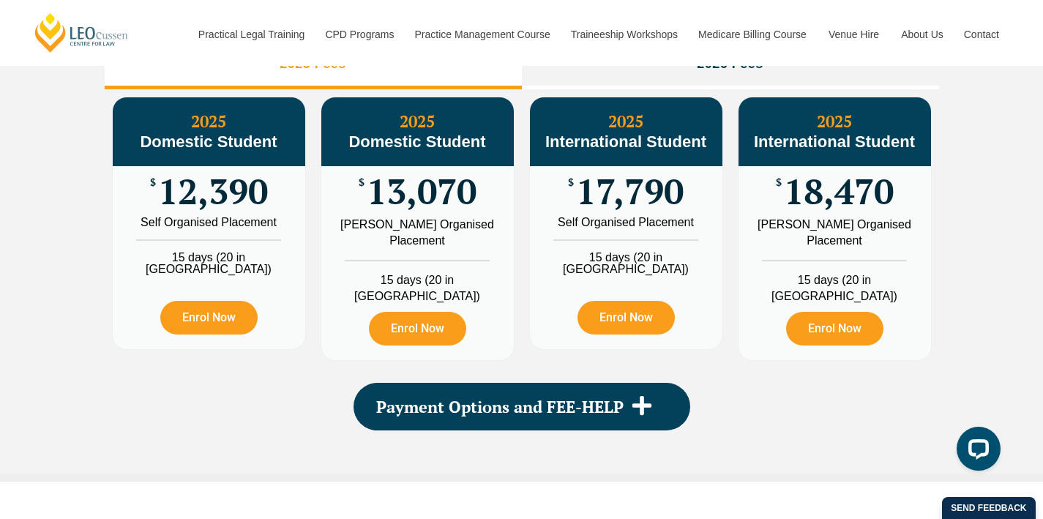
scroll to position [1762, 0]
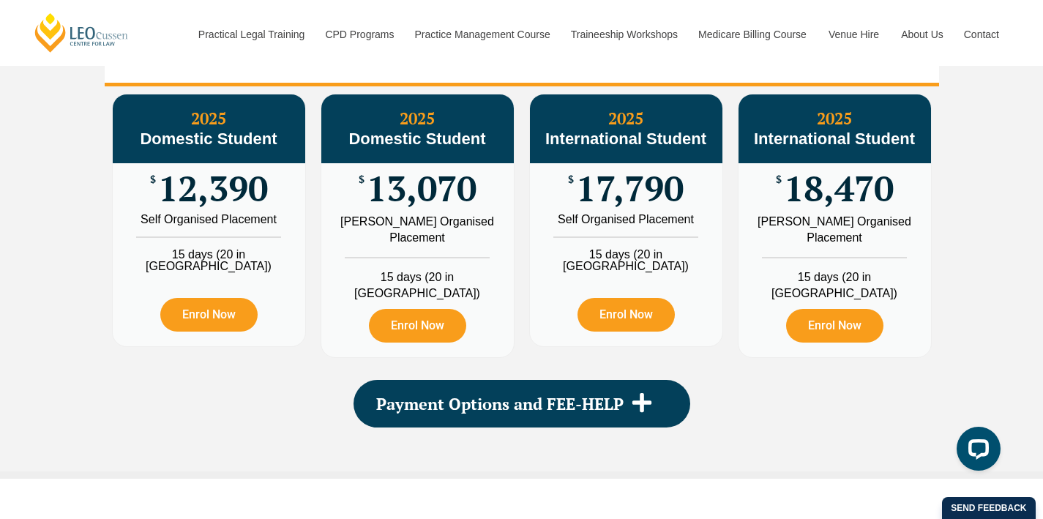
click at [563, 85] on li "2026 Fees" at bounding box center [730, 63] width 417 height 47
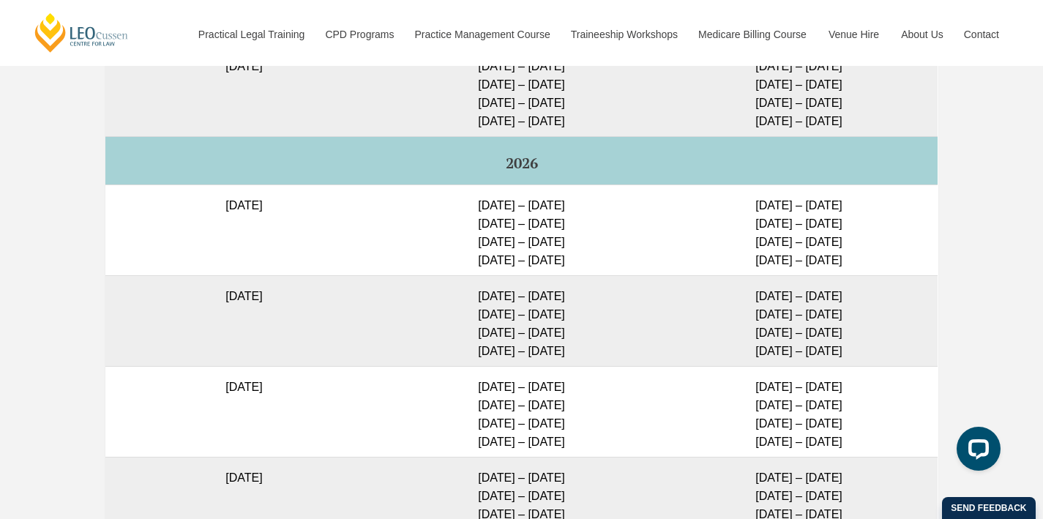
scroll to position [4208, 0]
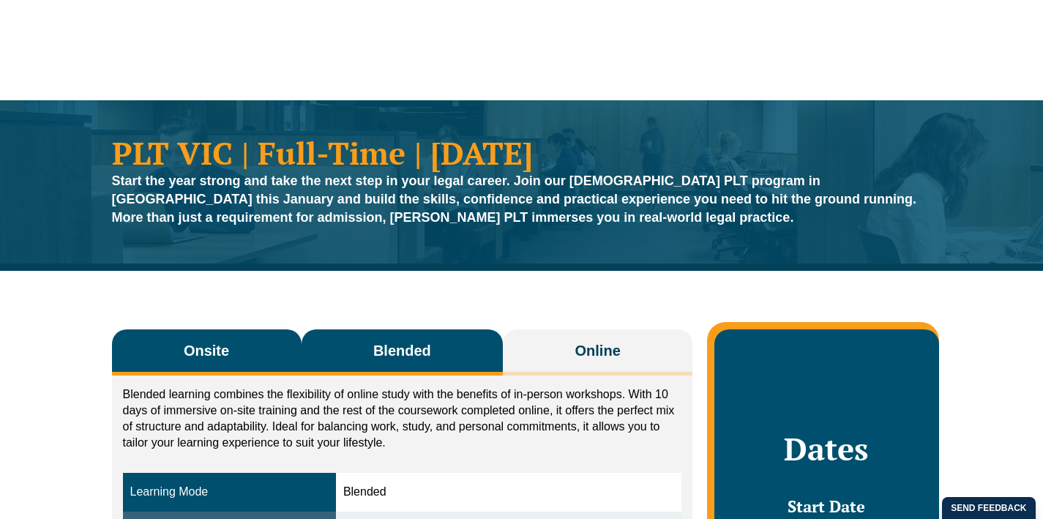
click at [240, 329] on button "Onsite" at bounding box center [207, 352] width 190 height 46
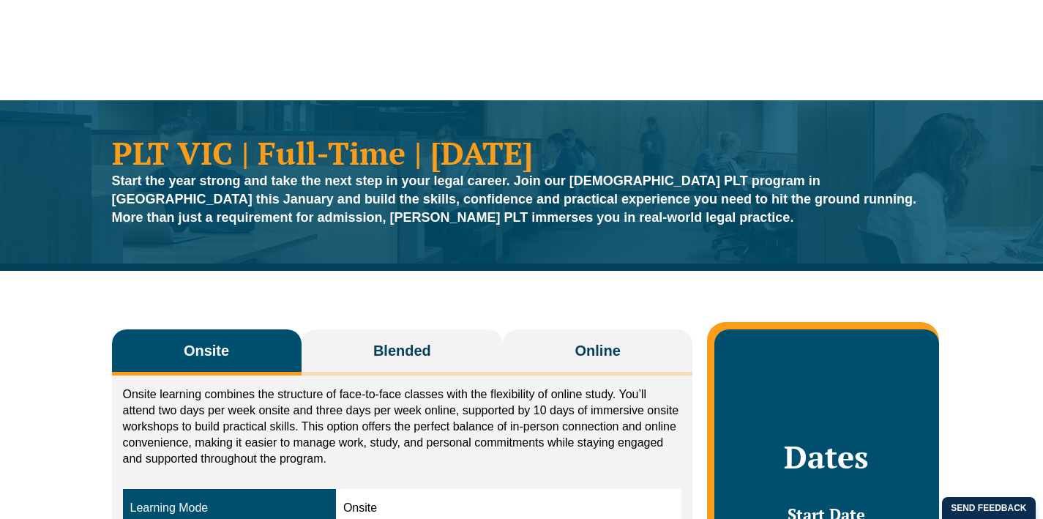
scroll to position [-1, 0]
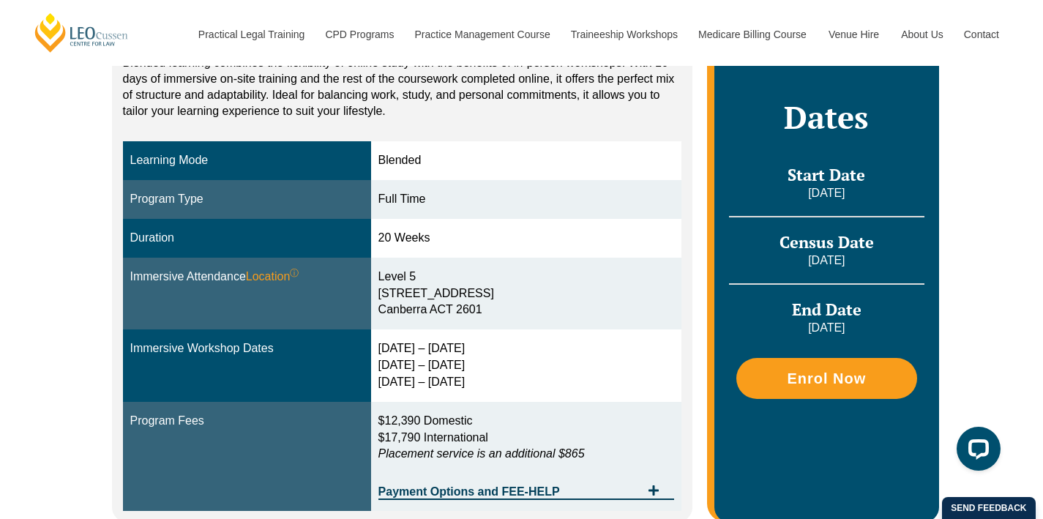
scroll to position [288, 0]
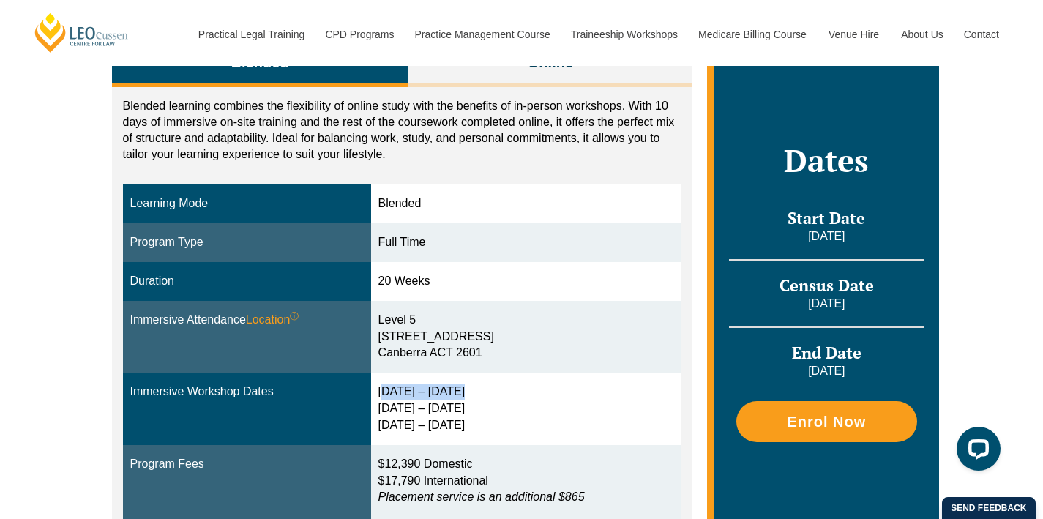
drag, startPoint x: 470, startPoint y: 394, endPoint x: 384, endPoint y: 391, distance: 85.7
click at [384, 391] on div "[DATE] – [DATE] [DATE] – [DATE] [DATE] – [DATE]" at bounding box center [526, 409] width 296 height 51
drag, startPoint x: 384, startPoint y: 411, endPoint x: 475, endPoint y: 408, distance: 90.8
click at [475, 408] on div "[DATE] – [DATE] [DATE] – [DATE] [DATE] – [DATE]" at bounding box center [526, 409] width 296 height 51
click at [471, 408] on div "[DATE] – [DATE] [DATE] – [DATE] [DATE] – [DATE]" at bounding box center [526, 409] width 296 height 51
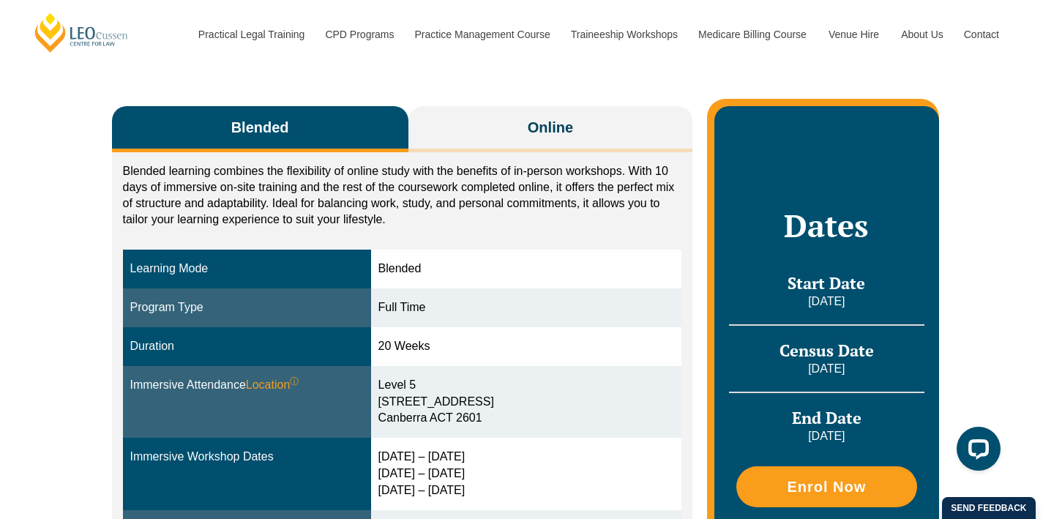
scroll to position [213, 0]
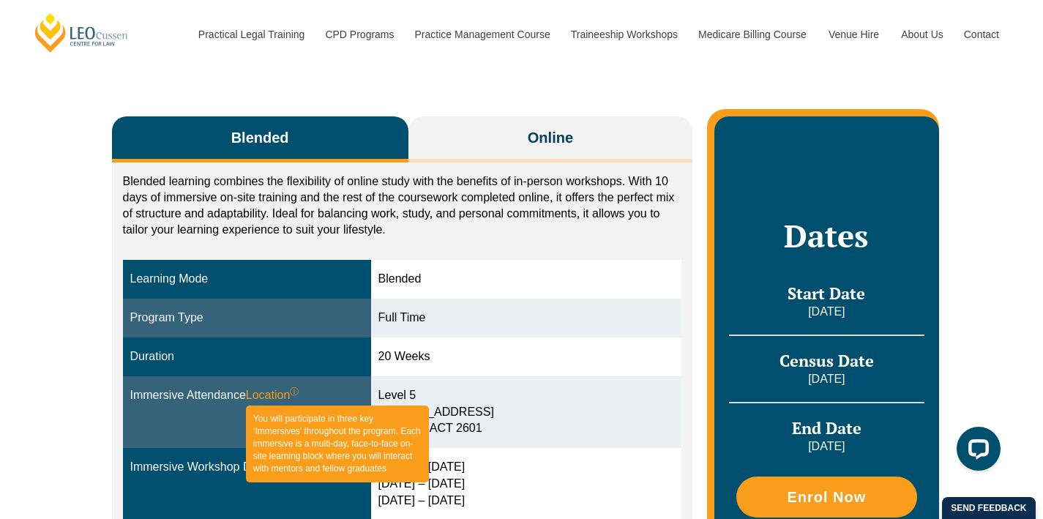
click at [299, 387] on sup "ⓘ" at bounding box center [294, 392] width 9 height 10
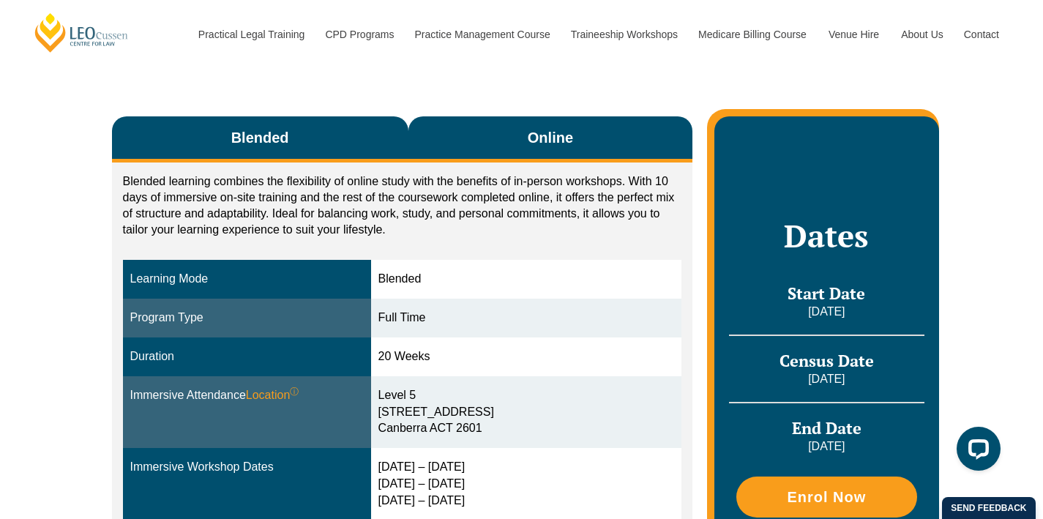
click at [540, 131] on span "Online" at bounding box center [550, 137] width 45 height 20
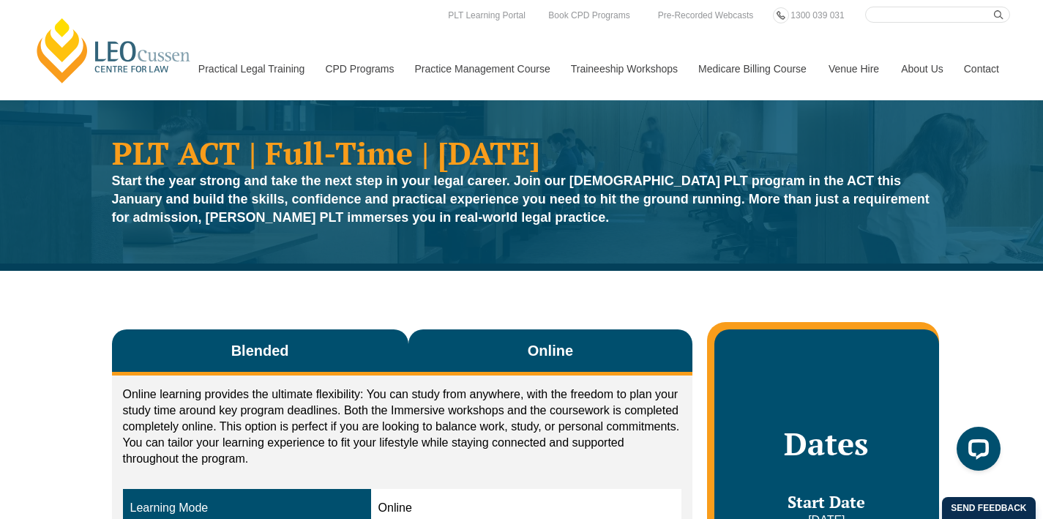
scroll to position [0, 0]
click at [354, 351] on button "Blended" at bounding box center [260, 352] width 296 height 46
